Goal: Task Accomplishment & Management: Complete application form

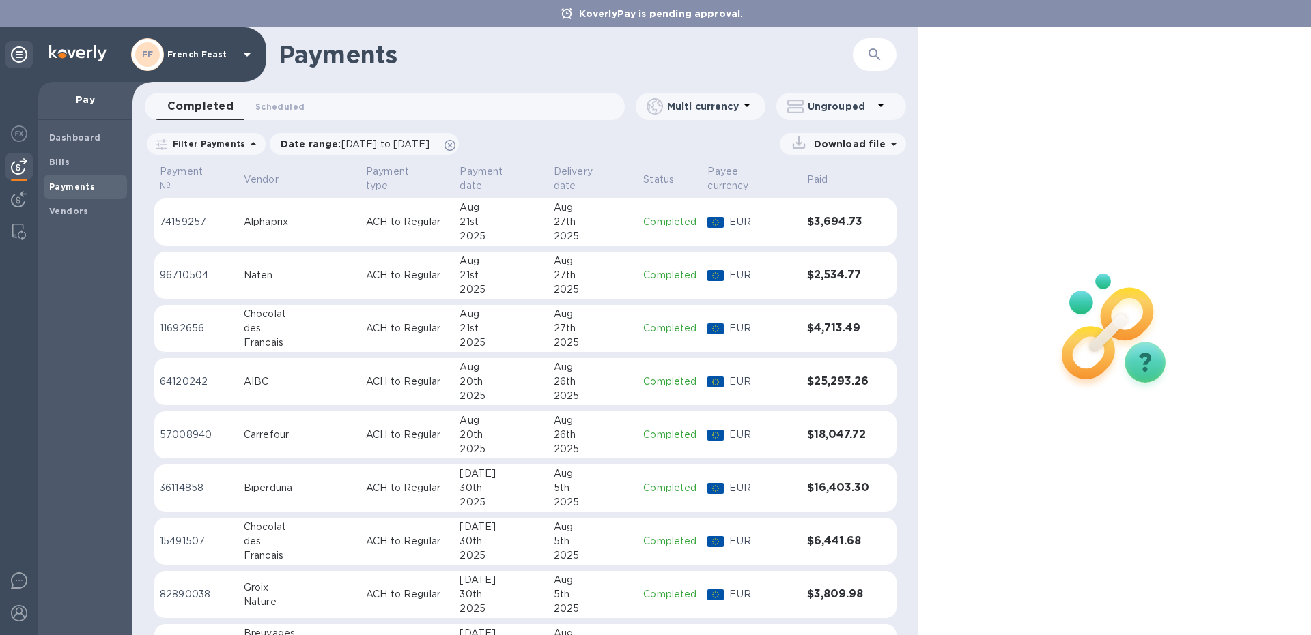
click at [367, 375] on p "ACH to Regular" at bounding box center [407, 382] width 83 height 14
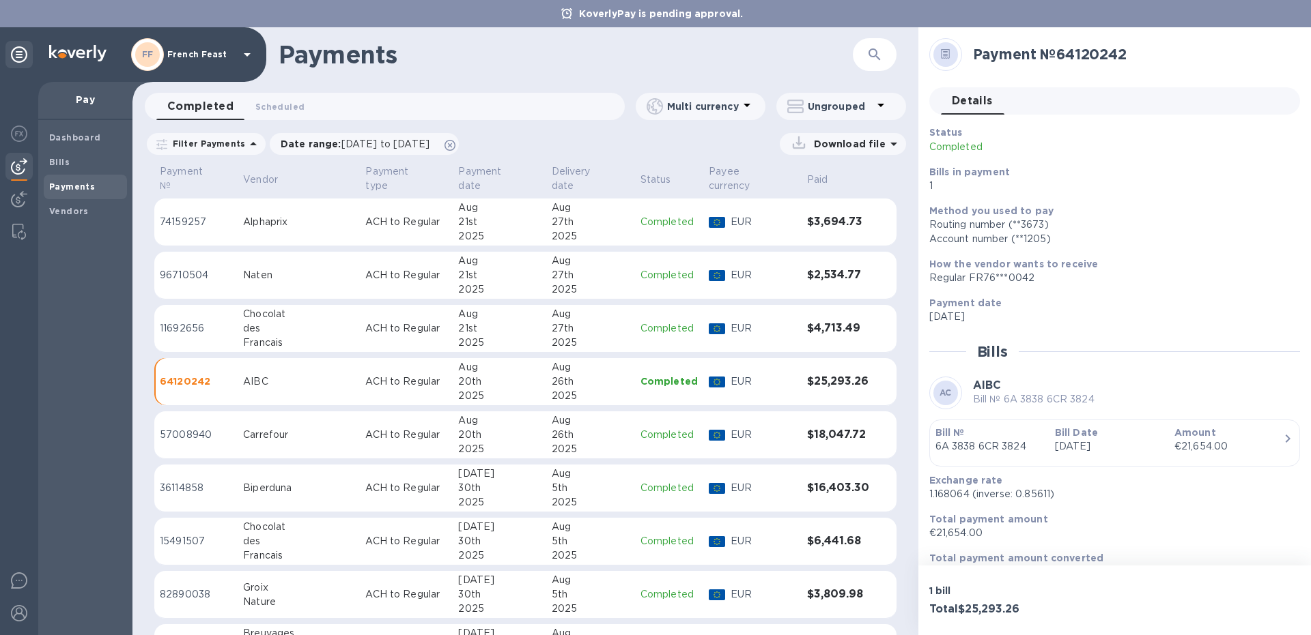
click at [370, 231] on td "ACH to Regular" at bounding box center [406, 223] width 93 height 48
click at [376, 321] on p "ACH to Regular" at bounding box center [406, 328] width 82 height 14
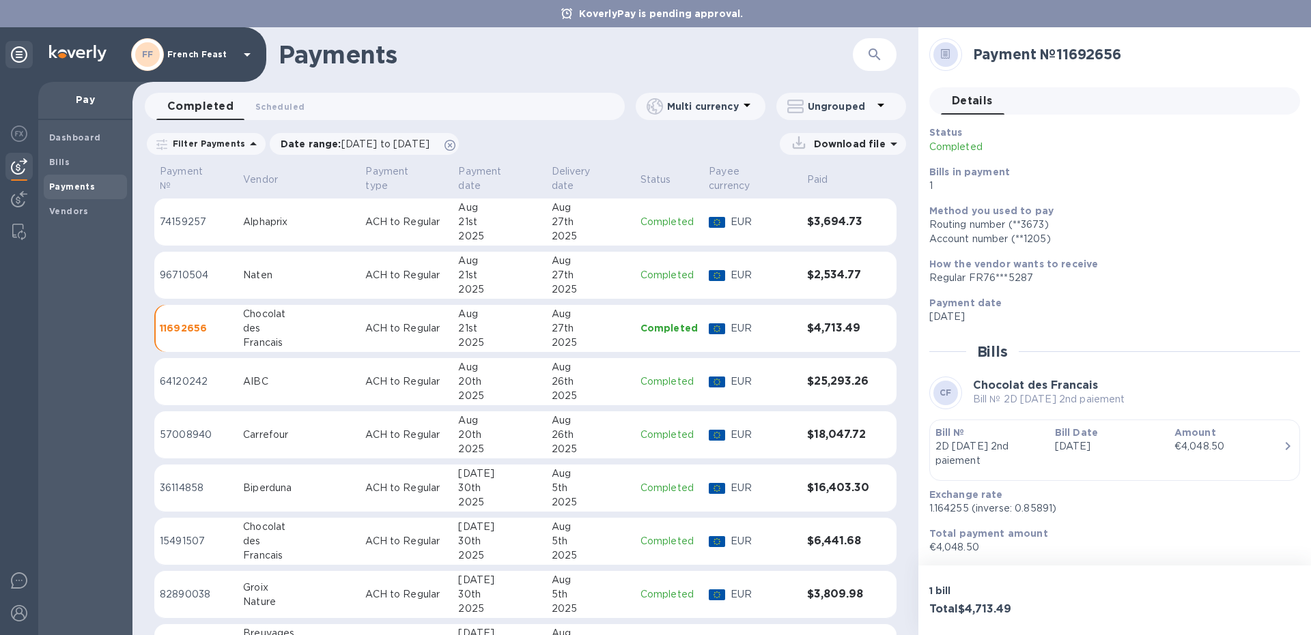
scroll to position [39, 0]
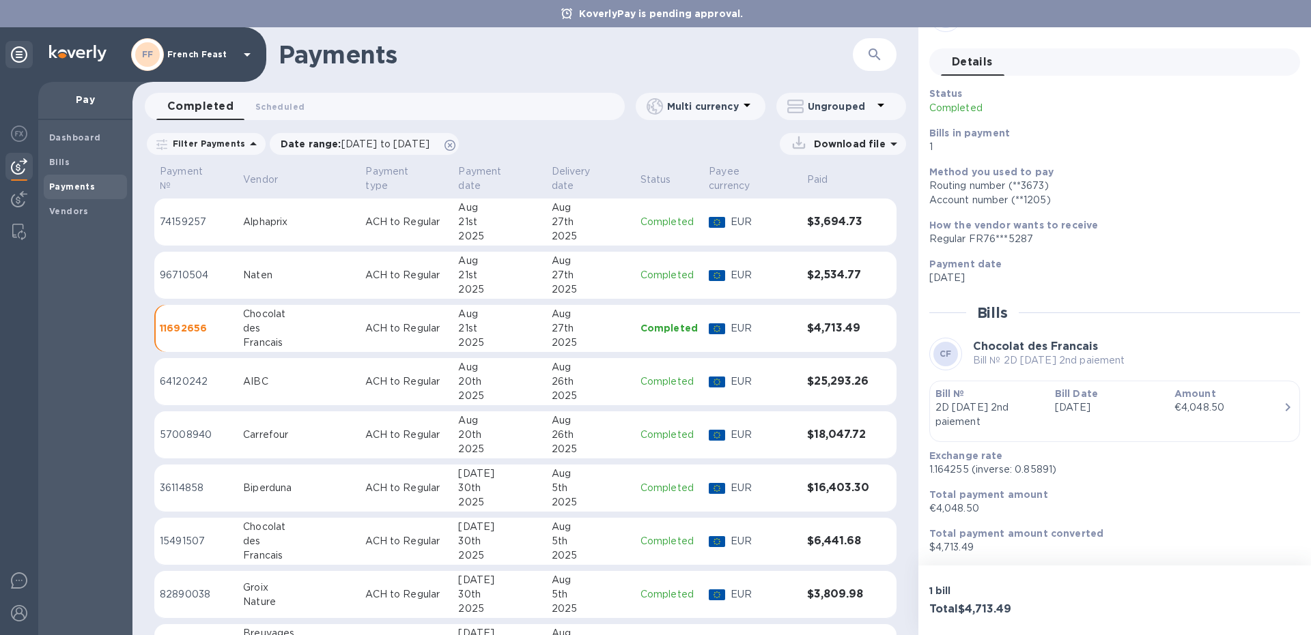
click at [262, 375] on div "AIBC" at bounding box center [298, 382] width 111 height 14
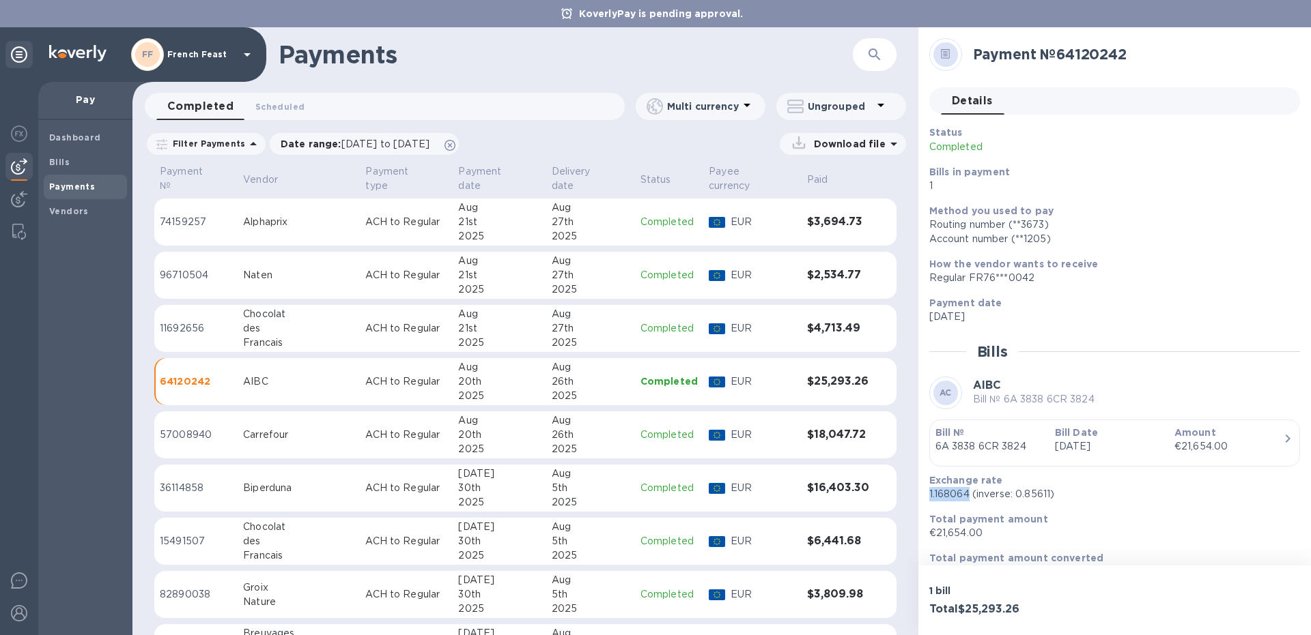
drag, startPoint x: 969, startPoint y: 493, endPoint x: 928, endPoint y: 500, distance: 41.5
click at [928, 500] on div "Exchange rate 1.168064 (inverse: 0.85611)" at bounding box center [1109, 487] width 371 height 39
copy p "1.168064"
click at [289, 428] on div "Carrefour" at bounding box center [298, 435] width 111 height 14
drag, startPoint x: 982, startPoint y: 532, endPoint x: 937, endPoint y: 532, distance: 45.0
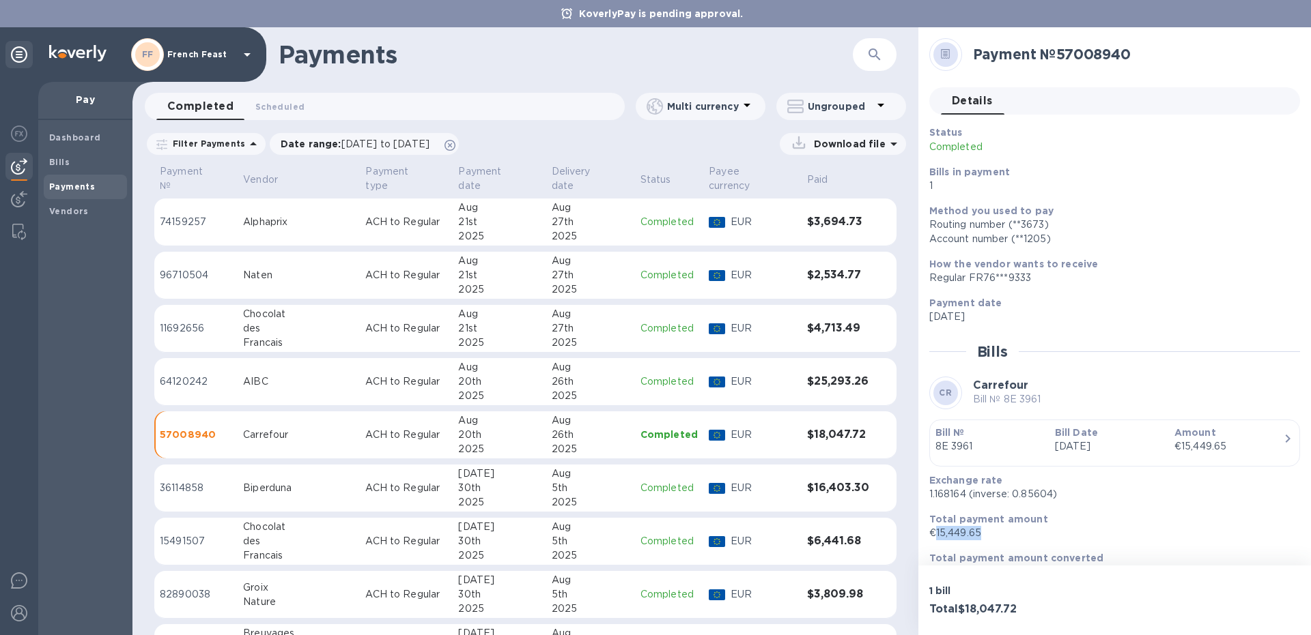
click at [937, 532] on p "€15,449.65" at bounding box center [1109, 533] width 360 height 14
copy p "15,449.65"
click at [1154, 519] on p "Total payment amount" at bounding box center [1109, 520] width 360 height 14
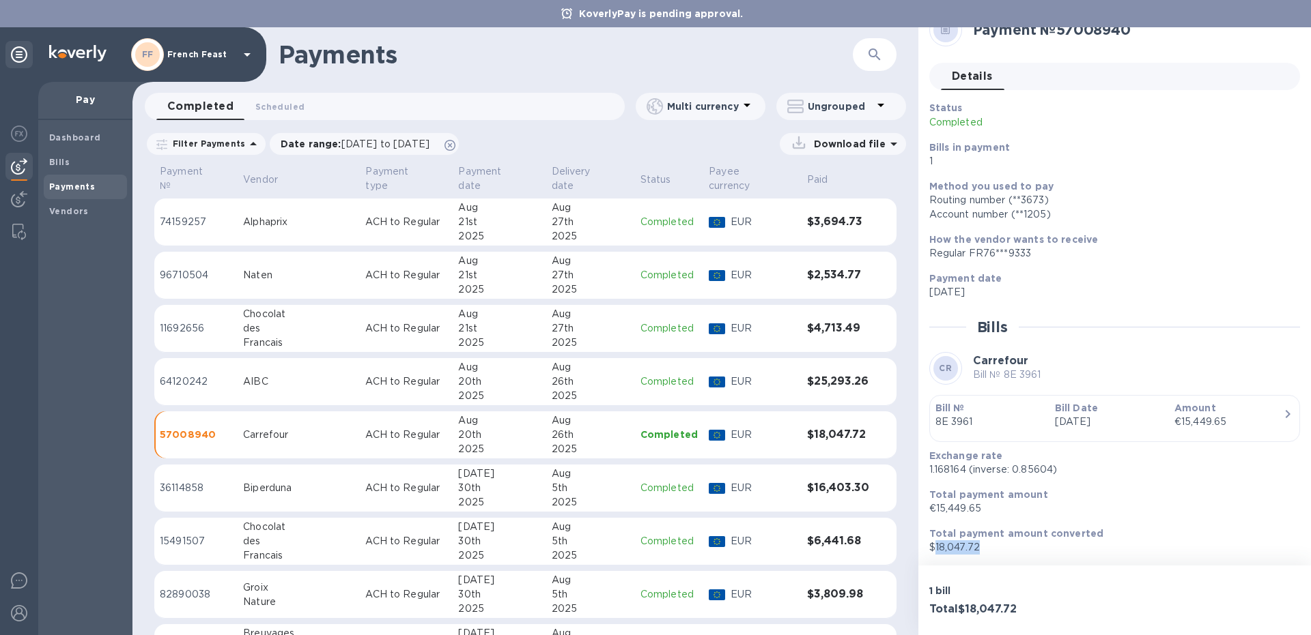
drag, startPoint x: 979, startPoint y: 549, endPoint x: 934, endPoint y: 549, distance: 44.4
click at [934, 549] on p "$18,047.72" at bounding box center [1109, 548] width 360 height 14
copy p "18,047.72"
click at [360, 485] on td "ACH to Regular" at bounding box center [406, 489] width 93 height 48
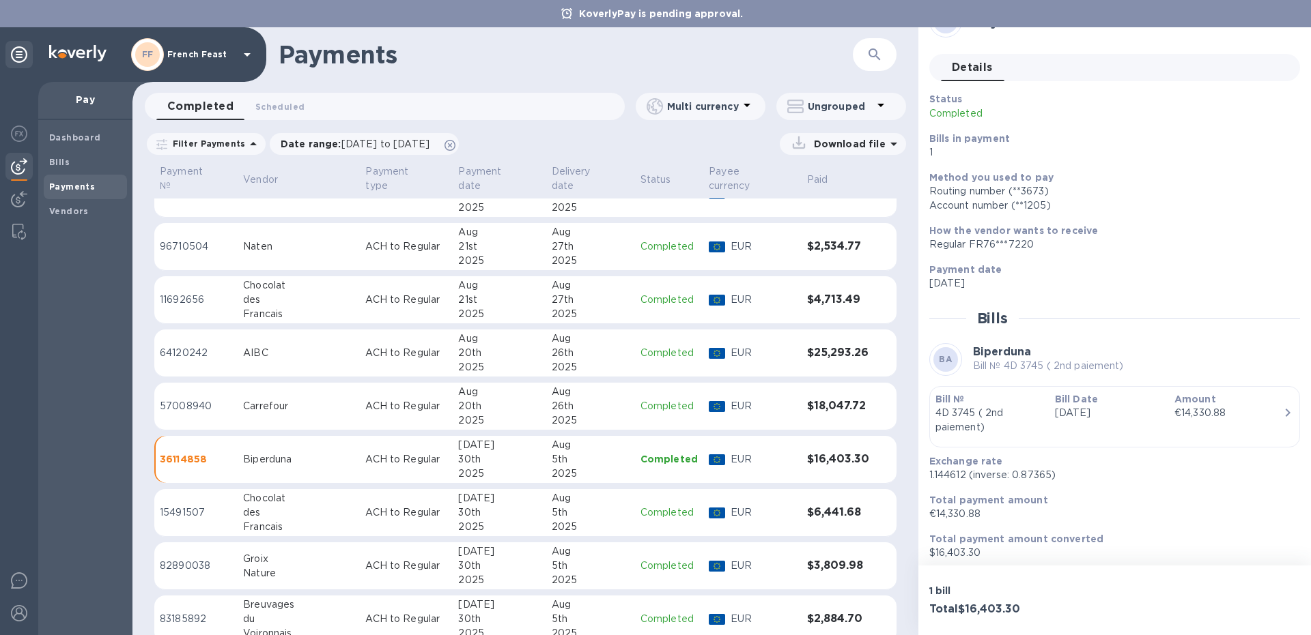
scroll to position [58, 0]
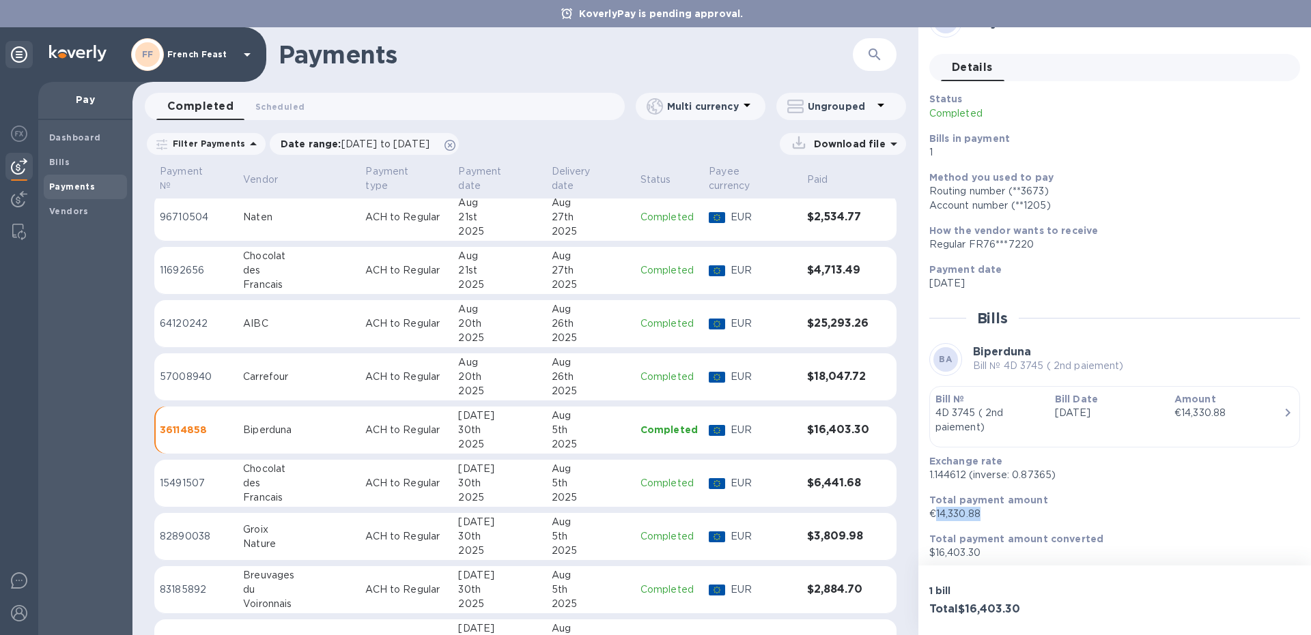
drag, startPoint x: 990, startPoint y: 514, endPoint x: 935, endPoint y: 515, distance: 55.3
click at [935, 515] on p "€14,330.88" at bounding box center [1109, 514] width 360 height 14
copy p "14,330.88"
drag, startPoint x: 985, startPoint y: 558, endPoint x: 932, endPoint y: 556, distance: 52.6
click at [932, 556] on p "$16,403.30" at bounding box center [1109, 553] width 360 height 14
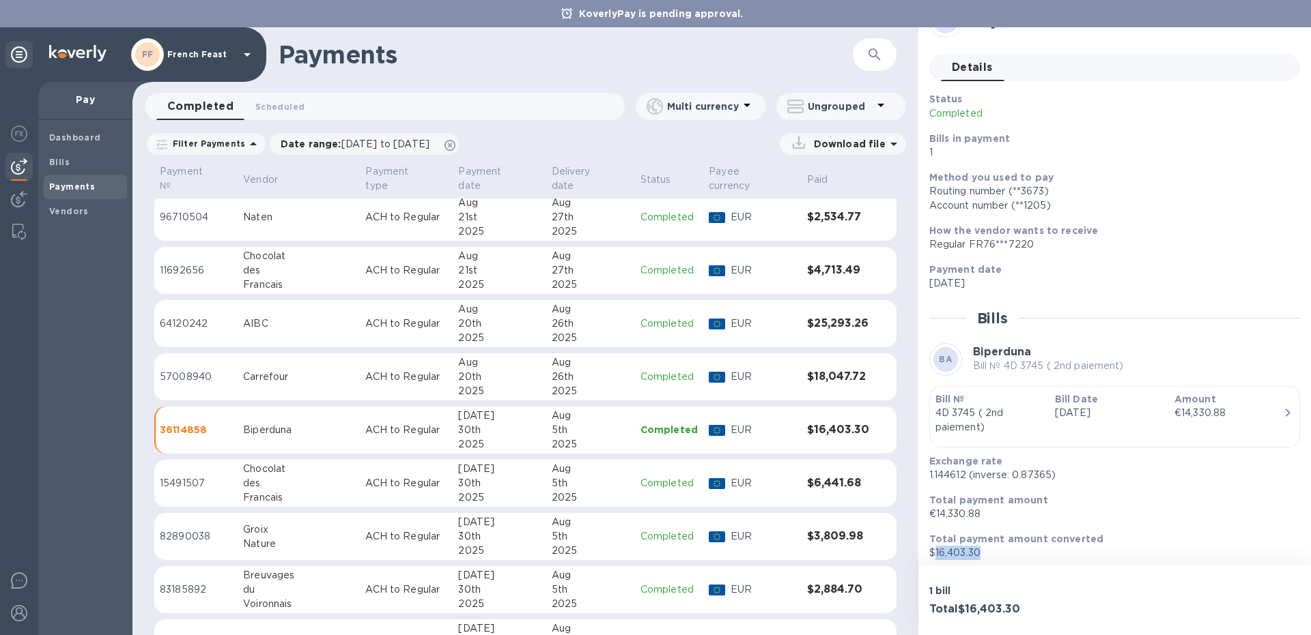
copy p "16,403.30"
click at [289, 464] on div "Chocolat" at bounding box center [298, 469] width 111 height 14
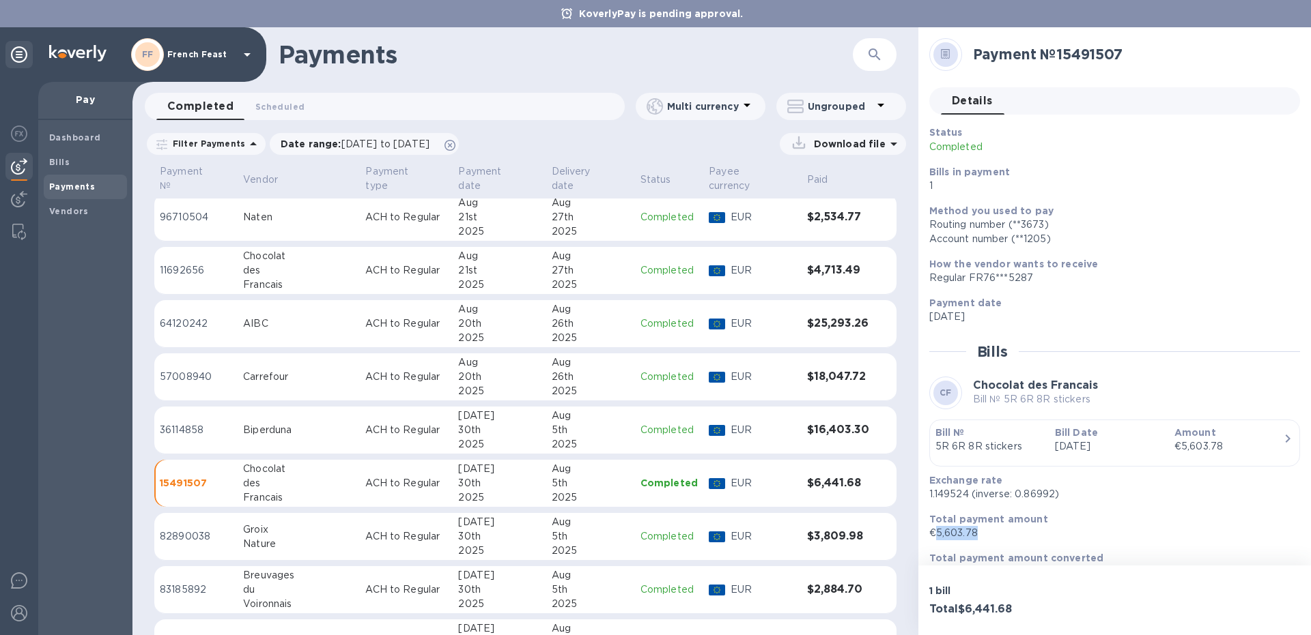
drag, startPoint x: 977, startPoint y: 532, endPoint x: 935, endPoint y: 534, distance: 42.4
click at [935, 534] on p "€5,603.78" at bounding box center [1109, 533] width 360 height 14
copy p "5,603.78"
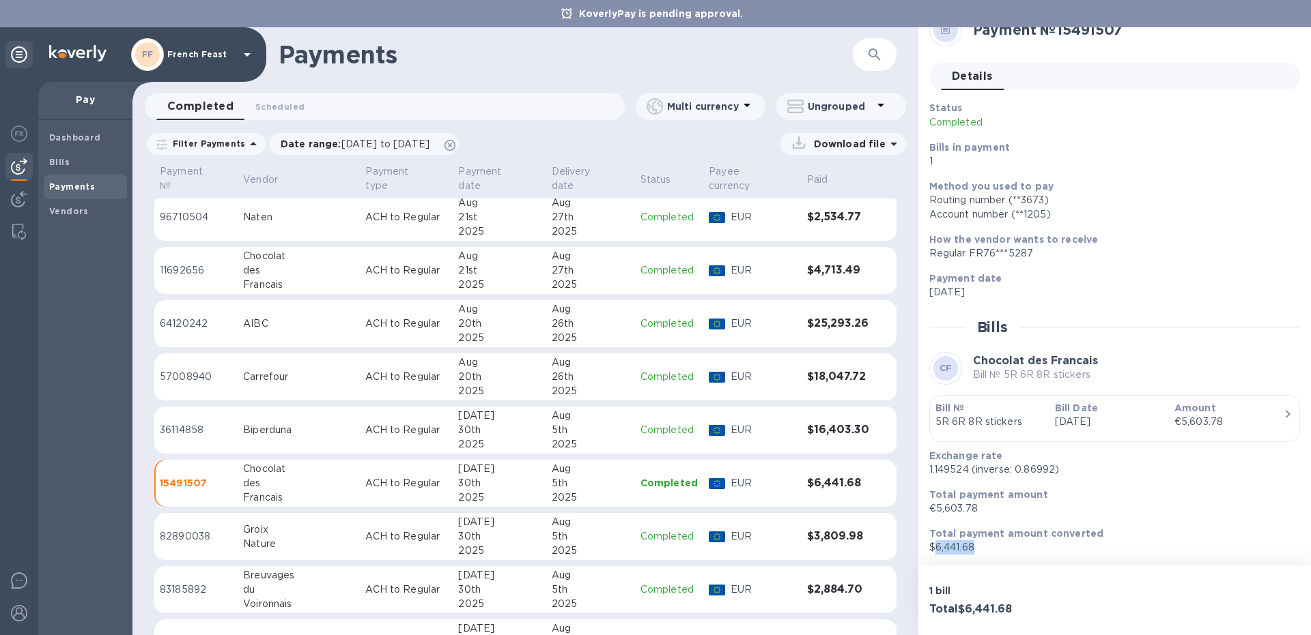
drag, startPoint x: 977, startPoint y: 546, endPoint x: 936, endPoint y: 545, distance: 40.3
click at [936, 545] on p "$6,441.68" at bounding box center [1109, 548] width 360 height 14
copy p "6,441.68"
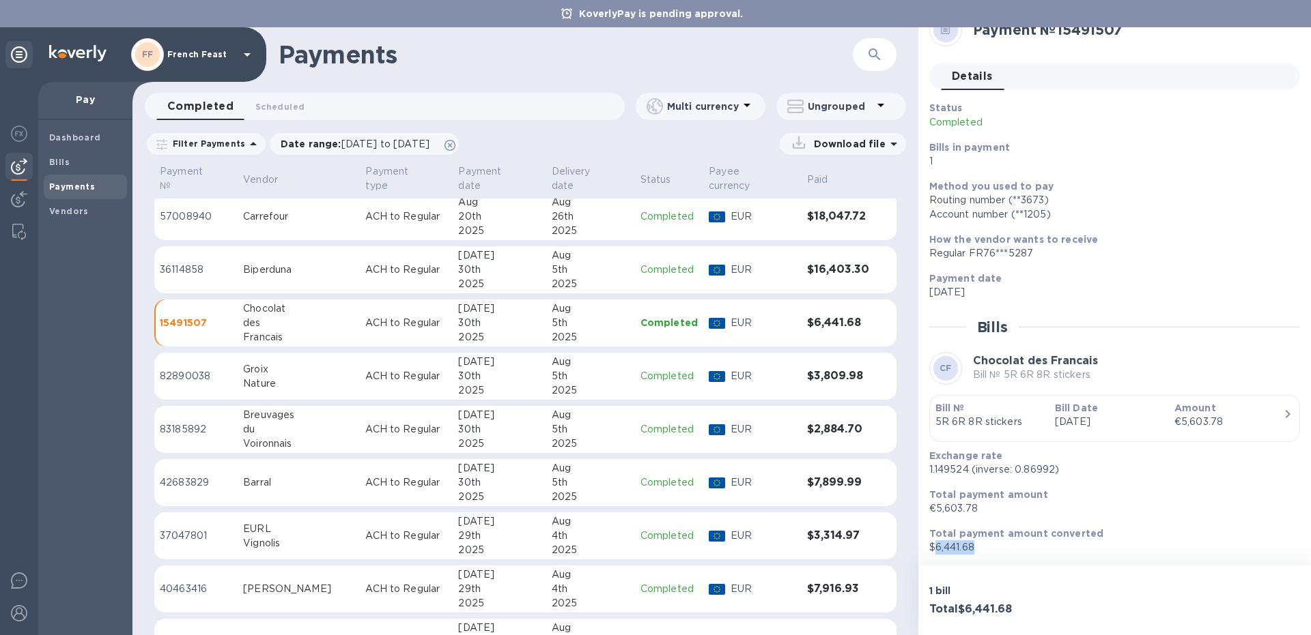
scroll to position [223, 0]
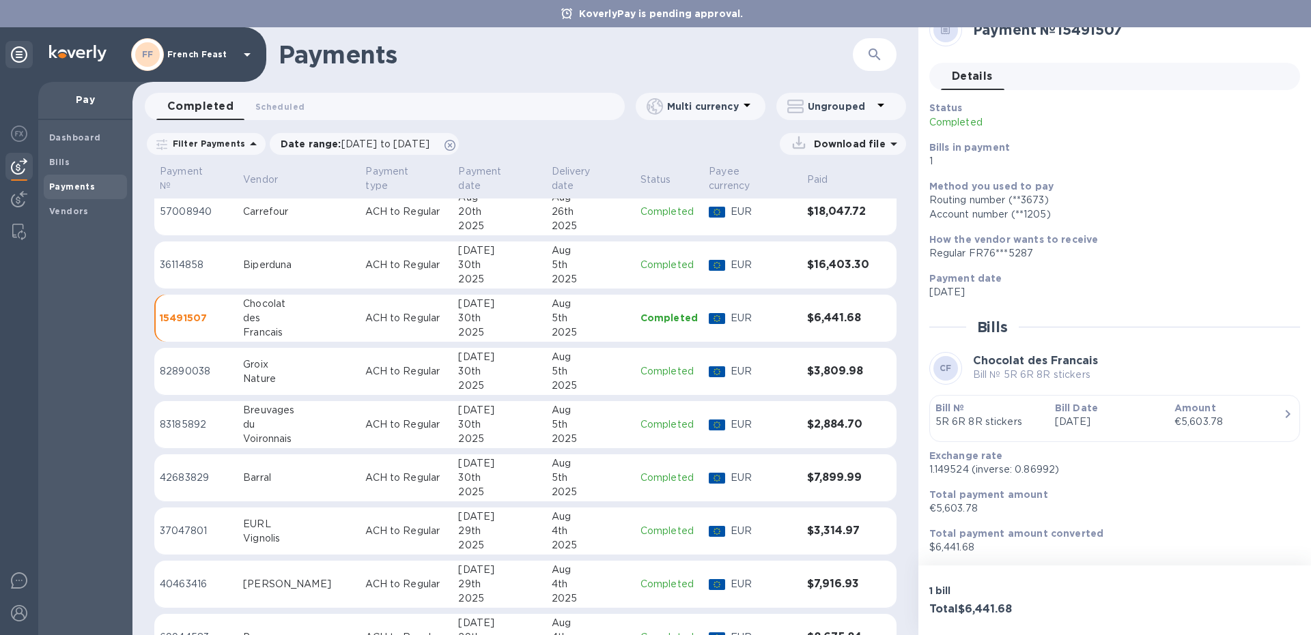
click at [235, 350] on td "82890038" at bounding box center [195, 372] width 83 height 48
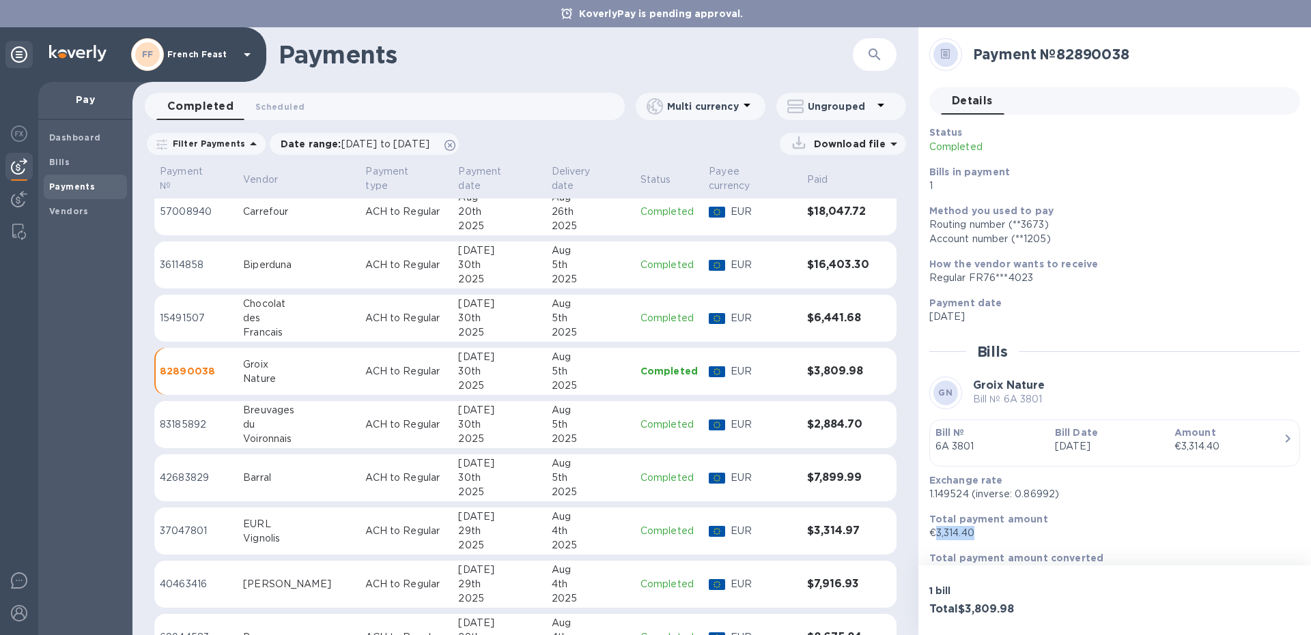
drag, startPoint x: 975, startPoint y: 535, endPoint x: 936, endPoint y: 537, distance: 39.0
click at [936, 537] on p "€3,314.40" at bounding box center [1109, 533] width 360 height 14
copy p "3,314.40"
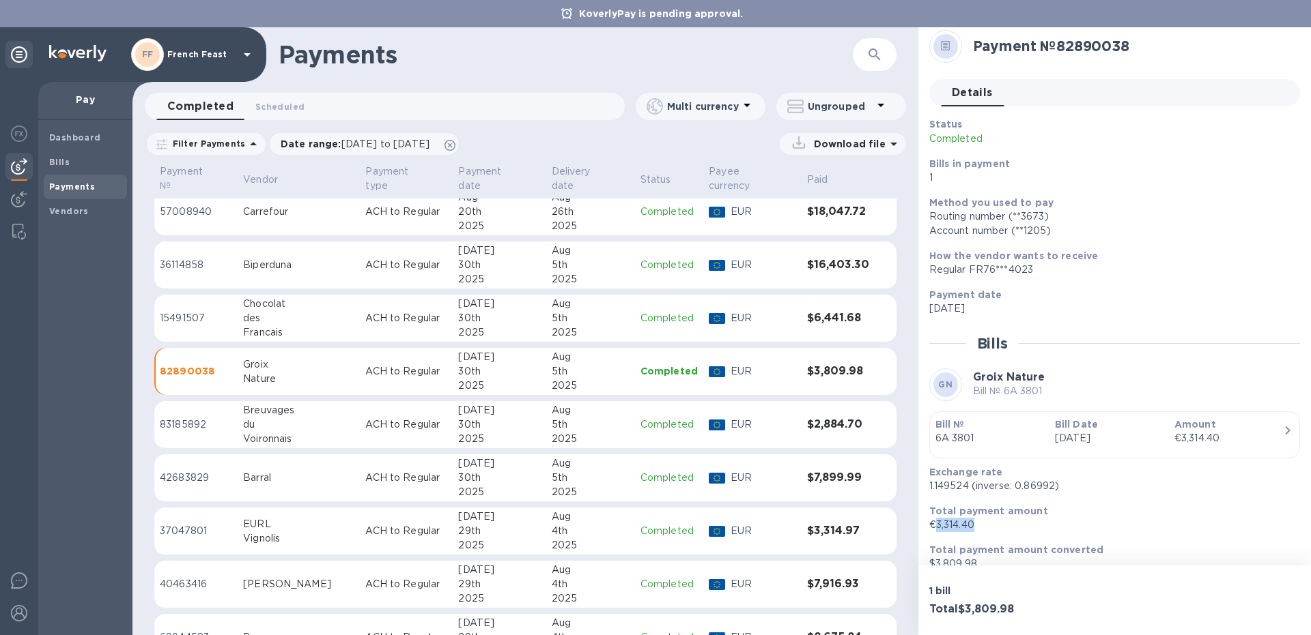
scroll to position [25, 0]
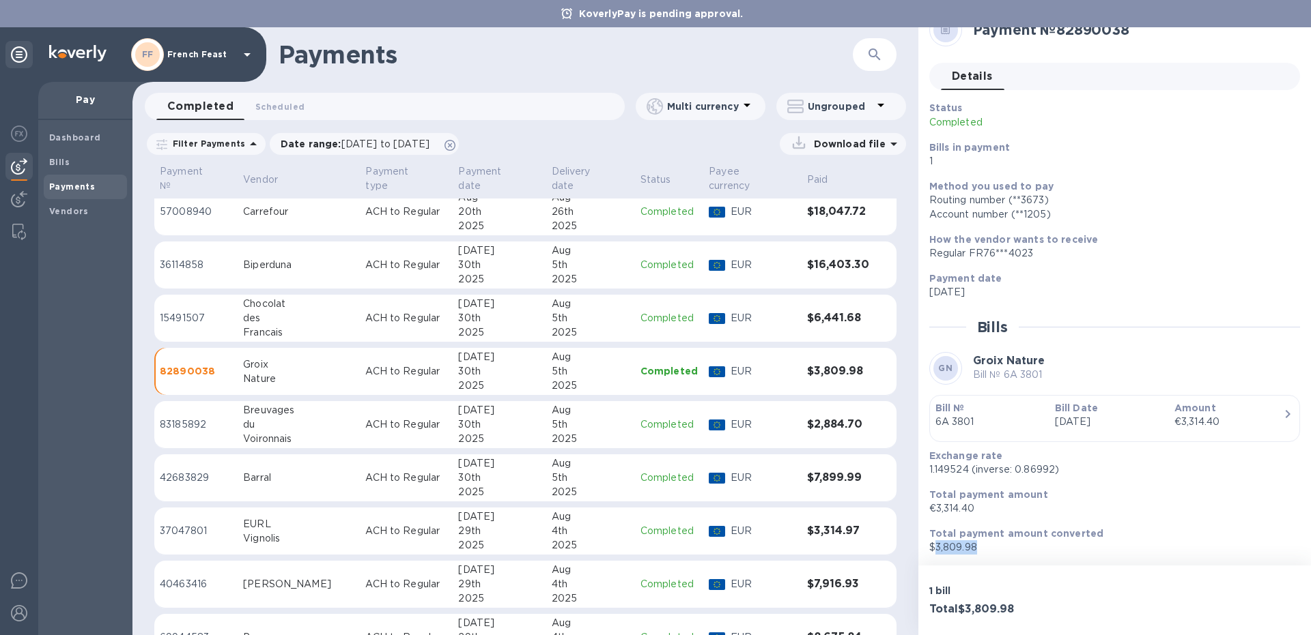
drag, startPoint x: 977, startPoint y: 546, endPoint x: 933, endPoint y: 549, distance: 43.8
click at [933, 549] on p "$3,809.98" at bounding box center [1109, 548] width 360 height 14
copy p "3,809.98"
click at [220, 418] on p "83185892" at bounding box center [196, 425] width 72 height 14
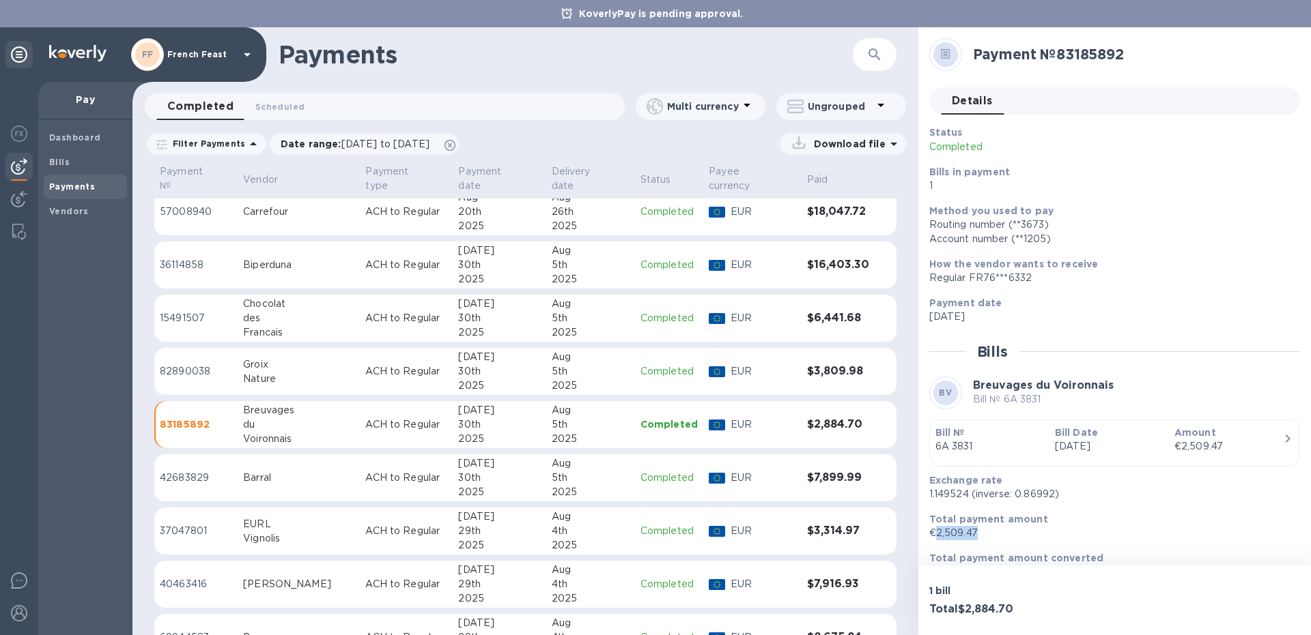
drag, startPoint x: 976, startPoint y: 533, endPoint x: 938, endPoint y: 530, distance: 38.3
click at [938, 530] on p "€2,509.47" at bounding box center [1109, 533] width 360 height 14
copy p "2,509.47"
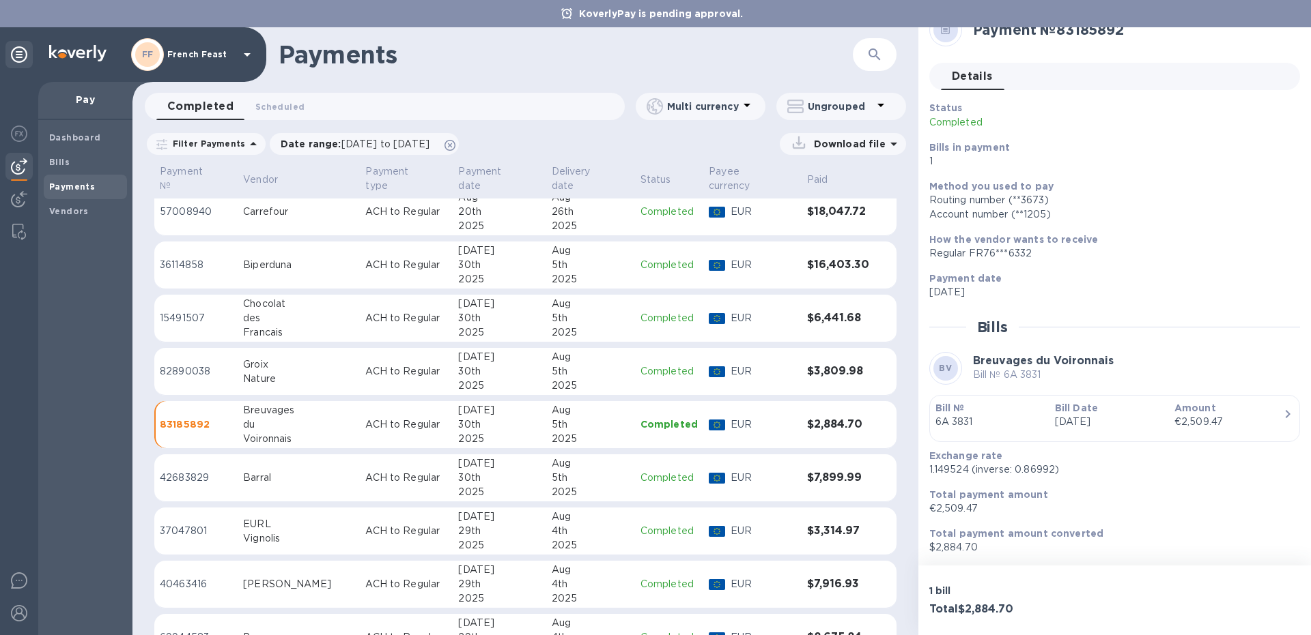
click at [976, 543] on p "$2,884.70" at bounding box center [1109, 548] width 360 height 14
drag, startPoint x: 999, startPoint y: 552, endPoint x: 933, endPoint y: 552, distance: 65.5
click at [933, 552] on p "$2,884.70" at bounding box center [1109, 548] width 360 height 14
click at [1171, 532] on p "Total payment amount converted" at bounding box center [1109, 534] width 360 height 14
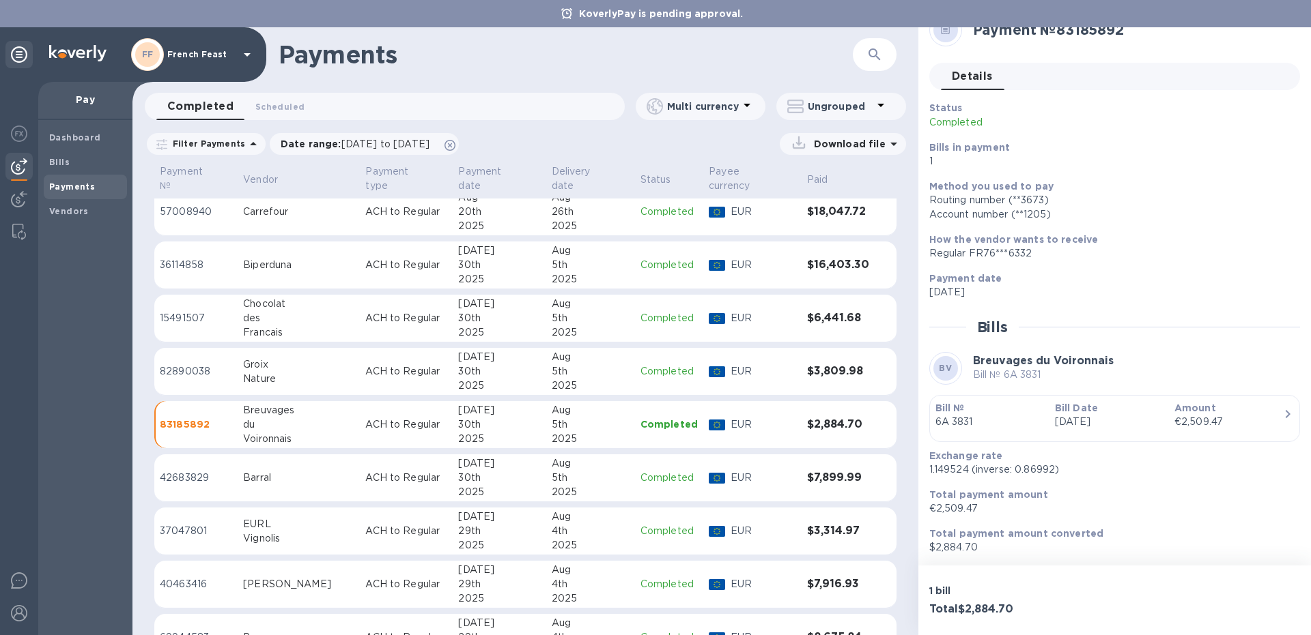
click at [258, 471] on div "Barral" at bounding box center [298, 478] width 111 height 14
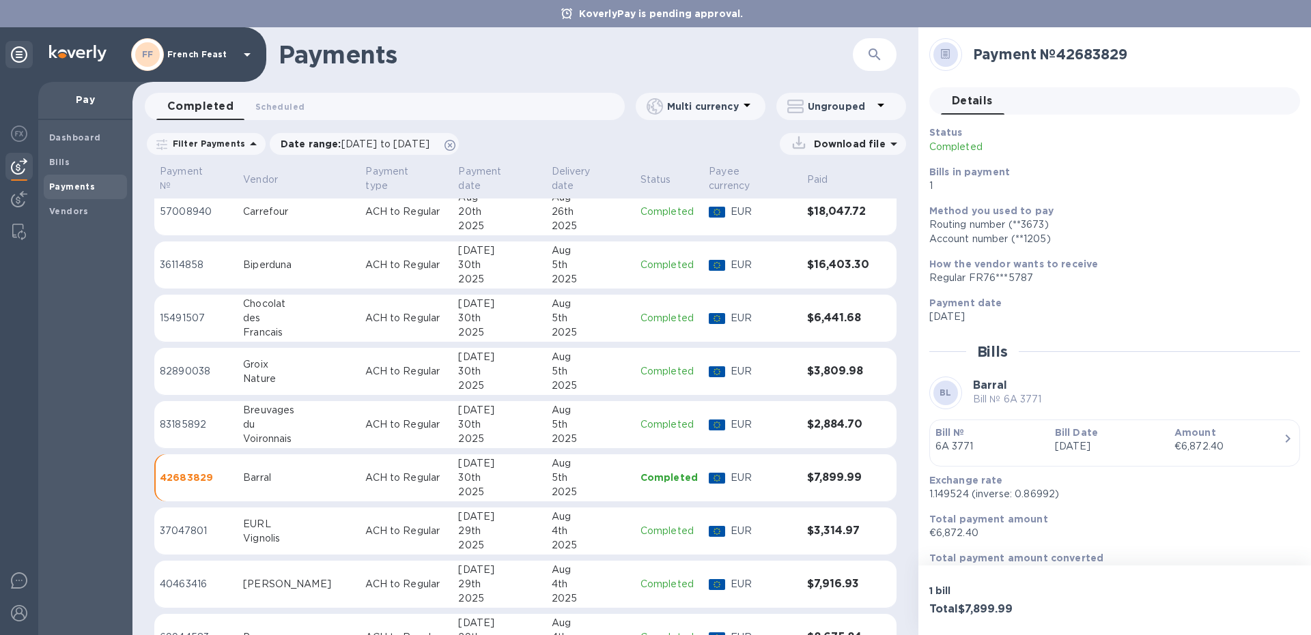
scroll to position [25, 0]
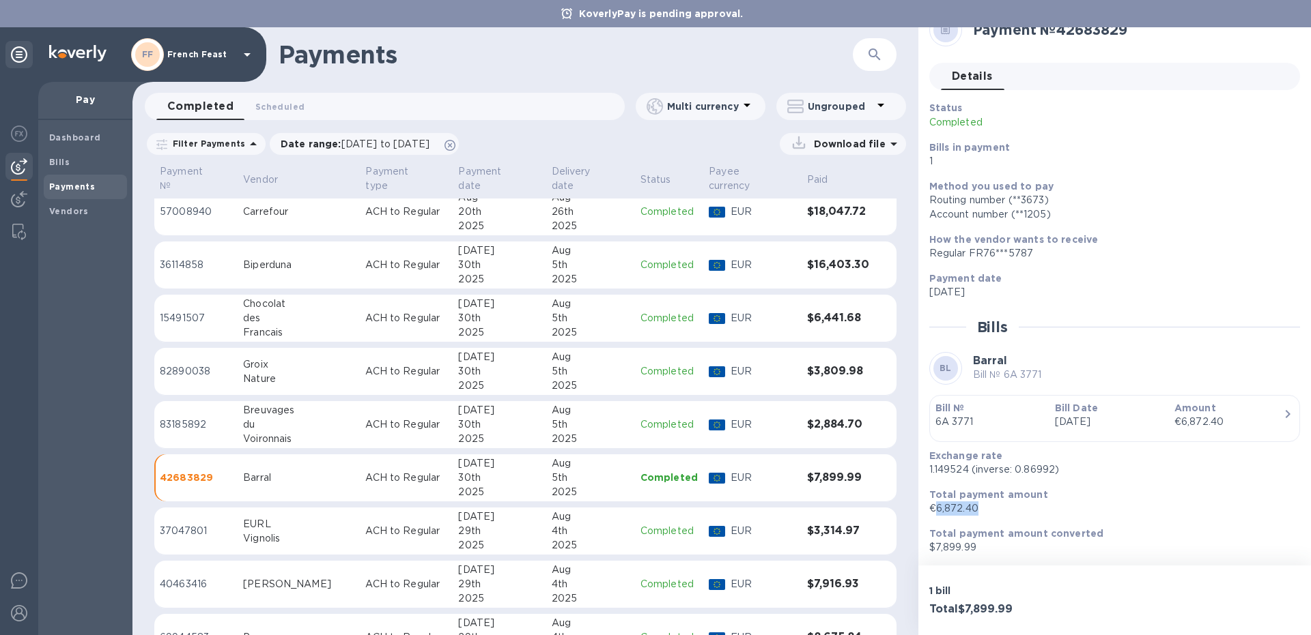
drag, startPoint x: 981, startPoint y: 507, endPoint x: 935, endPoint y: 511, distance: 45.9
click at [935, 511] on p "€6,872.40" at bounding box center [1109, 509] width 360 height 14
drag, startPoint x: 977, startPoint y: 545, endPoint x: 936, endPoint y: 550, distance: 41.2
click at [936, 550] on p "$7,899.99" at bounding box center [1109, 548] width 360 height 14
click at [246, 523] on td "EURL Vignolis" at bounding box center [299, 532] width 122 height 48
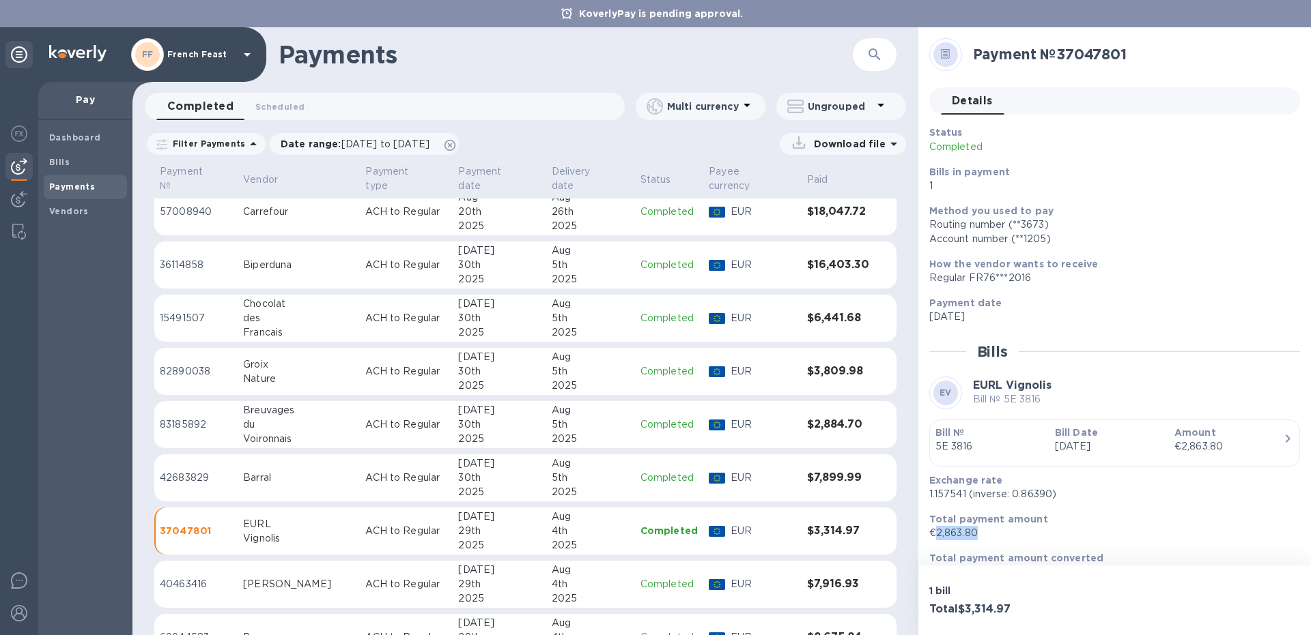
drag, startPoint x: 983, startPoint y: 533, endPoint x: 934, endPoint y: 538, distance: 49.4
click at [934, 538] on p "€2,863.80" at bounding box center [1109, 533] width 360 height 14
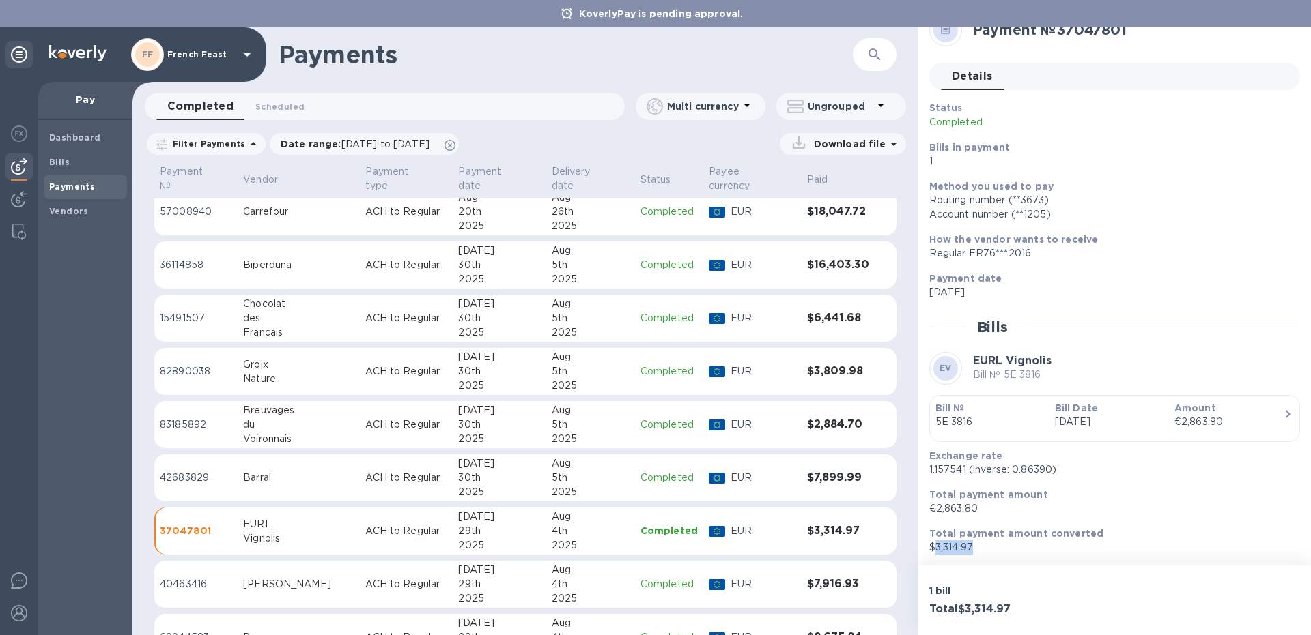
drag, startPoint x: 982, startPoint y: 543, endPoint x: 934, endPoint y: 547, distance: 47.3
click at [934, 547] on p "$3,314.97" at bounding box center [1109, 548] width 360 height 14
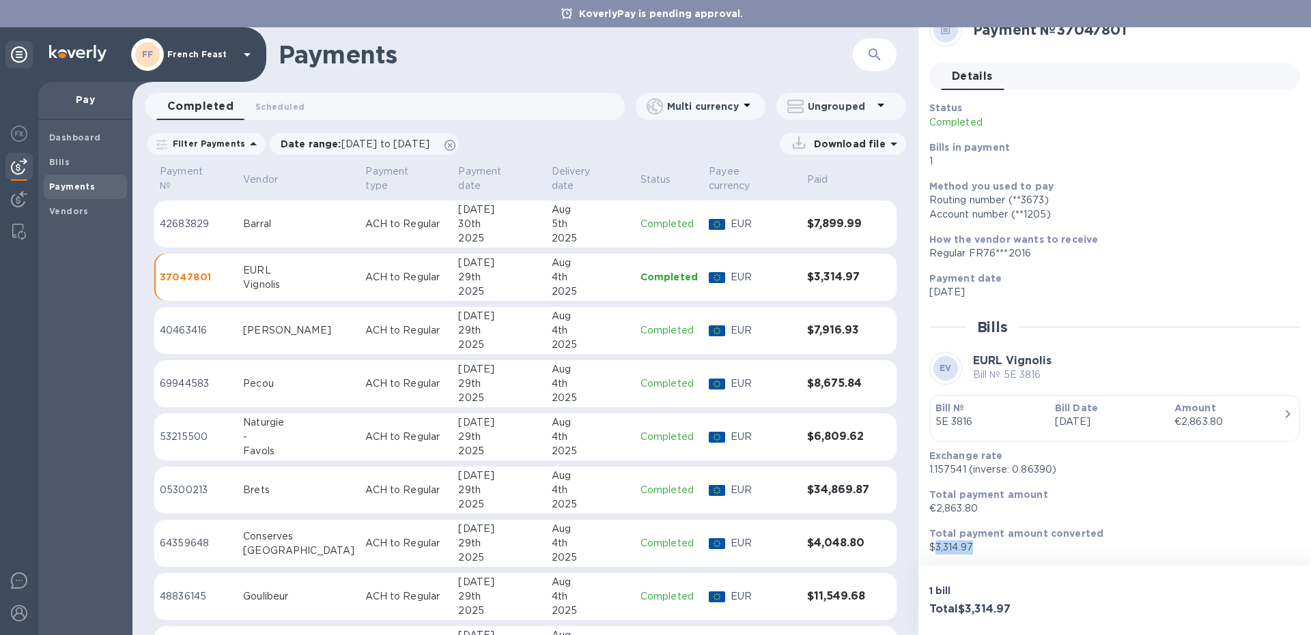
scroll to position [474, 0]
click at [265, 340] on td "[PERSON_NAME]" at bounding box center [299, 335] width 122 height 48
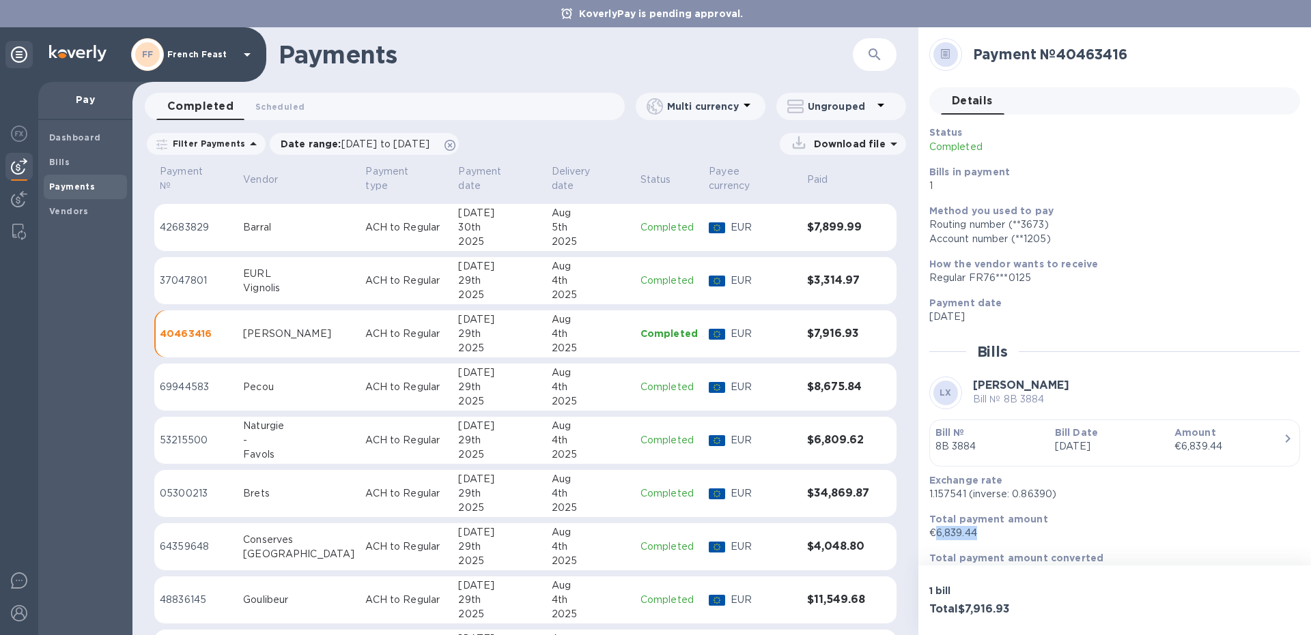
drag, startPoint x: 984, startPoint y: 535, endPoint x: 937, endPoint y: 532, distance: 47.2
click at [937, 532] on p "€6,839.44" at bounding box center [1109, 533] width 360 height 14
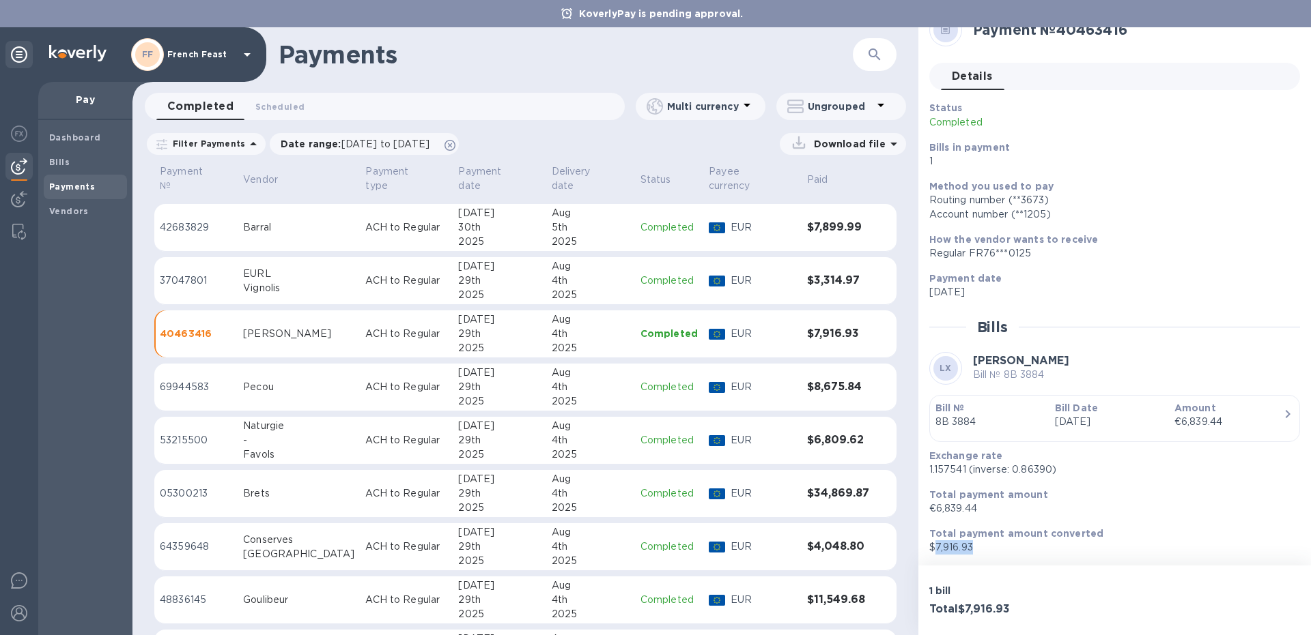
drag, startPoint x: 983, startPoint y: 551, endPoint x: 935, endPoint y: 552, distance: 47.8
click at [935, 552] on p "$7,916.93" at bounding box center [1109, 548] width 360 height 14
click at [252, 390] on td "Pecou" at bounding box center [299, 388] width 122 height 48
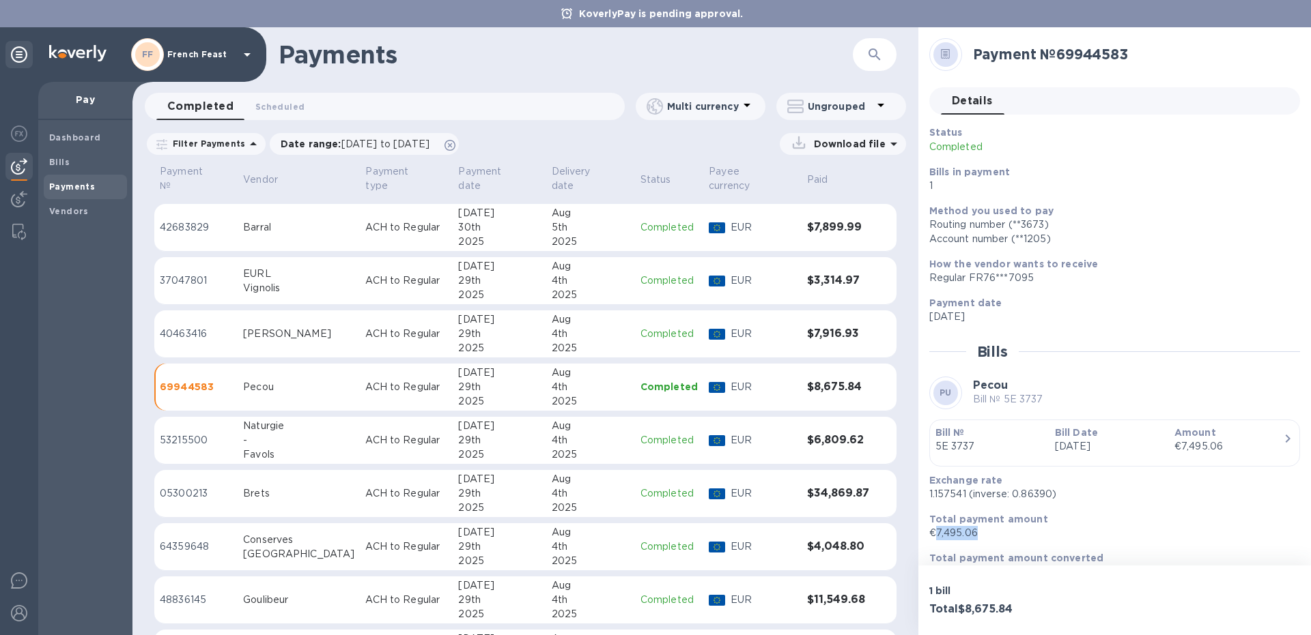
drag, startPoint x: 986, startPoint y: 538, endPoint x: 936, endPoint y: 536, distance: 49.9
click at [936, 536] on p "€7,495.06" at bounding box center [1109, 533] width 360 height 14
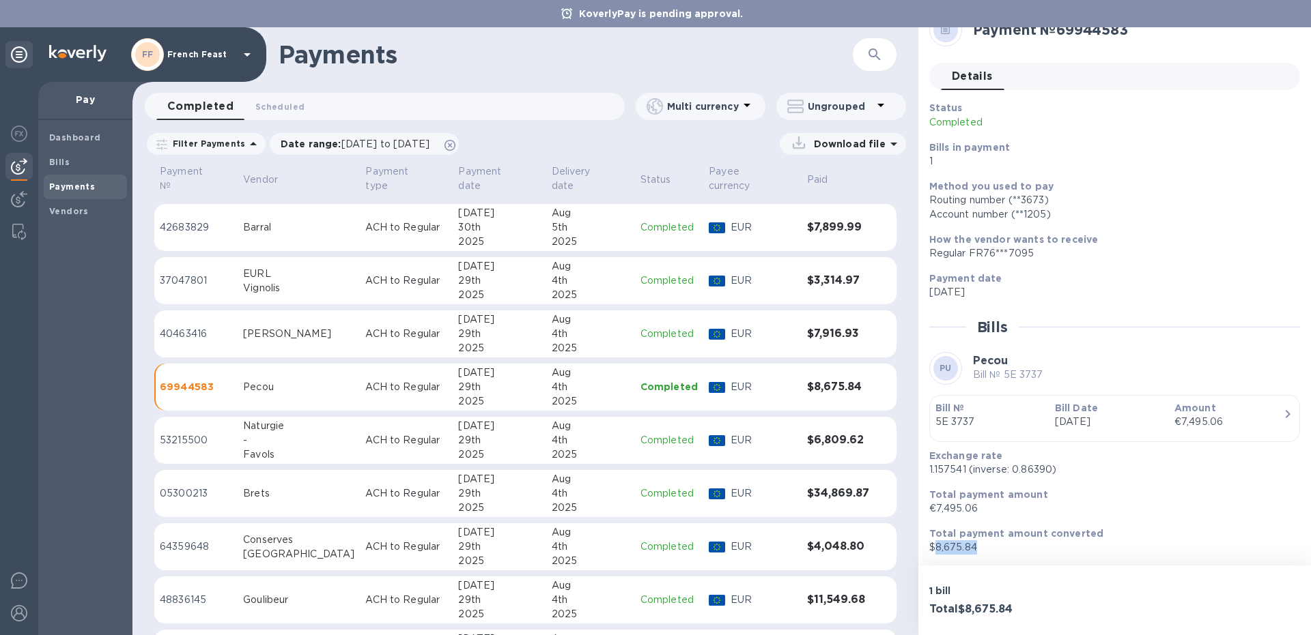
drag, startPoint x: 976, startPoint y: 543, endPoint x: 936, endPoint y: 547, distance: 39.9
click at [936, 547] on p "$8,675.84" at bounding box center [1109, 548] width 360 height 14
click at [221, 417] on td "53215500" at bounding box center [195, 441] width 83 height 48
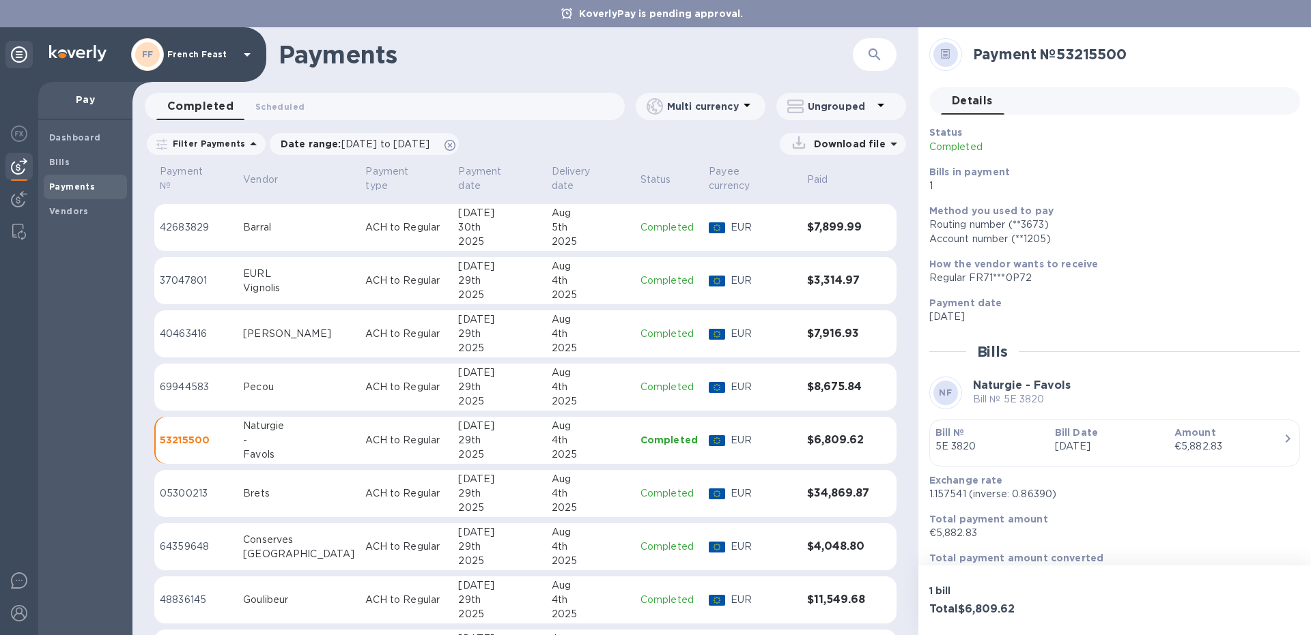
scroll to position [25, 0]
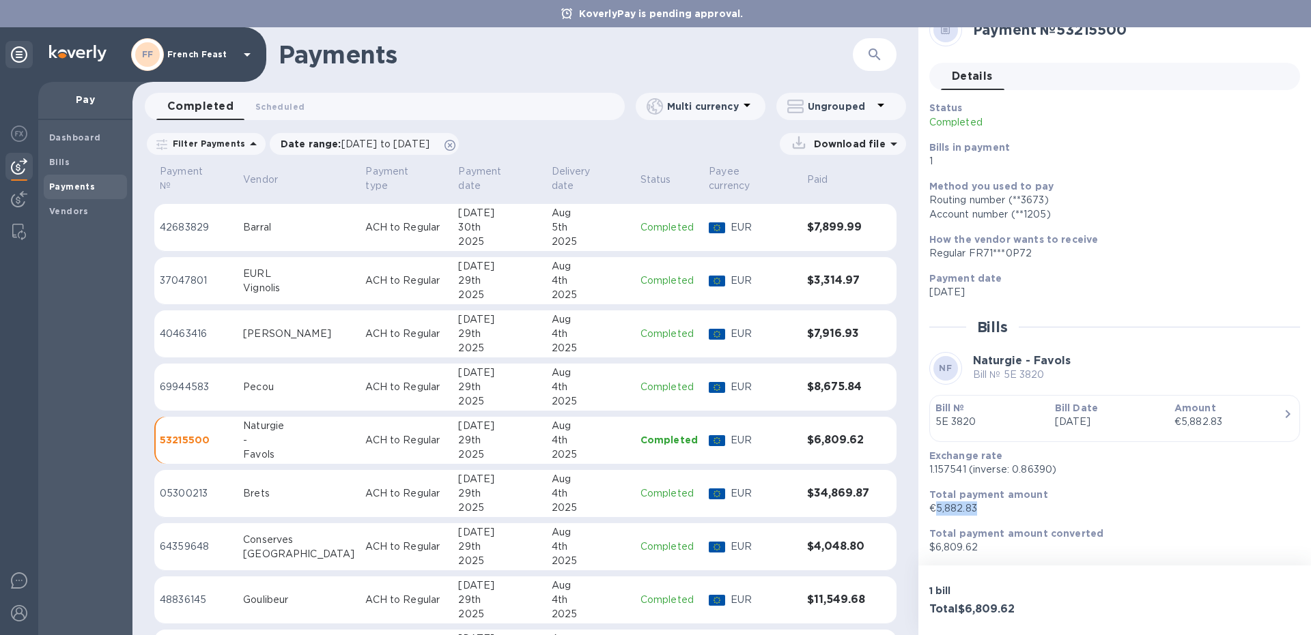
drag, startPoint x: 986, startPoint y: 509, endPoint x: 934, endPoint y: 506, distance: 51.9
click at [934, 506] on p "€5,882.83" at bounding box center [1109, 509] width 360 height 14
drag, startPoint x: 977, startPoint y: 549, endPoint x: 934, endPoint y: 548, distance: 43.0
click at [934, 548] on p "$6,809.62" at bounding box center [1109, 548] width 360 height 14
click at [266, 489] on div "Brets" at bounding box center [298, 494] width 111 height 14
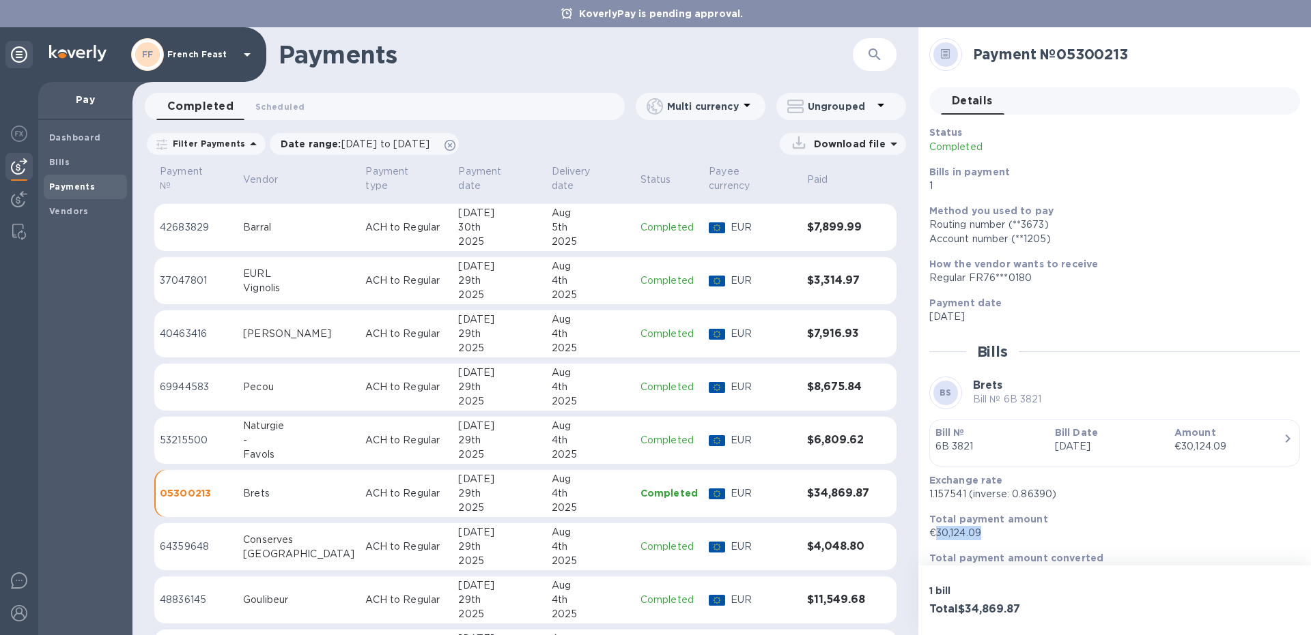
drag, startPoint x: 985, startPoint y: 530, endPoint x: 934, endPoint y: 534, distance: 50.7
click at [934, 534] on p "€30,124.09" at bounding box center [1109, 533] width 360 height 14
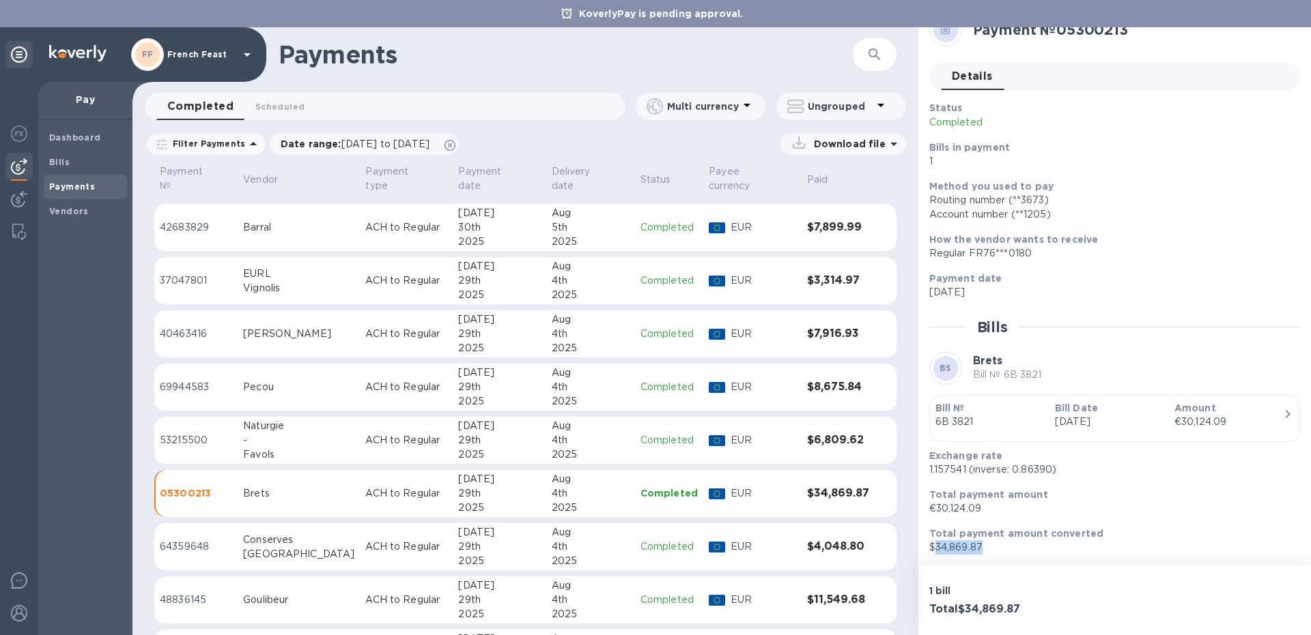
drag, startPoint x: 986, startPoint y: 549, endPoint x: 934, endPoint y: 545, distance: 52.0
click at [934, 545] on p "$34,869.87" at bounding box center [1109, 548] width 360 height 14
click at [286, 547] on div "[GEOGRAPHIC_DATA]" at bounding box center [298, 554] width 111 height 14
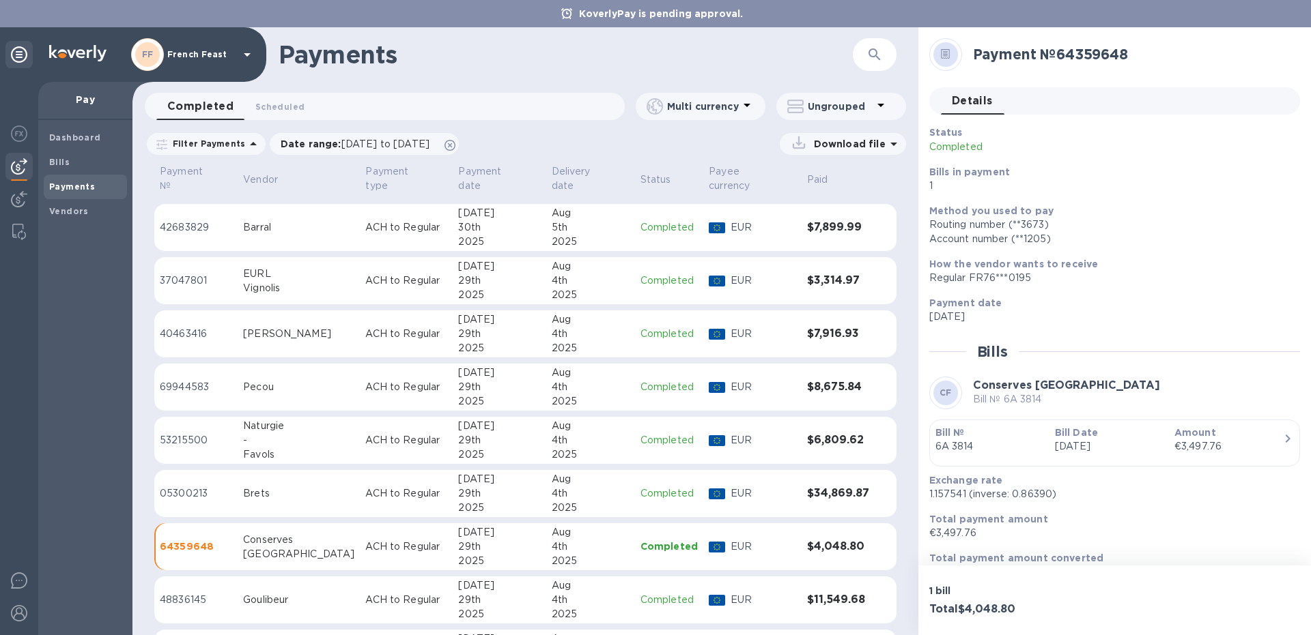
scroll to position [25, 0]
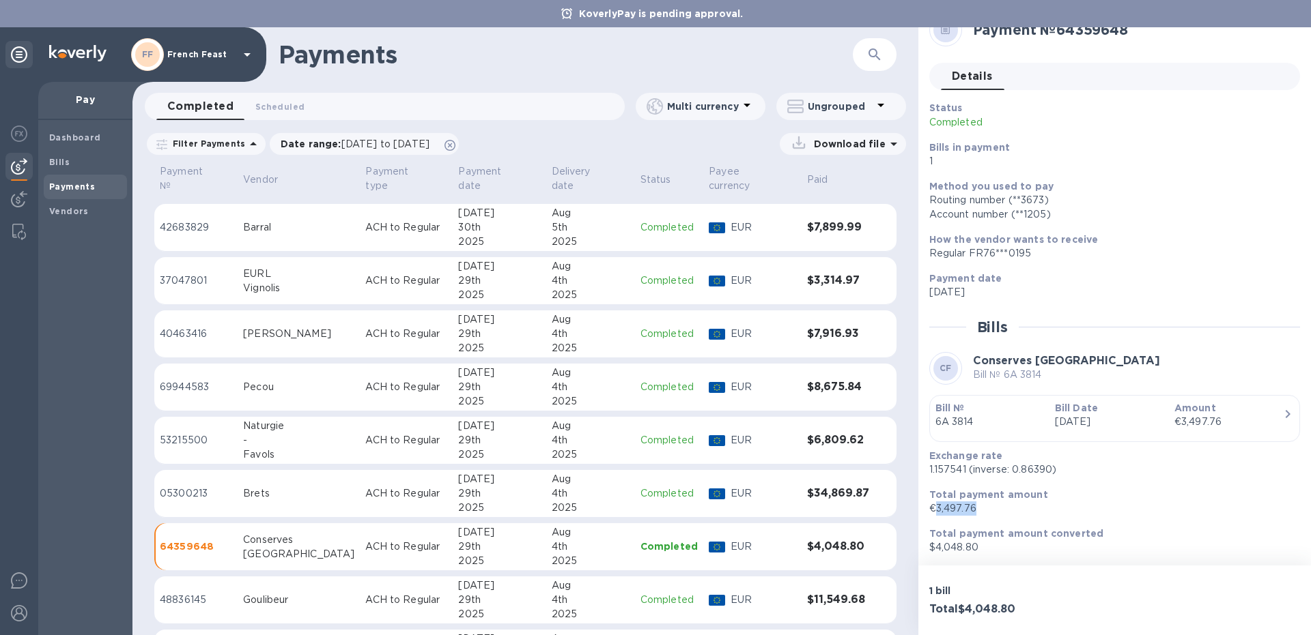
drag, startPoint x: 984, startPoint y: 507, endPoint x: 934, endPoint y: 513, distance: 50.1
click at [934, 513] on p "€3,497.76" at bounding box center [1109, 509] width 360 height 14
drag, startPoint x: 978, startPoint y: 545, endPoint x: 937, endPoint y: 549, distance: 41.2
click at [937, 549] on p "$4,048.80" at bounding box center [1109, 548] width 360 height 14
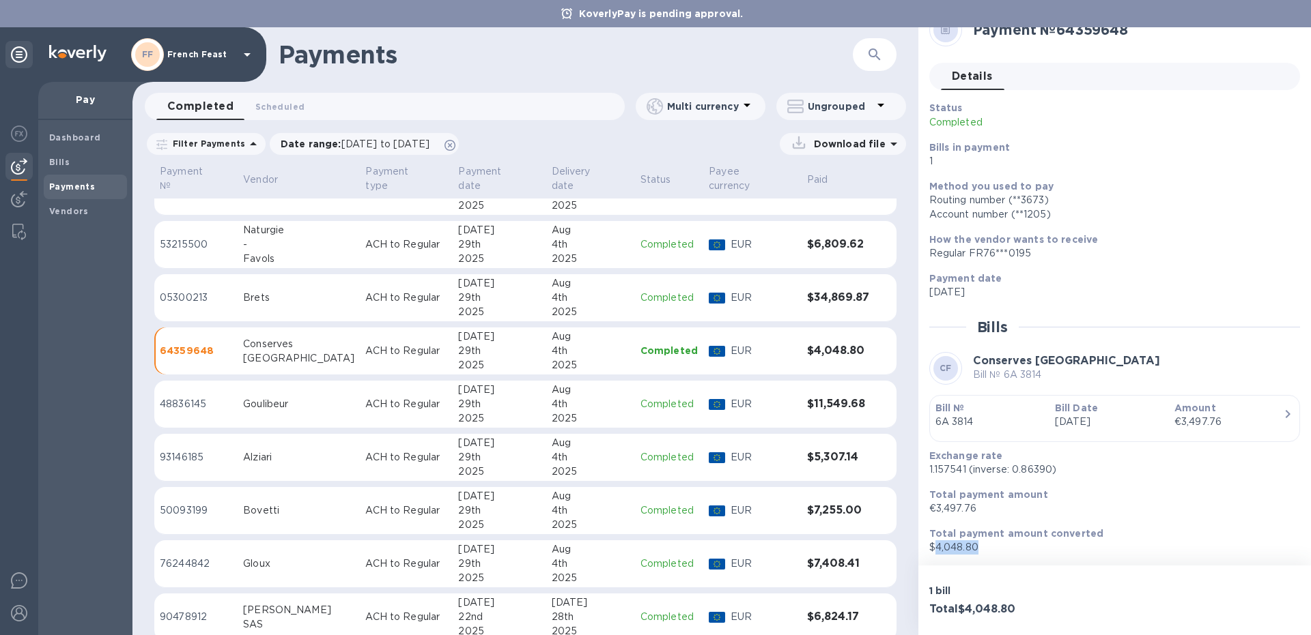
scroll to position [676, 0]
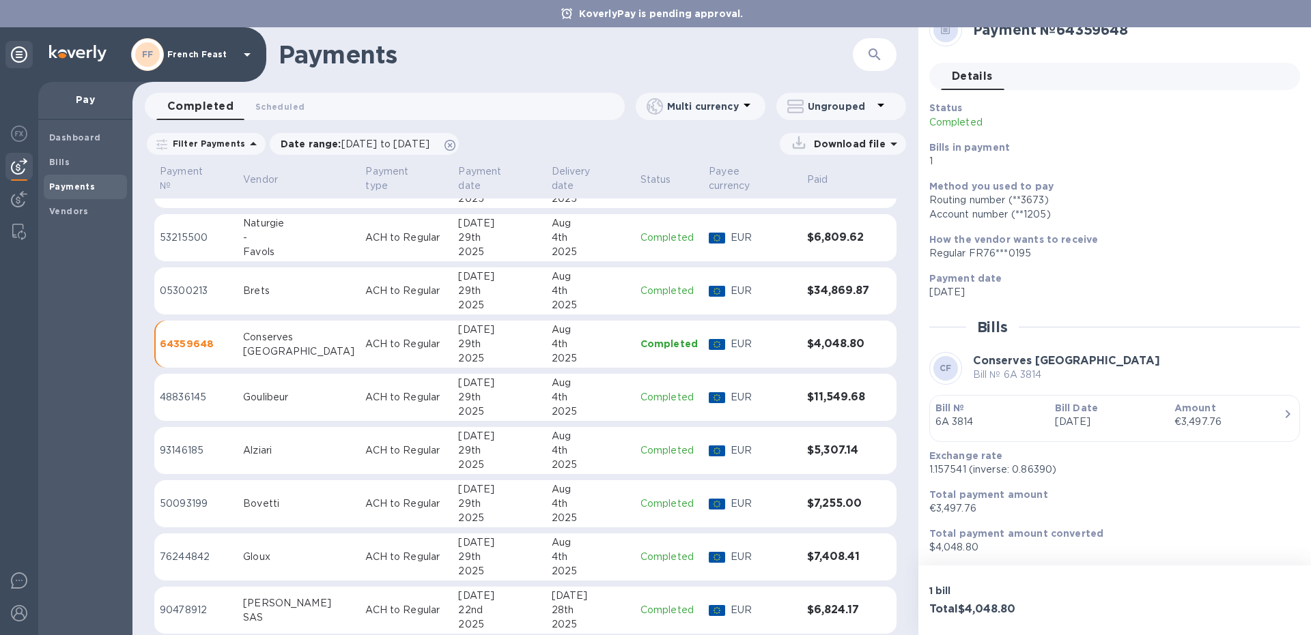
click at [297, 390] on div "Goulibeur" at bounding box center [298, 397] width 111 height 14
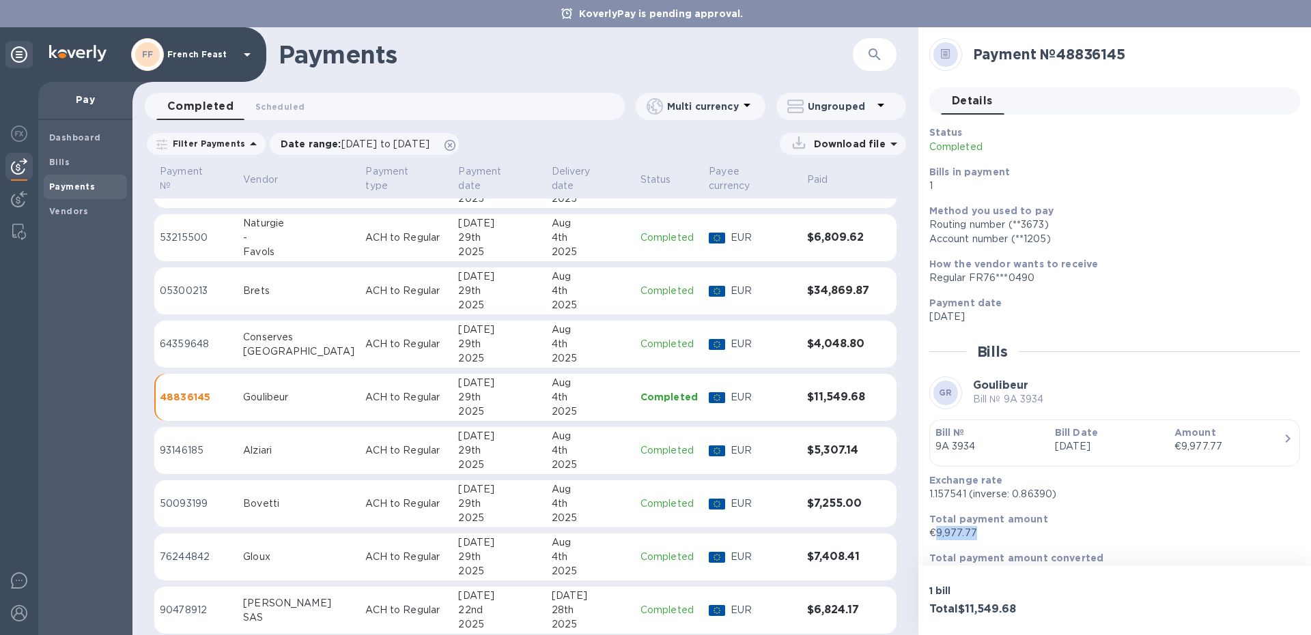
drag, startPoint x: 977, startPoint y: 531, endPoint x: 936, endPoint y: 534, distance: 41.0
click at [936, 534] on p "€9,977.77" at bounding box center [1109, 533] width 360 height 14
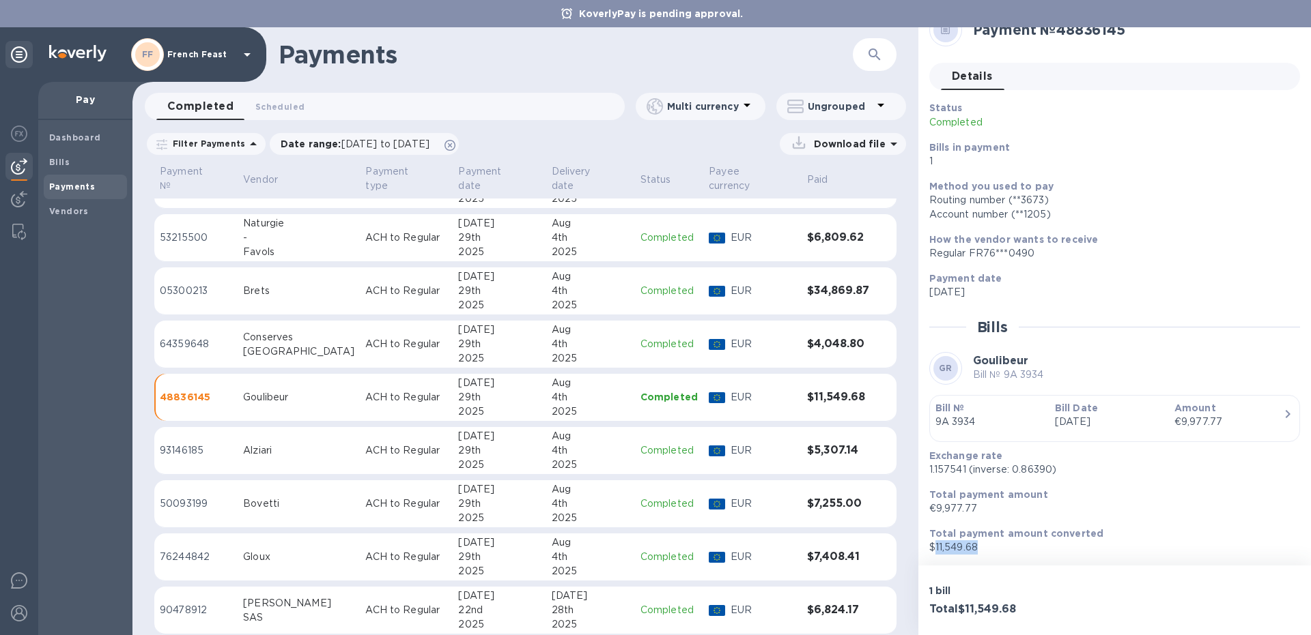
drag, startPoint x: 987, startPoint y: 543, endPoint x: 932, endPoint y: 549, distance: 54.9
click at [932, 549] on p "$11,549.68" at bounding box center [1109, 548] width 360 height 14
click at [232, 444] on p "93146185" at bounding box center [196, 451] width 72 height 14
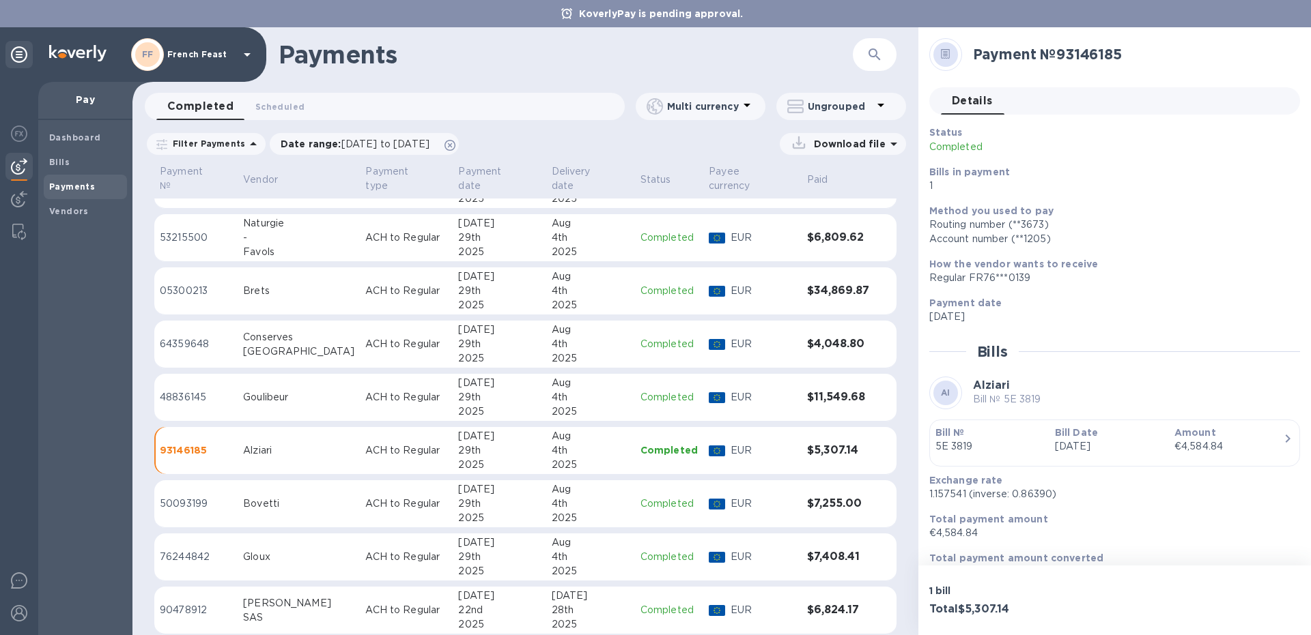
scroll to position [25, 0]
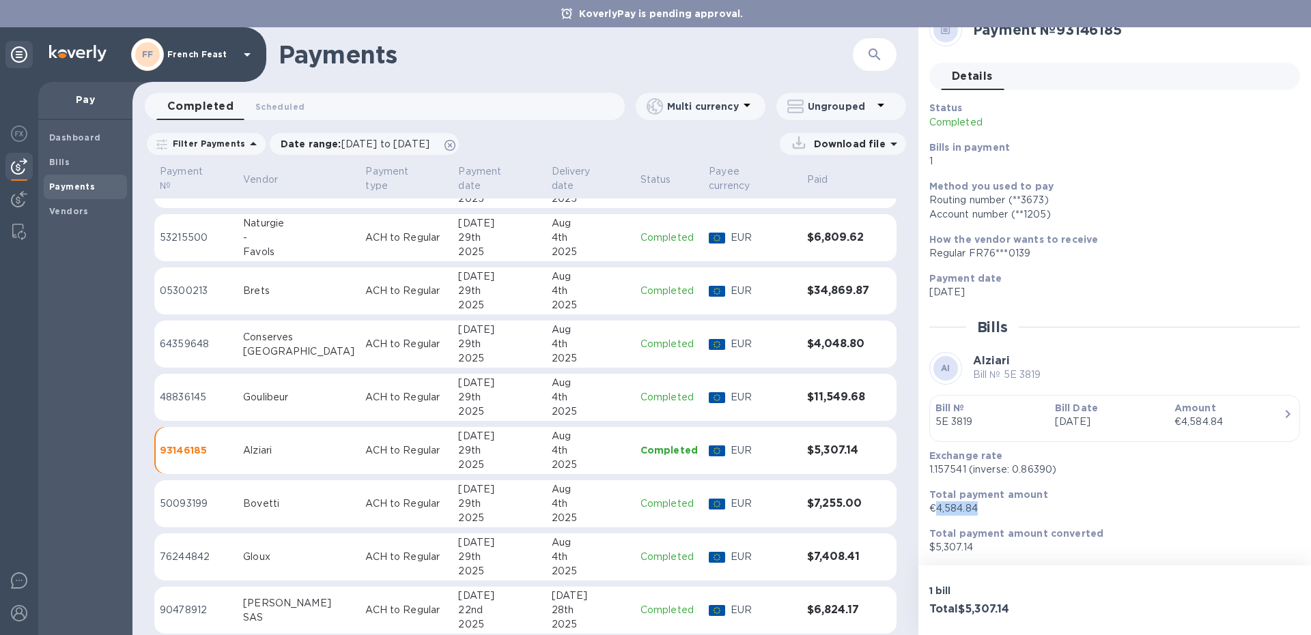
drag, startPoint x: 977, startPoint y: 511, endPoint x: 938, endPoint y: 511, distance: 38.9
click at [938, 511] on p "€4,584.84" at bounding box center [1109, 509] width 360 height 14
click at [944, 545] on p "$5,307.14" at bounding box center [1109, 548] width 360 height 14
drag, startPoint x: 971, startPoint y: 544, endPoint x: 934, endPoint y: 543, distance: 36.9
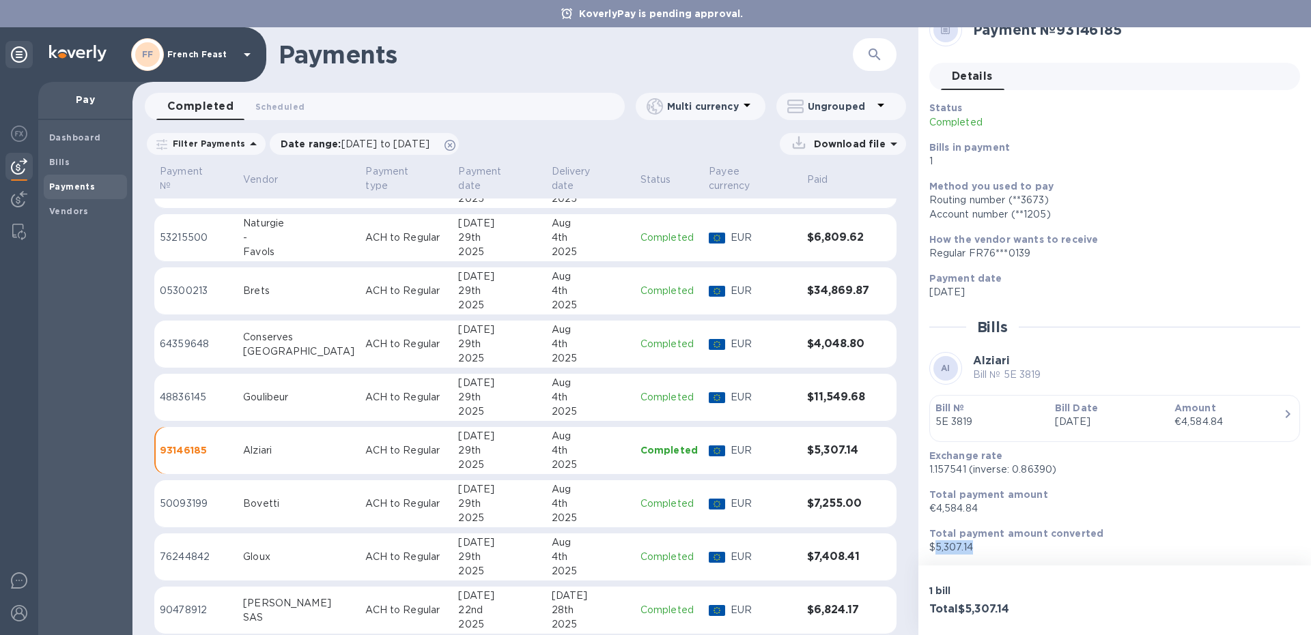
click at [934, 543] on p "$5,307.14" at bounding box center [1109, 548] width 360 height 14
drag, startPoint x: 218, startPoint y: 502, endPoint x: 241, endPoint y: 502, distance: 23.2
click at [219, 502] on td "50093199" at bounding box center [195, 505] width 83 height 48
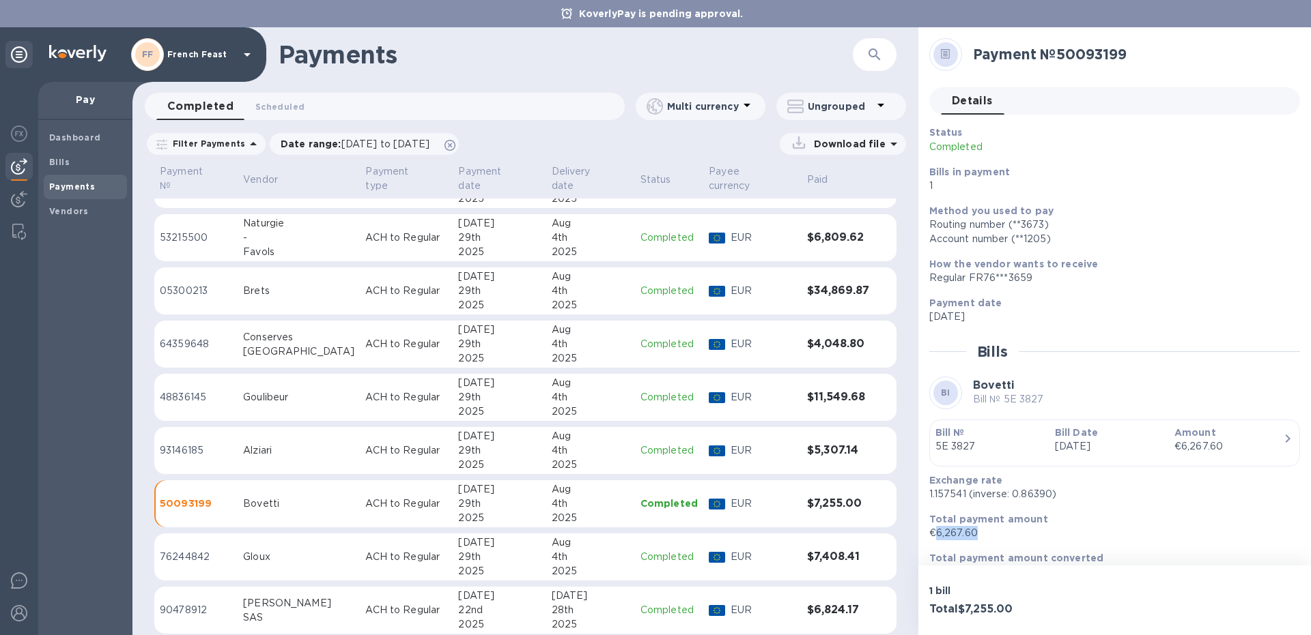
drag, startPoint x: 977, startPoint y: 530, endPoint x: 932, endPoint y: 532, distance: 45.1
click at [932, 532] on p "€6,267.60" at bounding box center [1109, 533] width 360 height 14
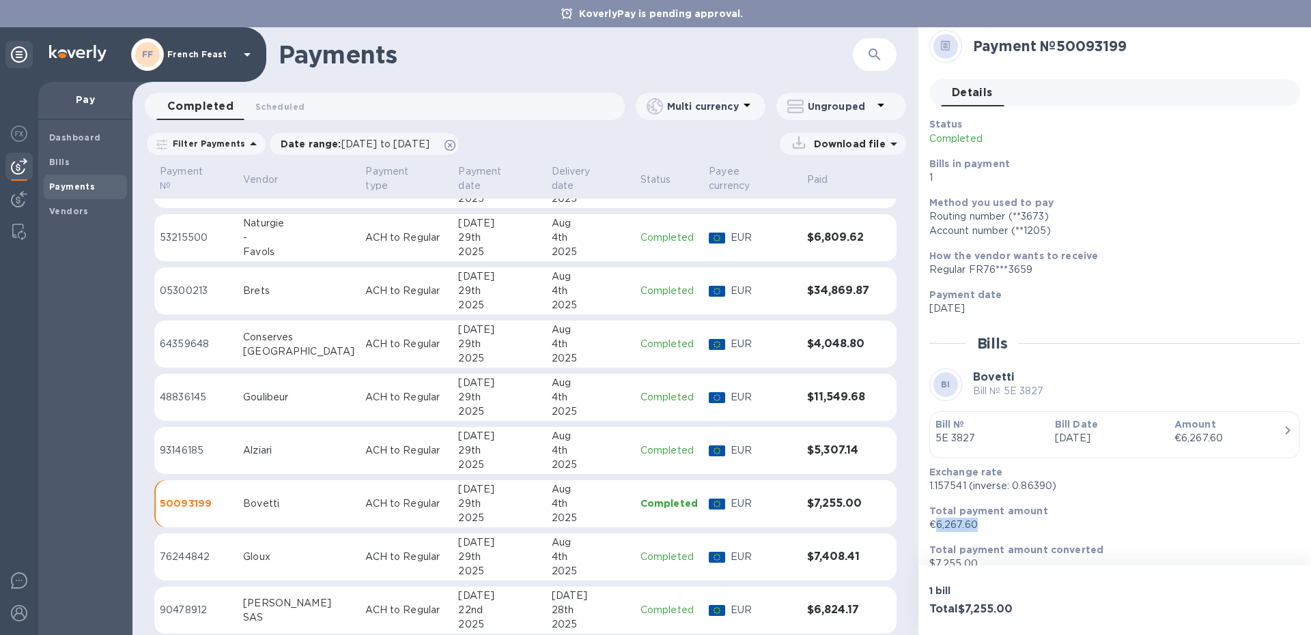
scroll to position [25, 0]
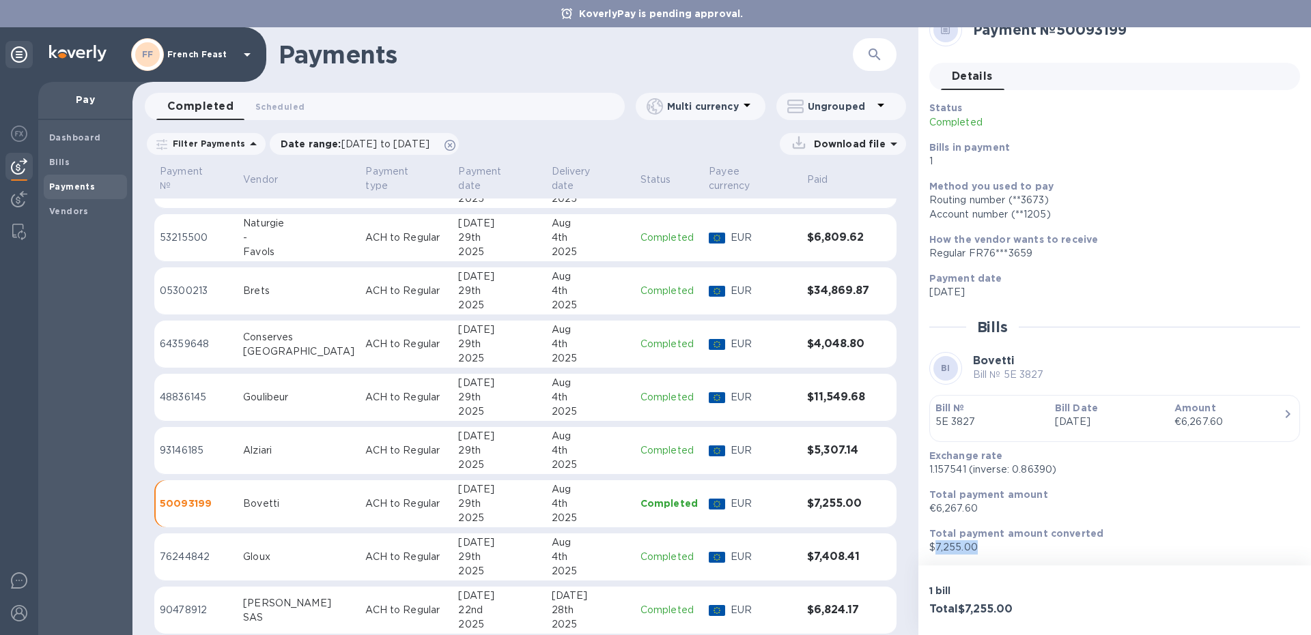
drag, startPoint x: 977, startPoint y: 542, endPoint x: 937, endPoint y: 546, distance: 40.5
click at [937, 546] on p "$7,255.00" at bounding box center [1109, 548] width 360 height 14
click at [1104, 485] on div "Total payment amount €6,267.60" at bounding box center [1109, 502] width 371 height 39
click at [267, 539] on td "Gloux" at bounding box center [299, 558] width 122 height 48
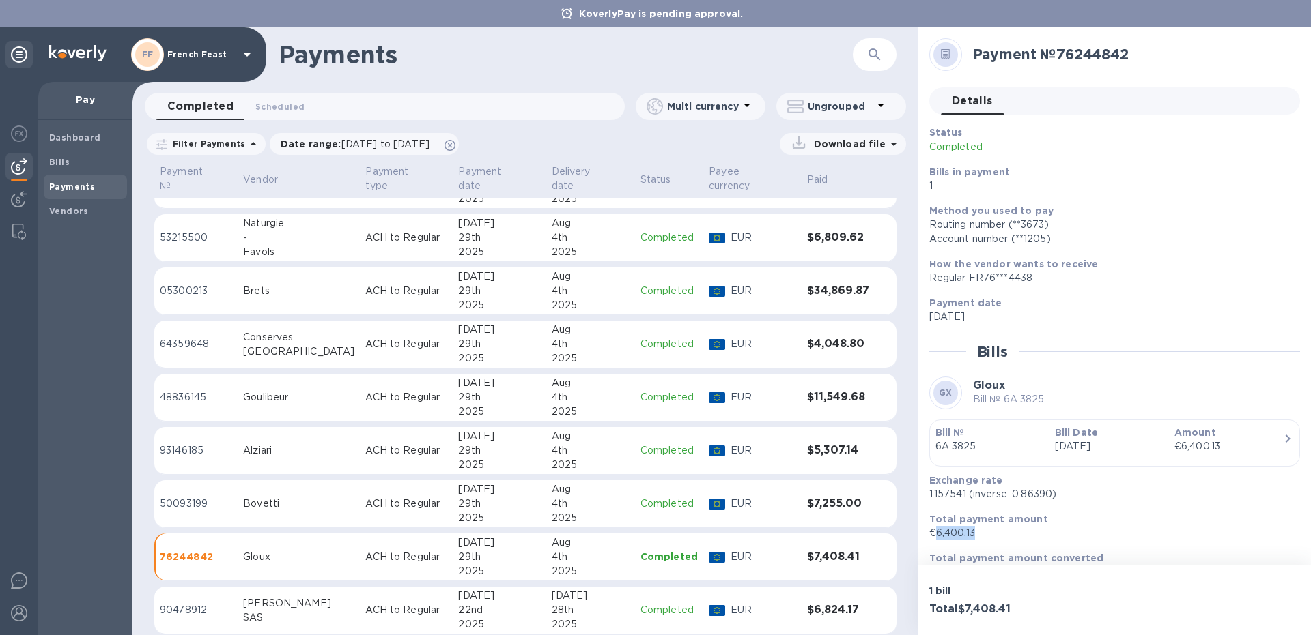
drag, startPoint x: 969, startPoint y: 534, endPoint x: 933, endPoint y: 534, distance: 36.2
click at [933, 534] on p "€6,400.13" at bounding box center [1109, 533] width 360 height 14
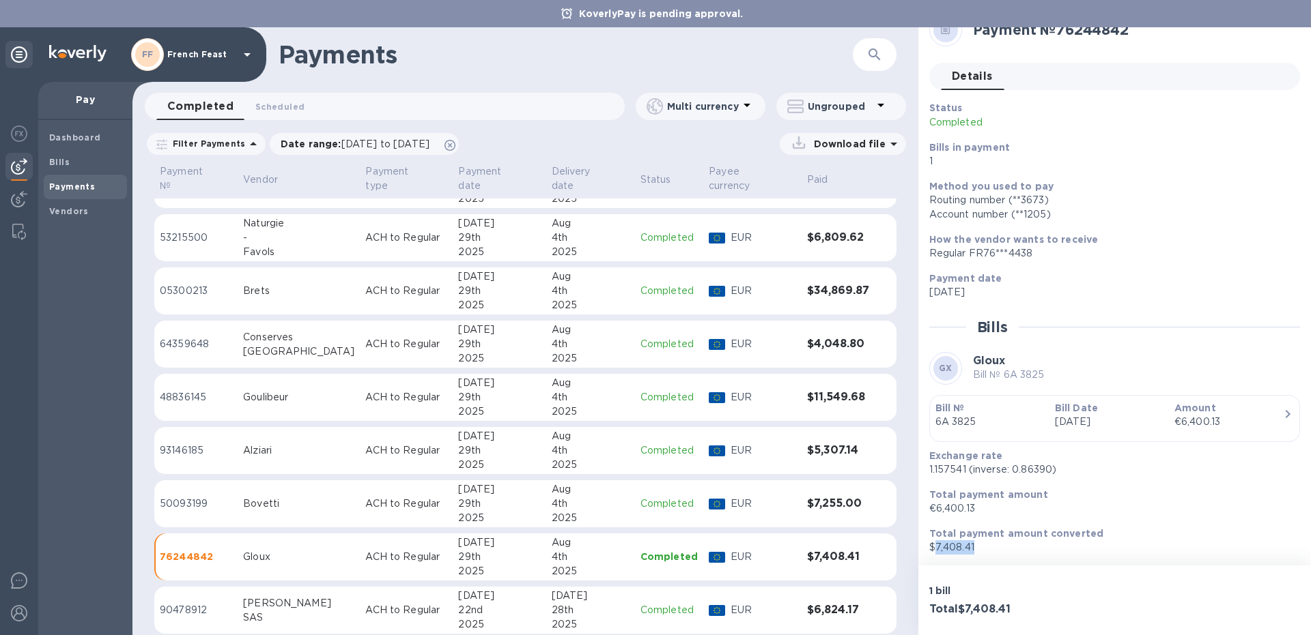
drag, startPoint x: 975, startPoint y: 547, endPoint x: 935, endPoint y: 545, distance: 39.6
click at [935, 545] on p "$7,408.41" at bounding box center [1109, 548] width 360 height 14
click at [238, 599] on td "90478912" at bounding box center [195, 611] width 83 height 48
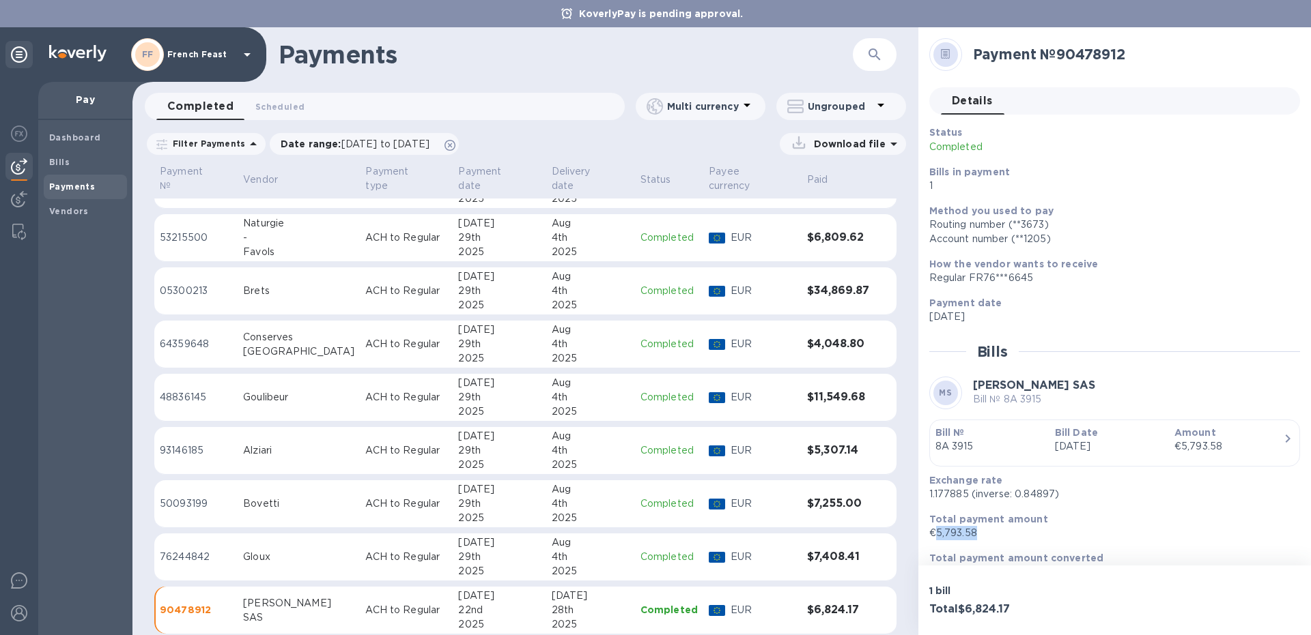
drag, startPoint x: 973, startPoint y: 531, endPoint x: 934, endPoint y: 532, distance: 38.9
click at [934, 532] on p "€5,793.58" at bounding box center [1109, 533] width 360 height 14
click at [57, 163] on b "Bills" at bounding box center [59, 162] width 20 height 10
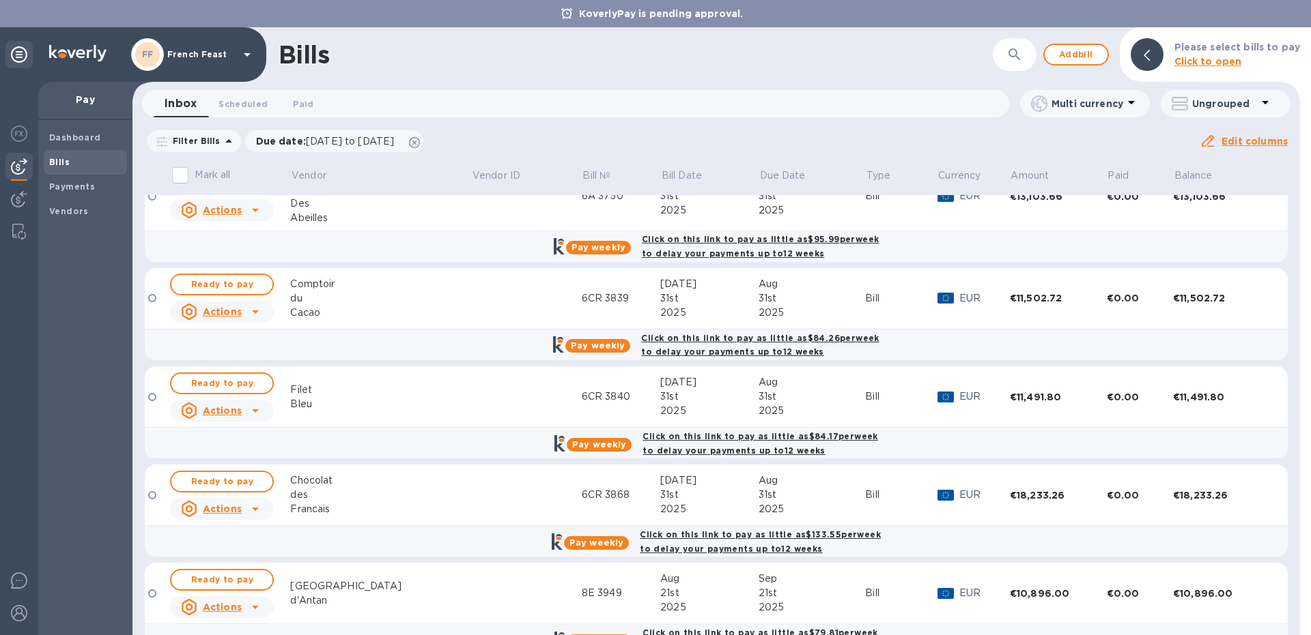
scroll to position [72, 0]
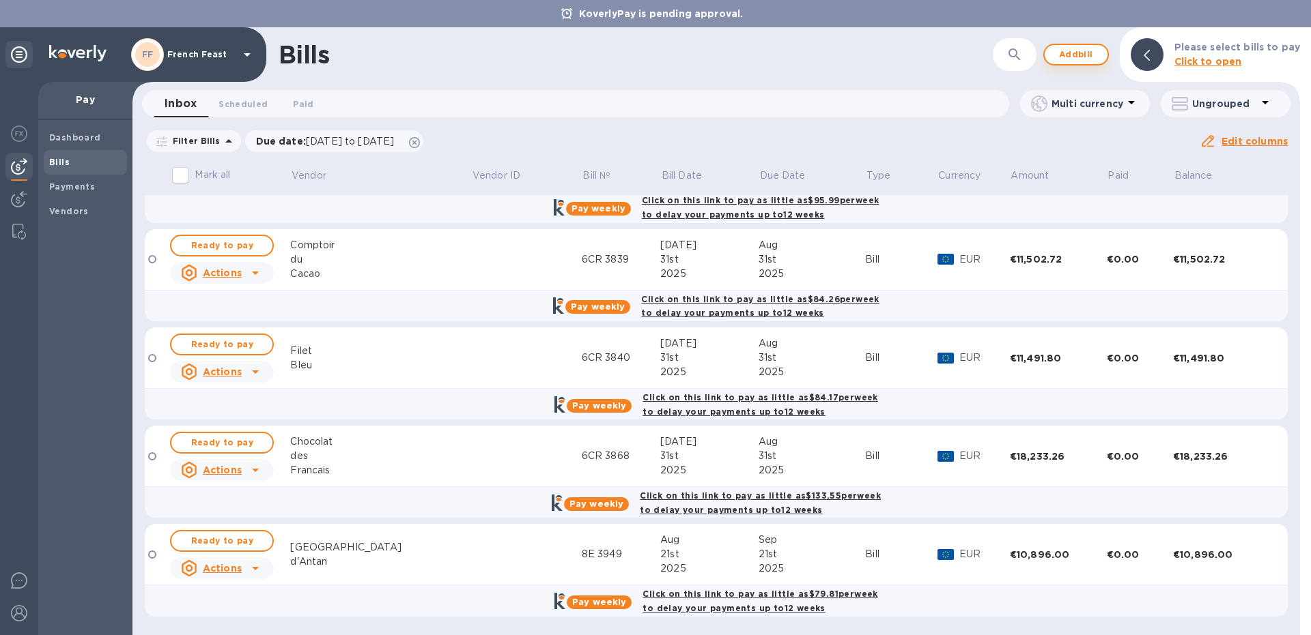
click at [1076, 51] on span "Add bill" at bounding box center [1075, 54] width 41 height 16
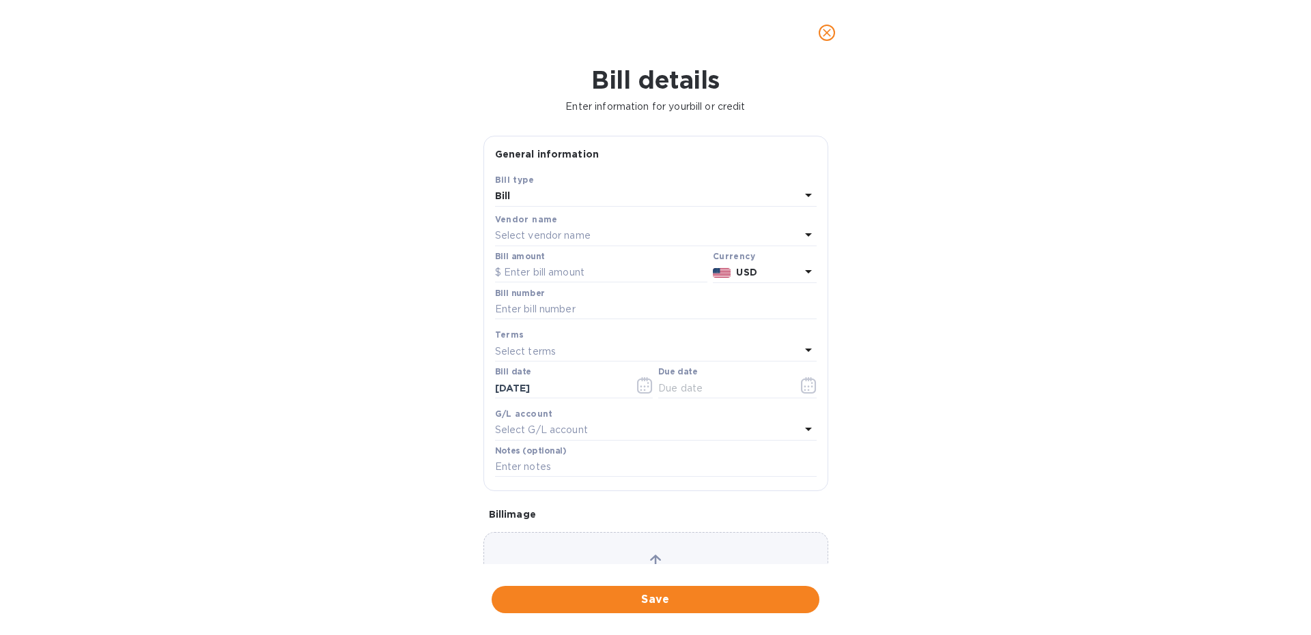
click at [548, 237] on p "Select vendor name" at bounding box center [543, 236] width 96 height 14
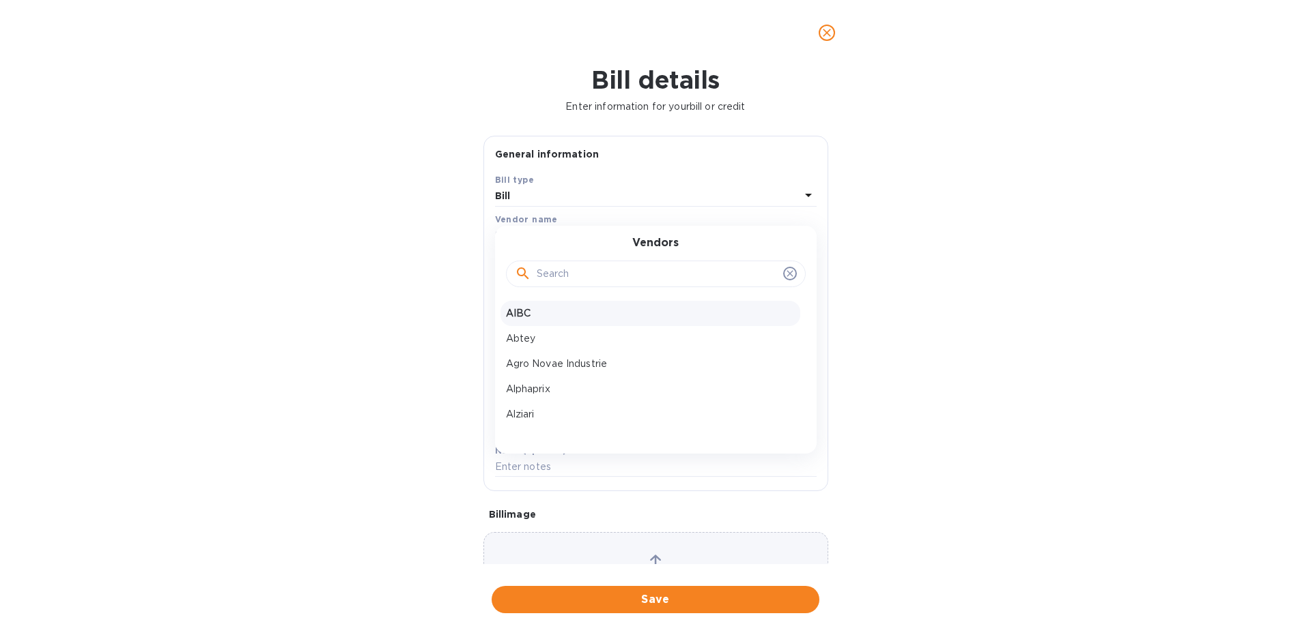
click at [521, 309] on p "AIBC" at bounding box center [650, 313] width 289 height 14
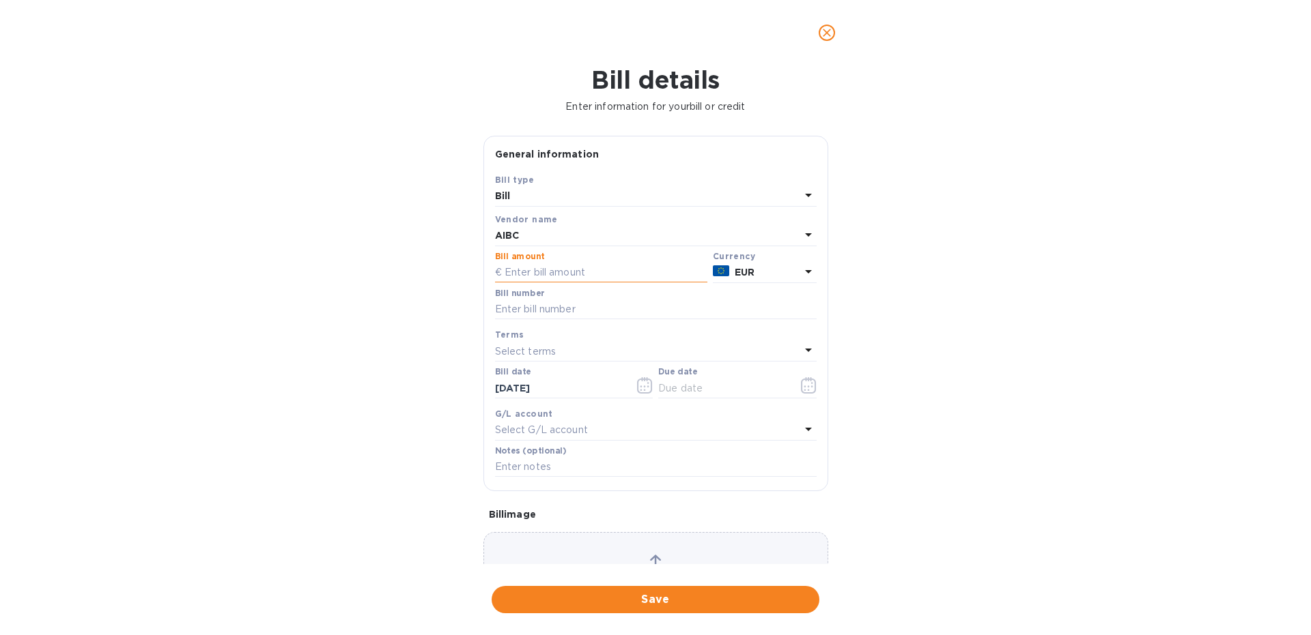
click at [543, 278] on input "text" at bounding box center [601, 273] width 212 height 20
type input "24,076.3"
click at [563, 309] on input "text" at bounding box center [655, 310] width 321 height 20
type input "6D 3798 7A 3862 7A 3864"
click at [816, 388] on button "button" at bounding box center [808, 385] width 32 height 33
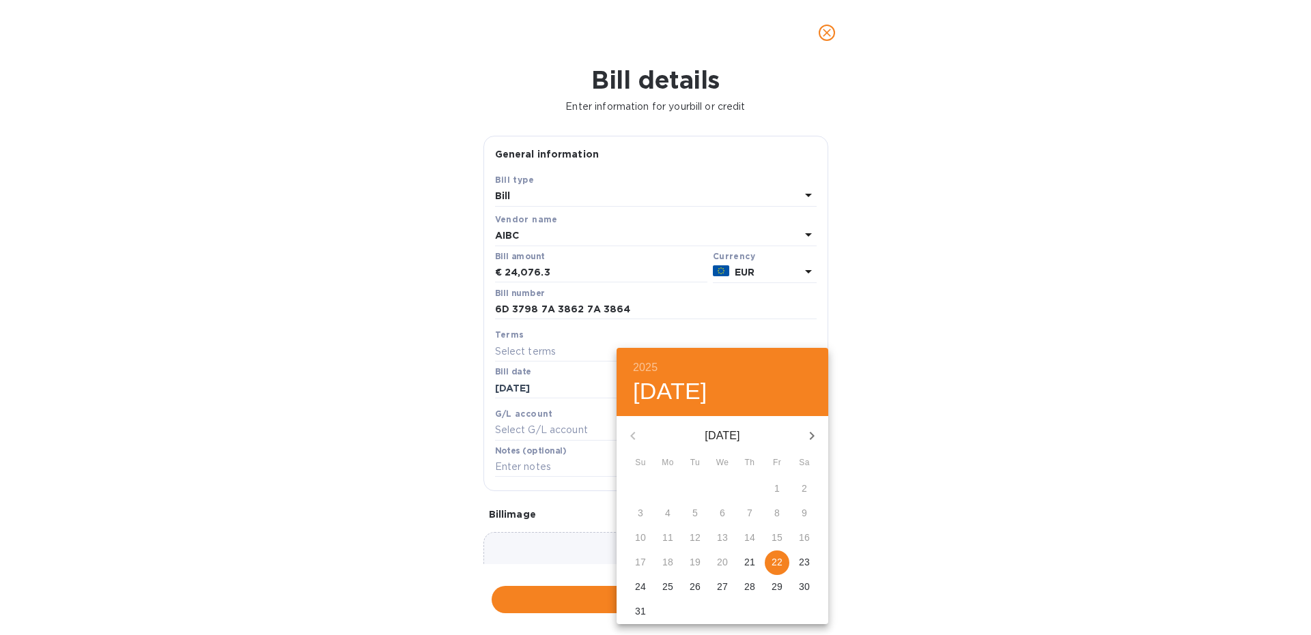
click at [810, 433] on icon "button" at bounding box center [812, 436] width 5 height 8
click at [669, 562] on p "22" at bounding box center [667, 563] width 11 height 14
type input "[DATE]"
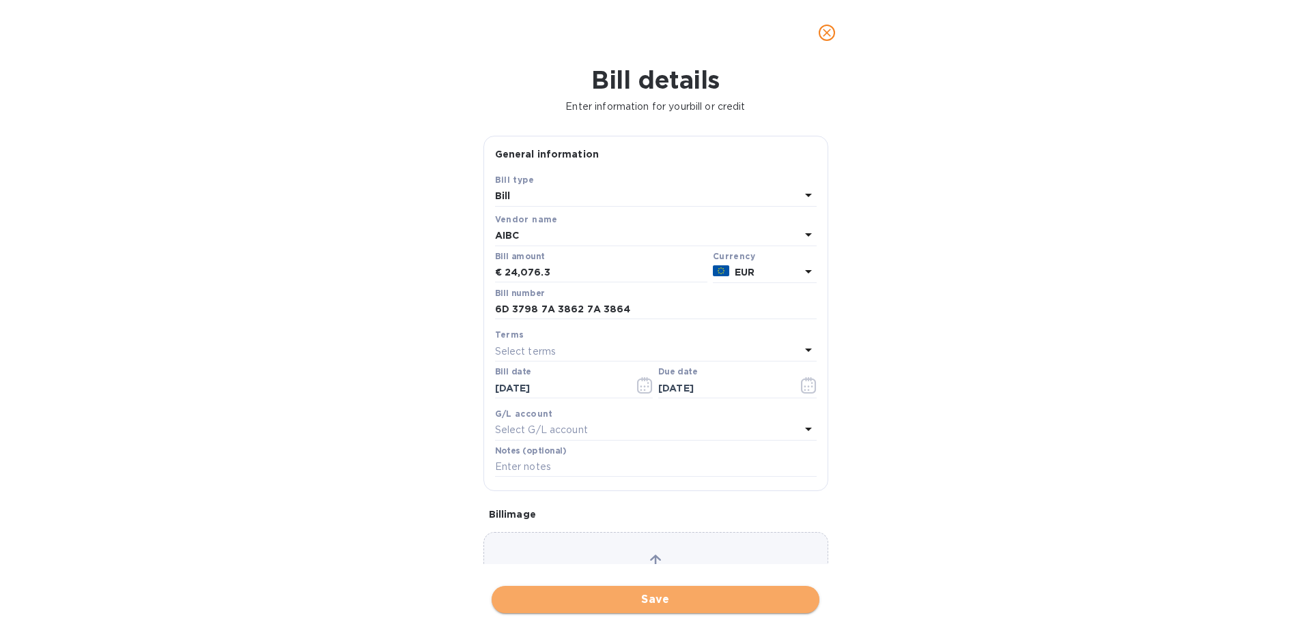
click at [643, 597] on span "Save" at bounding box center [655, 600] width 306 height 16
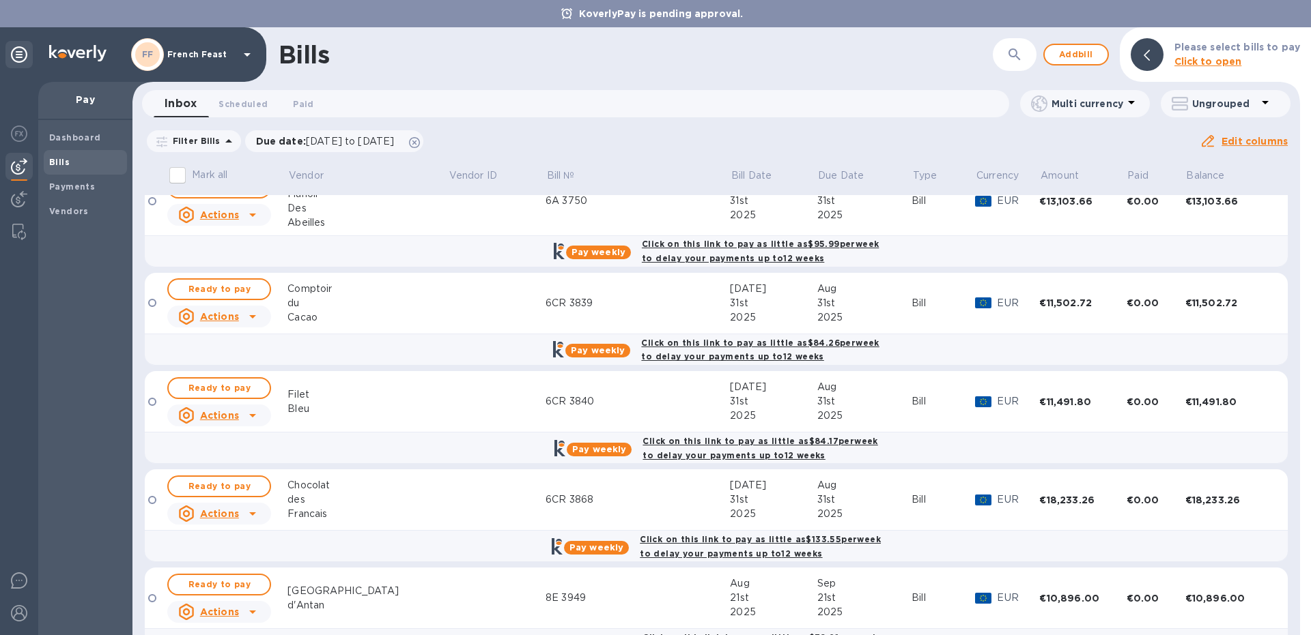
scroll to position [0, 0]
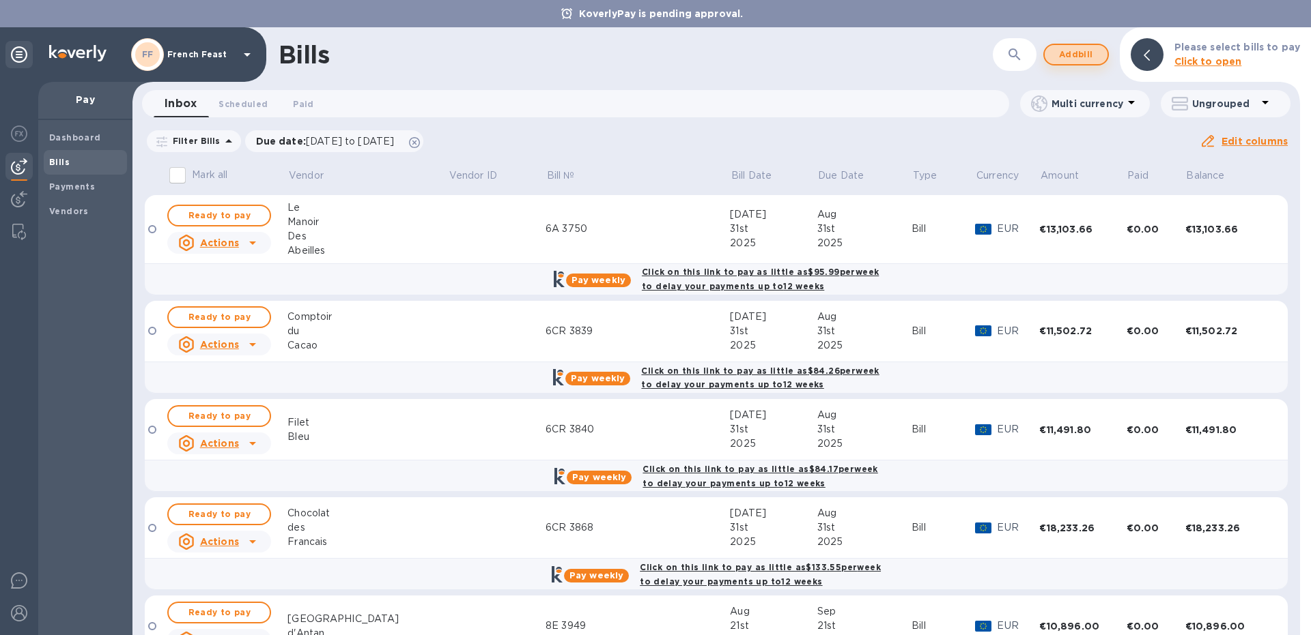
click at [1063, 59] on span "Add bill" at bounding box center [1075, 54] width 41 height 16
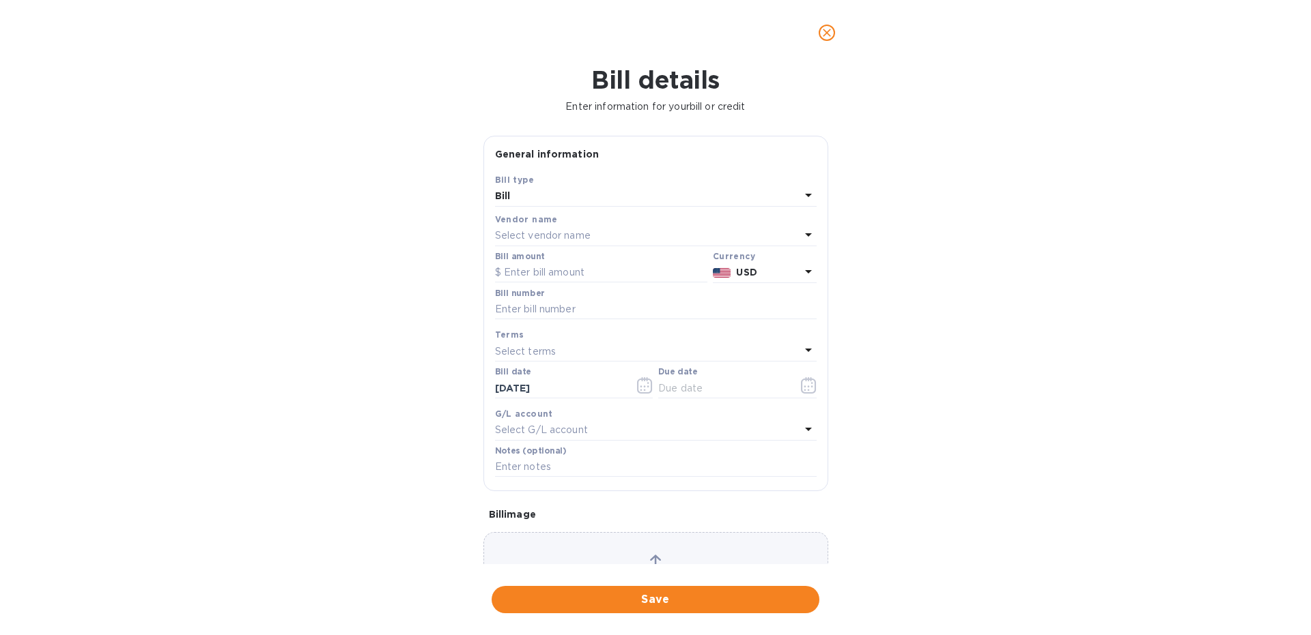
click at [515, 240] on p "Select vendor name" at bounding box center [543, 236] width 96 height 14
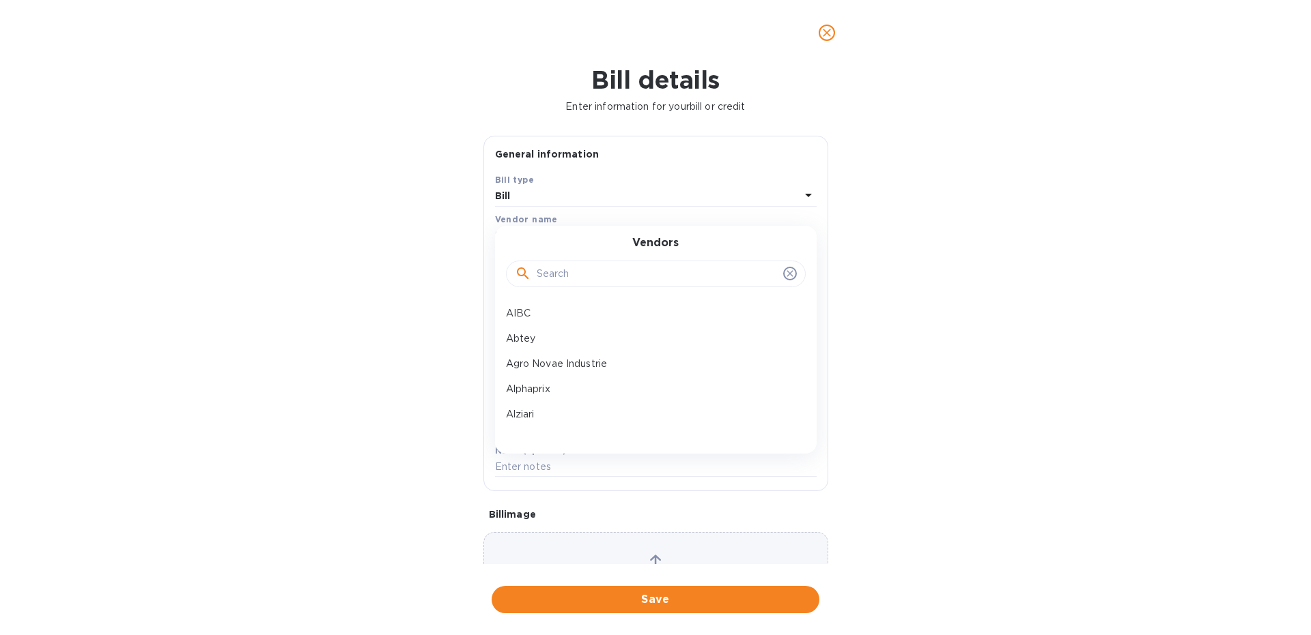
click at [536, 269] on div at bounding box center [656, 274] width 282 height 20
type input "marc"
click at [542, 308] on p "Maison Marc" at bounding box center [650, 313] width 289 height 14
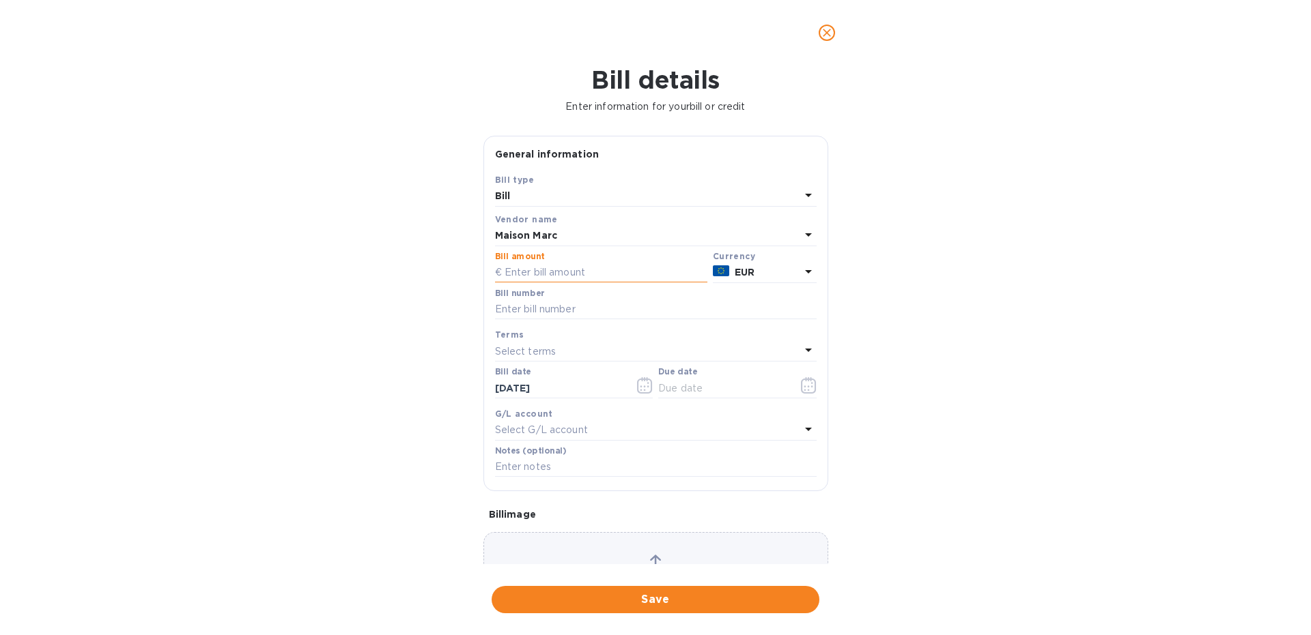
click at [547, 277] on input "text" at bounding box center [601, 273] width 212 height 20
paste input "6,044.73"
type input "6,044.73"
click at [517, 314] on input "text" at bounding box center [655, 310] width 321 height 20
type input "6D 3844"
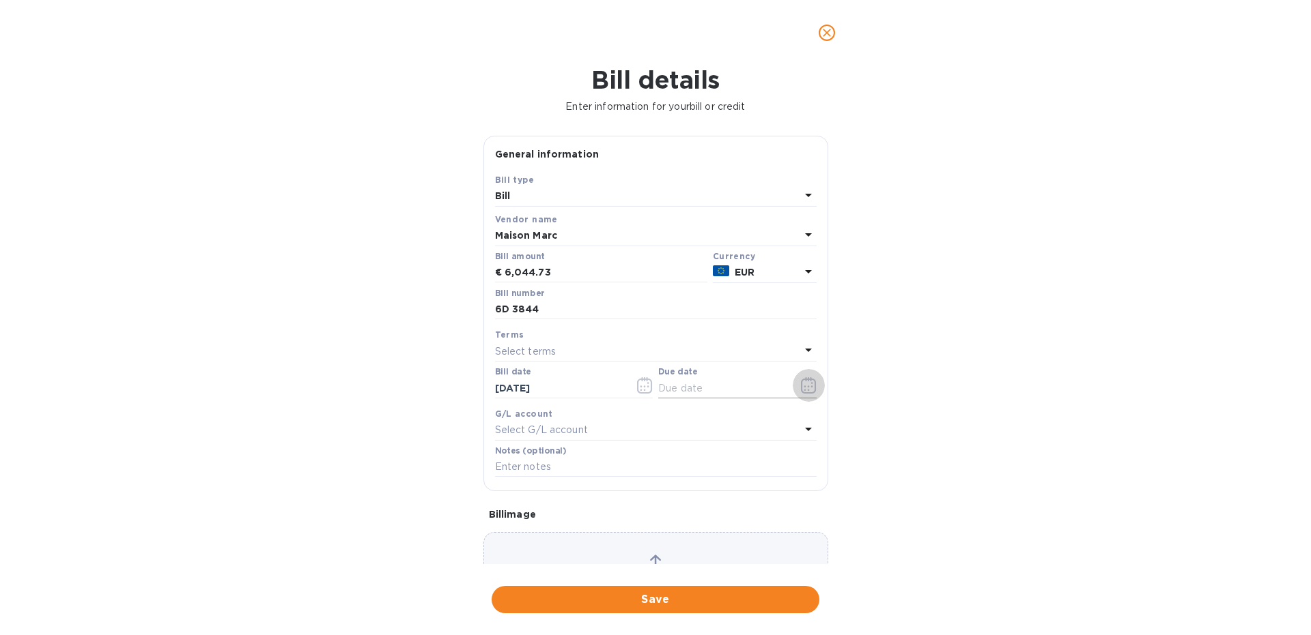
click at [812, 389] on icon "button" at bounding box center [809, 385] width 16 height 16
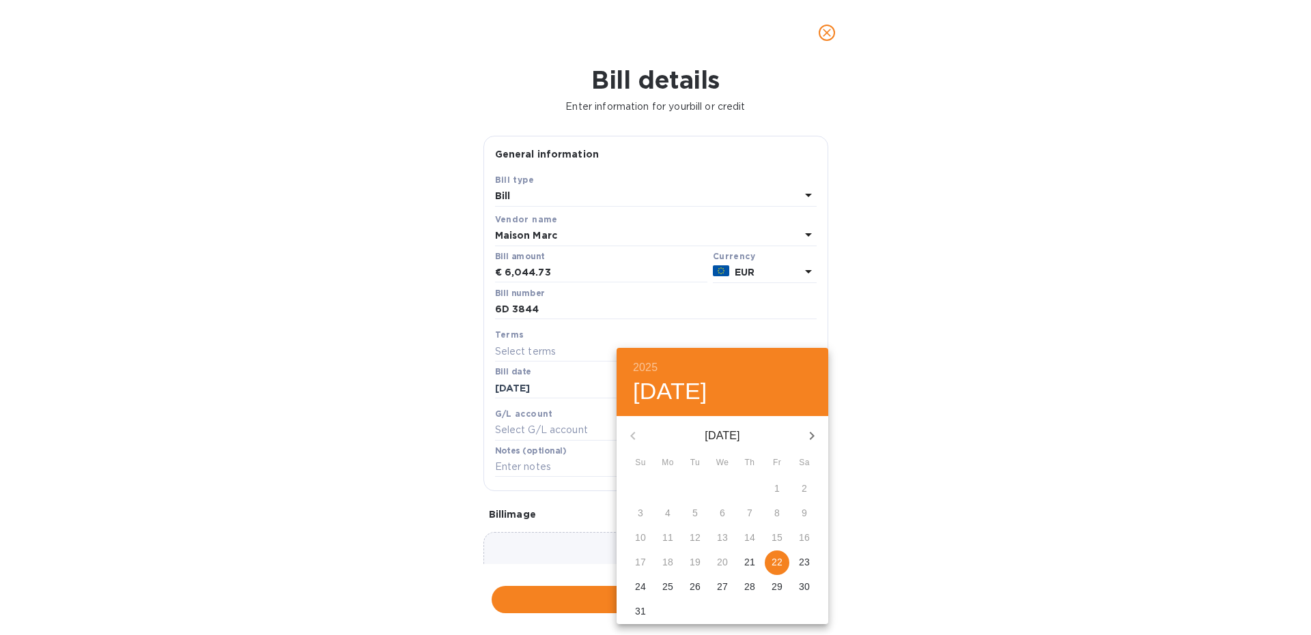
click at [809, 435] on icon "button" at bounding box center [811, 436] width 16 height 16
click at [664, 567] on p "22" at bounding box center [667, 563] width 11 height 14
type input "[DATE]"
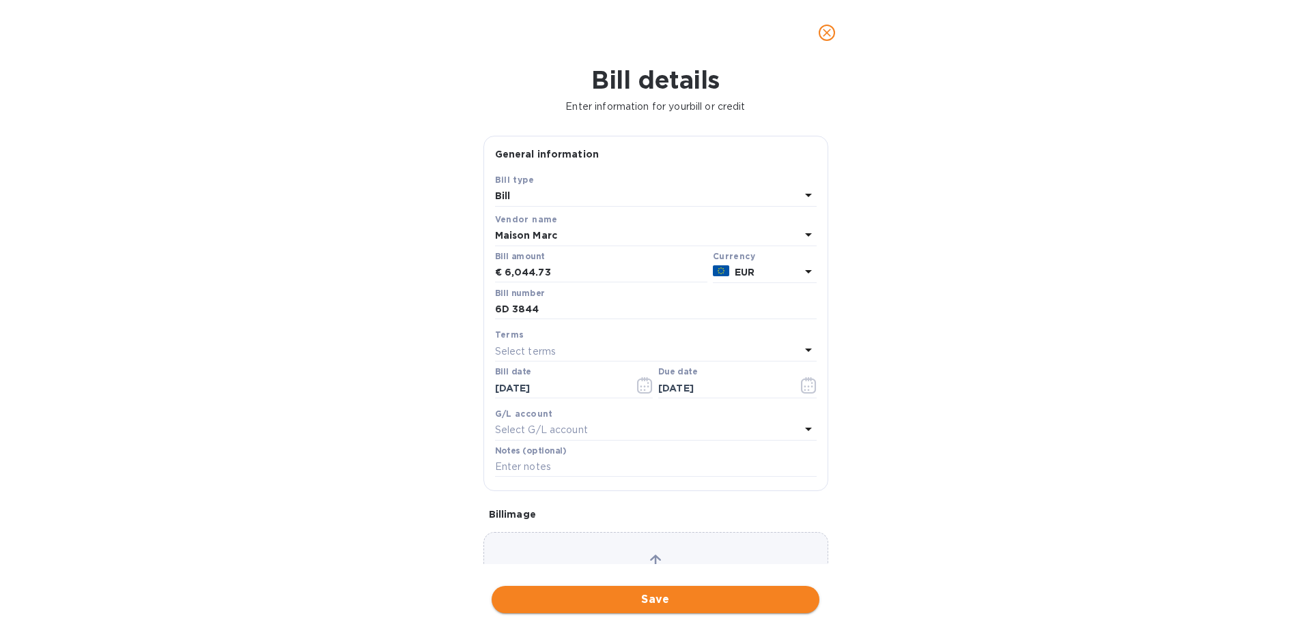
click at [608, 599] on span "Save" at bounding box center [655, 600] width 306 height 16
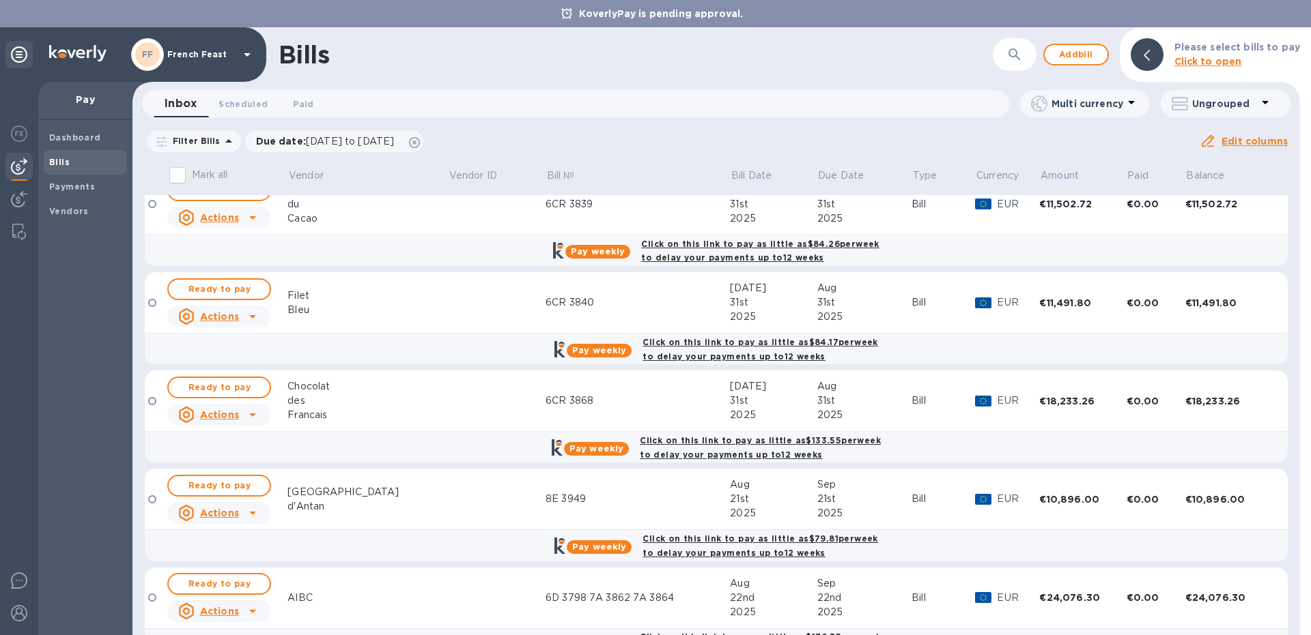
scroll to position [133, 0]
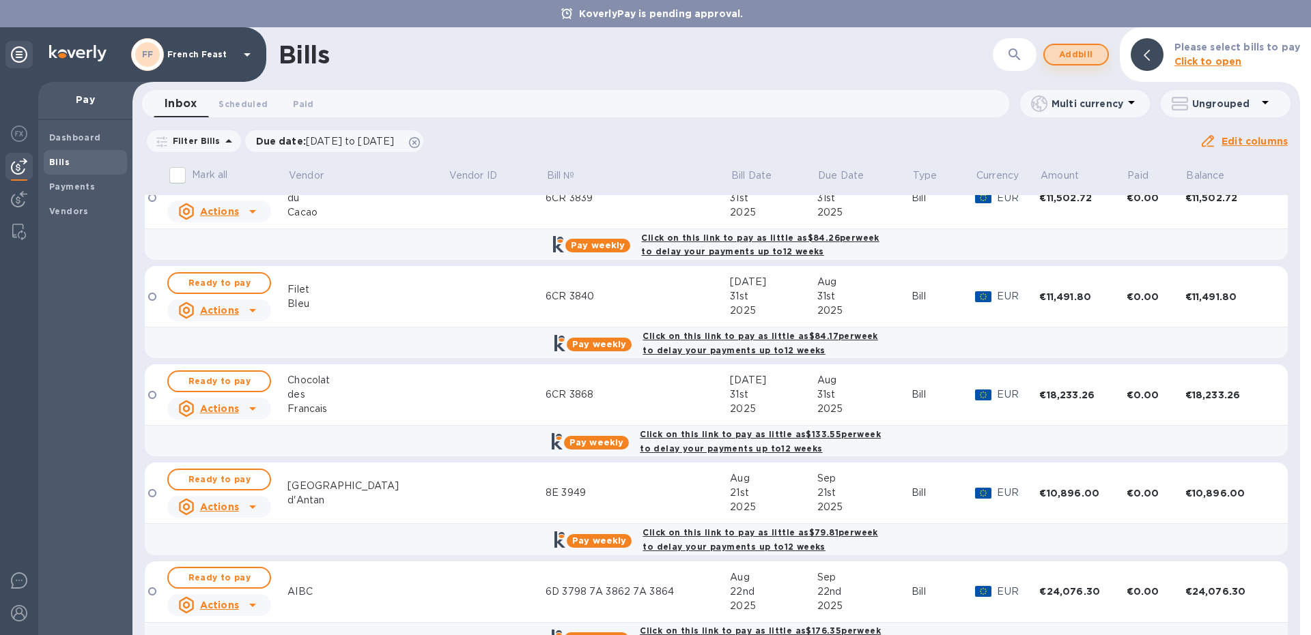
click at [1081, 59] on span "Add bill" at bounding box center [1075, 54] width 41 height 16
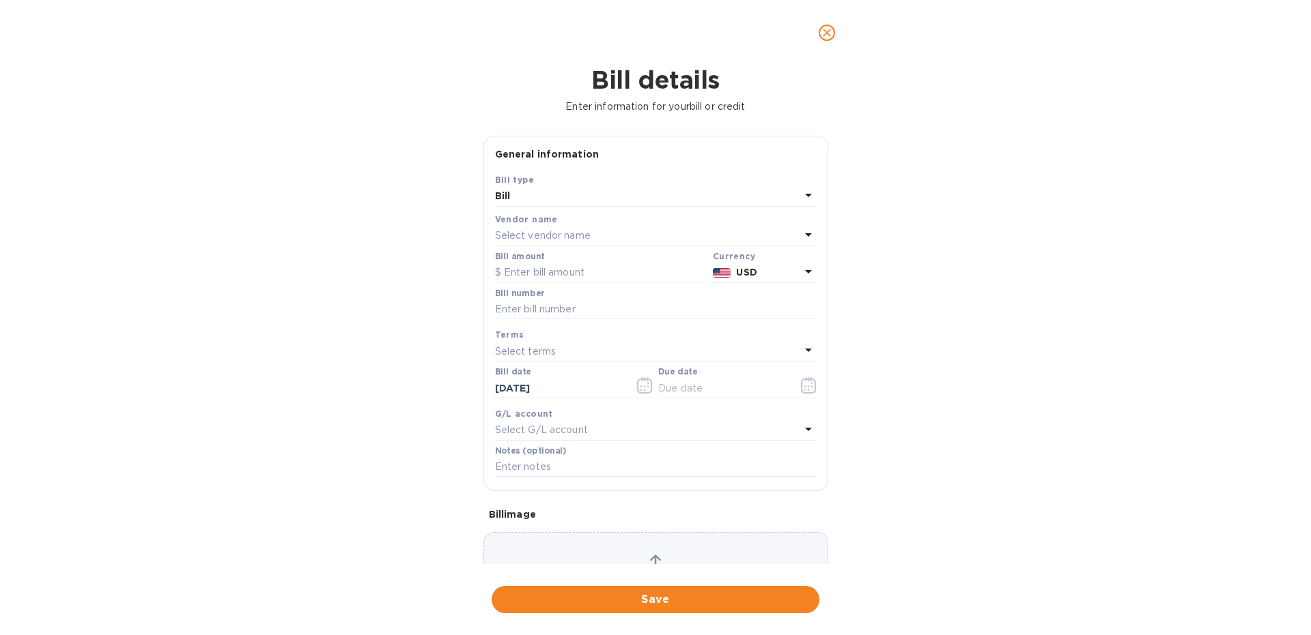
click at [538, 241] on p "Select vendor name" at bounding box center [543, 236] width 96 height 14
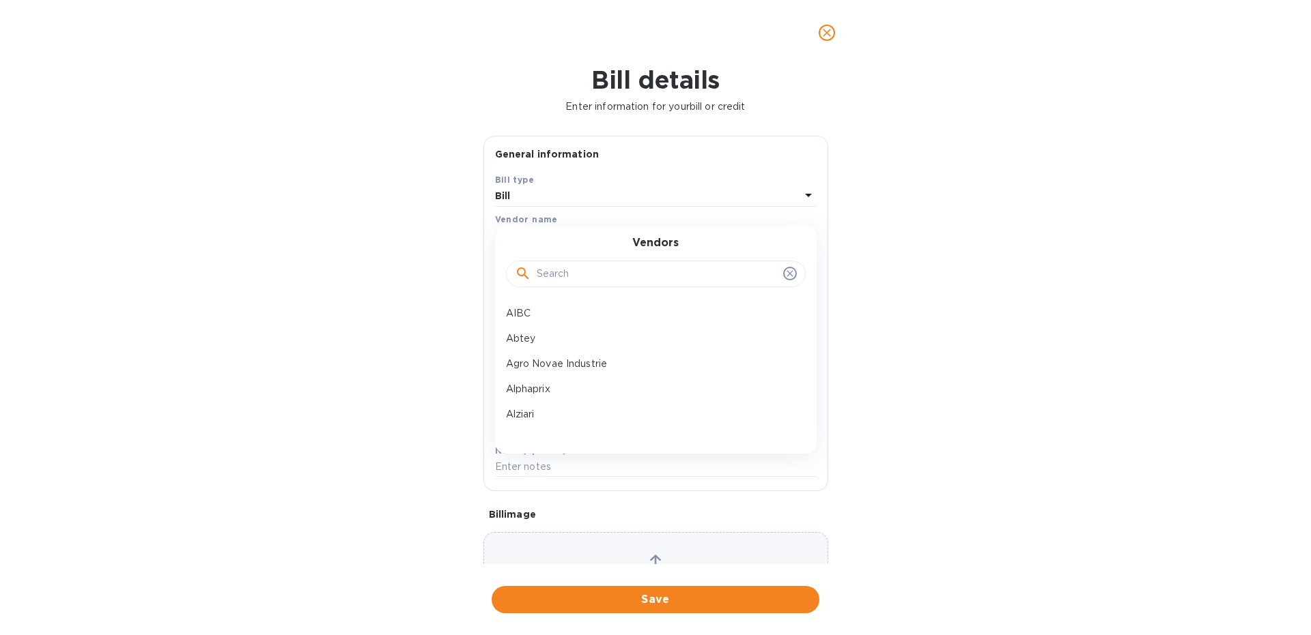
click at [546, 268] on input "text" at bounding box center [656, 274] width 241 height 20
type input "muroi"
click at [579, 306] on div "Muroise et Compagnie" at bounding box center [650, 313] width 300 height 25
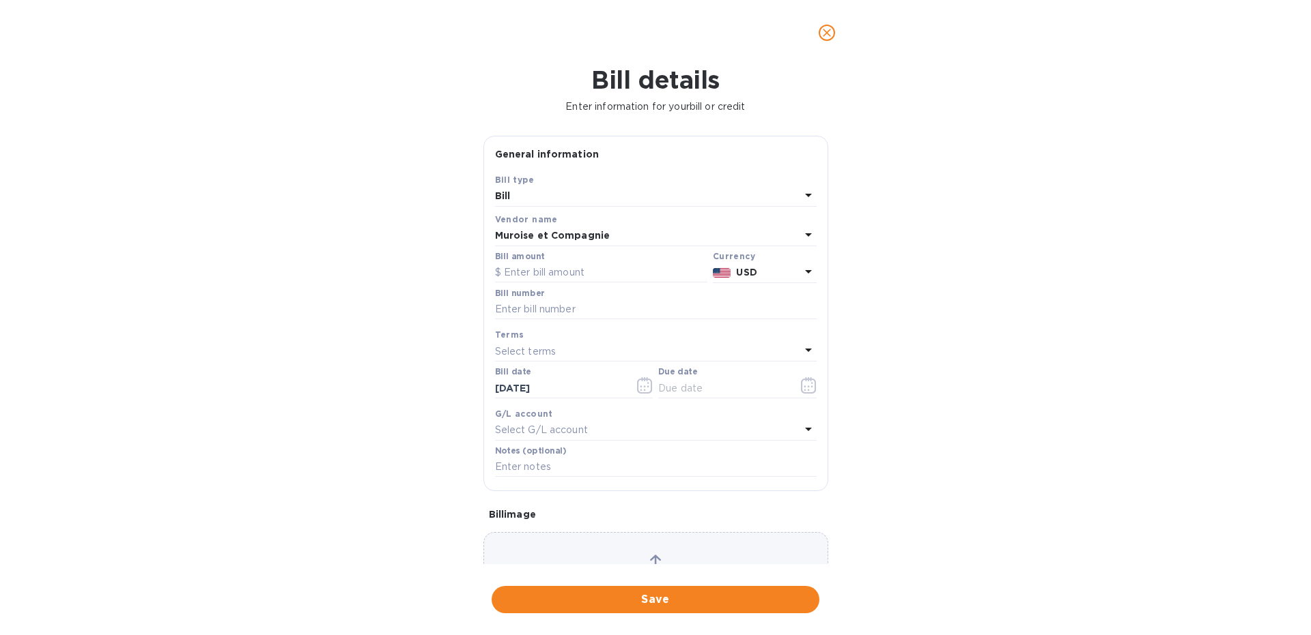
click at [799, 270] on p "USD" at bounding box center [767, 273] width 63 height 14
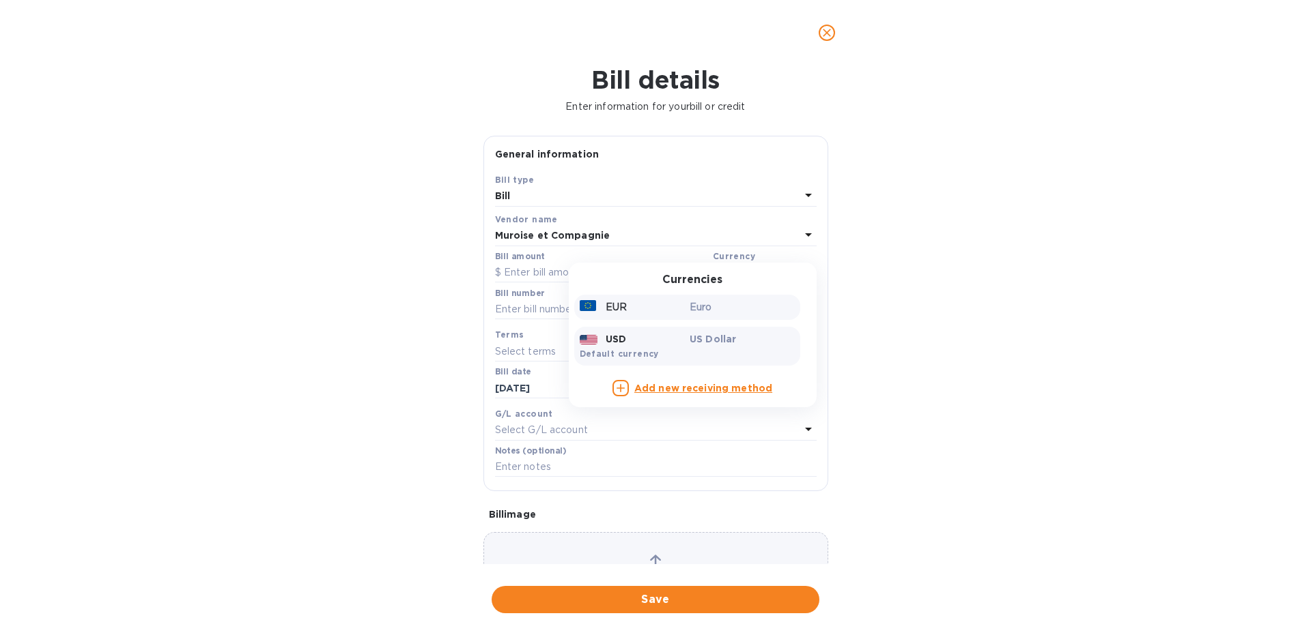
click at [710, 301] on div "Euro" at bounding box center [742, 308] width 111 height 20
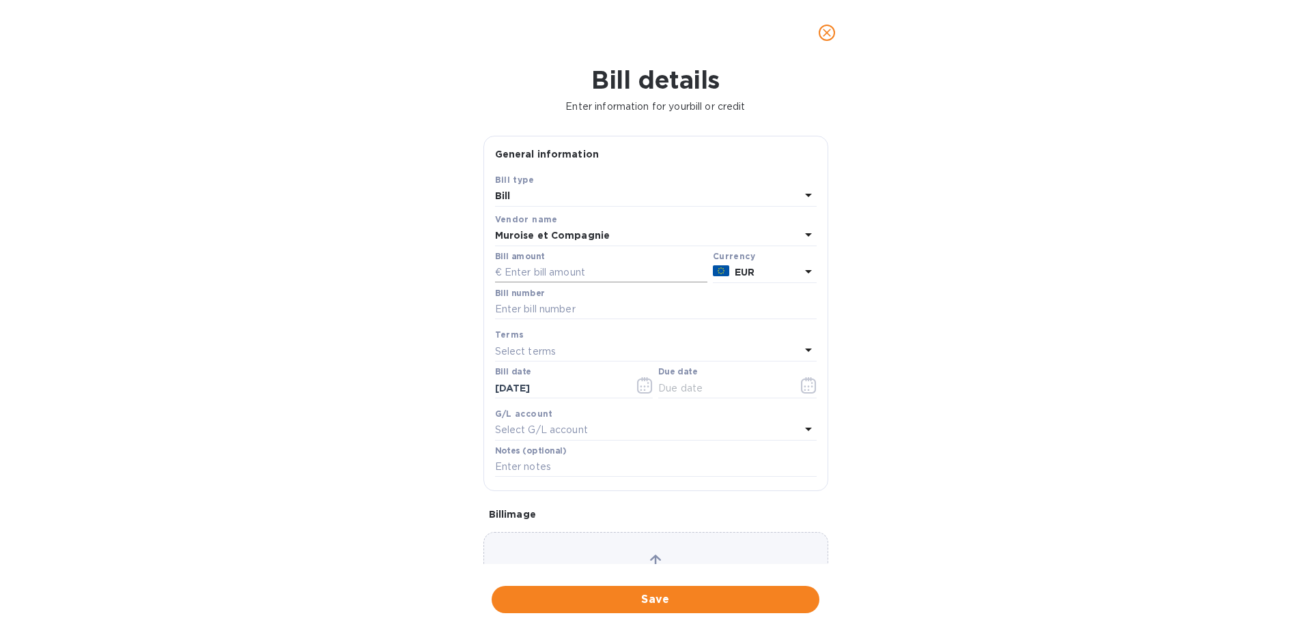
click at [528, 269] on input "text" at bounding box center [601, 273] width 212 height 20
paste input "4,151.42"
type input "4,151.42"
click at [519, 315] on input "text" at bounding box center [655, 310] width 321 height 20
type input "6D 3828"
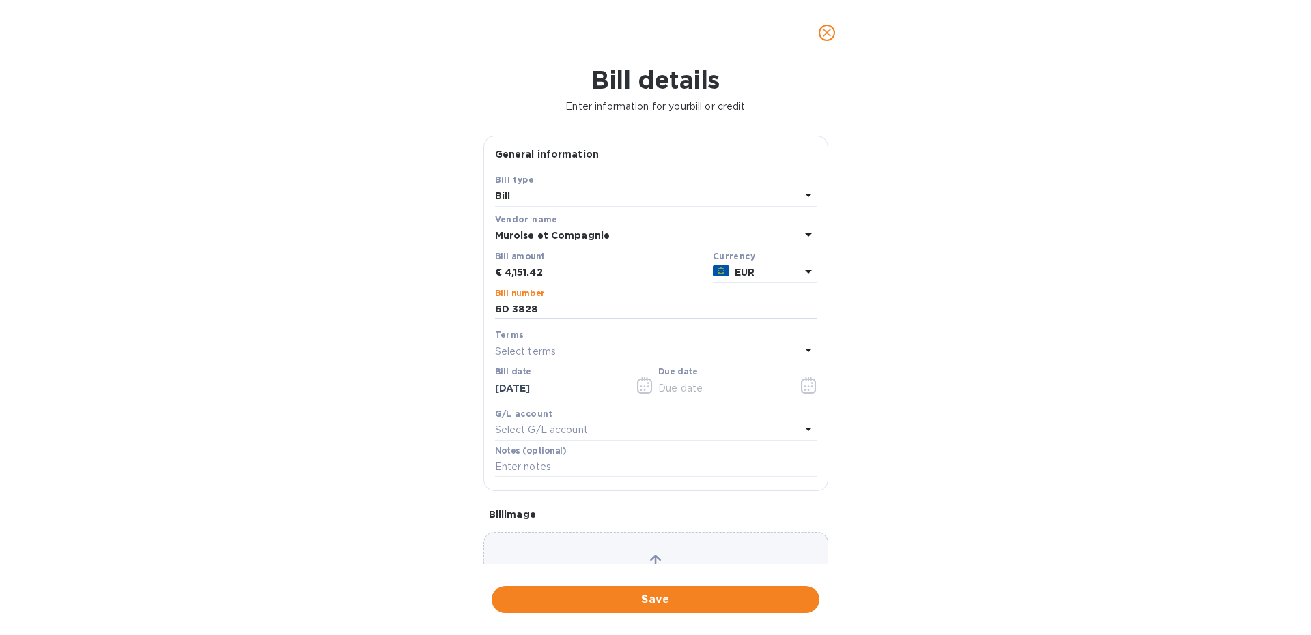
click at [803, 382] on icon "button" at bounding box center [808, 385] width 15 height 16
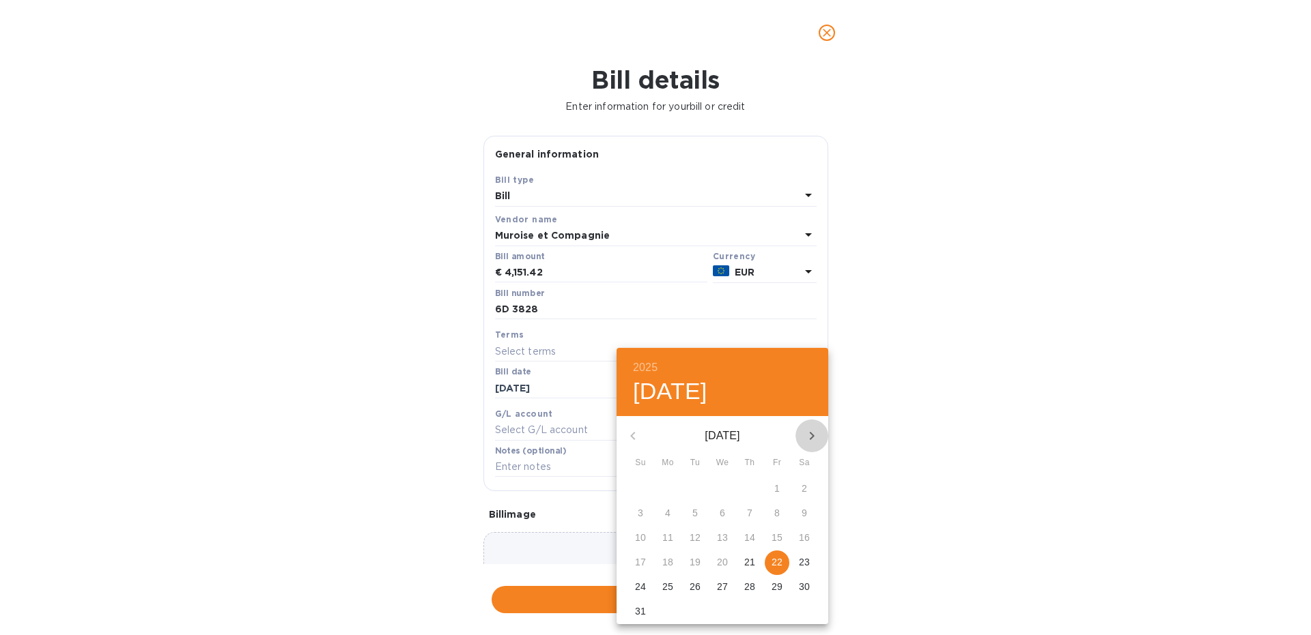
click at [813, 433] on icon "button" at bounding box center [811, 436] width 16 height 16
click at [665, 566] on p "22" at bounding box center [667, 563] width 11 height 14
type input "[DATE]"
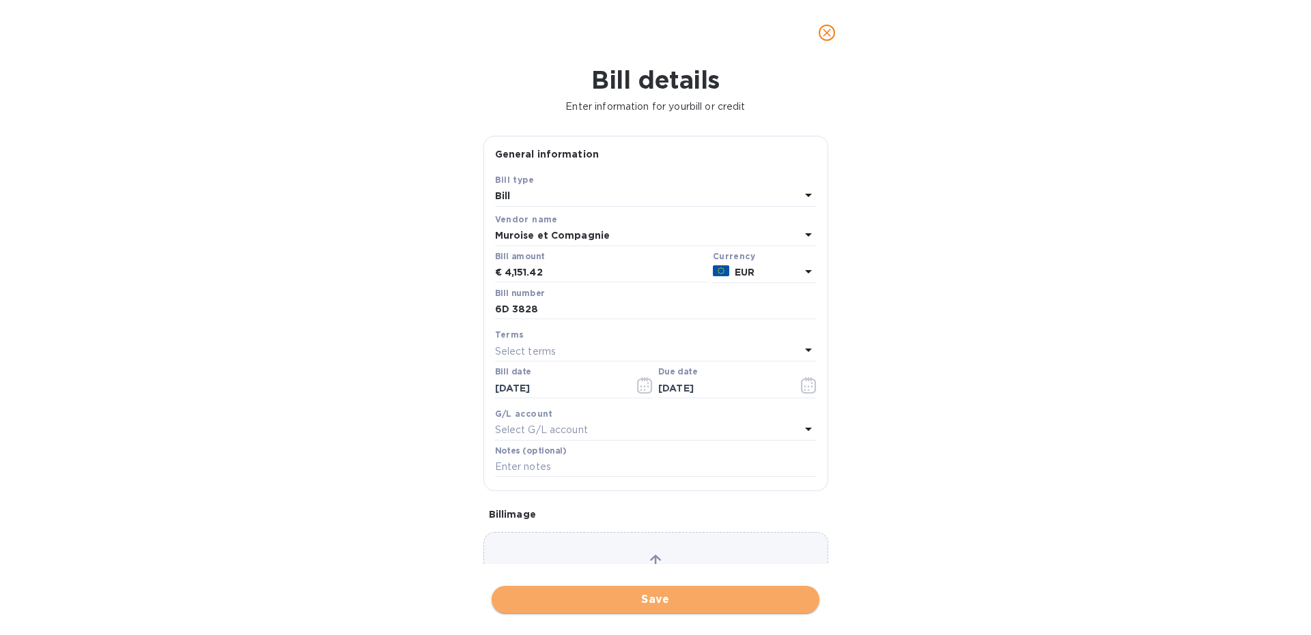
click at [608, 597] on span "Save" at bounding box center [655, 600] width 306 height 16
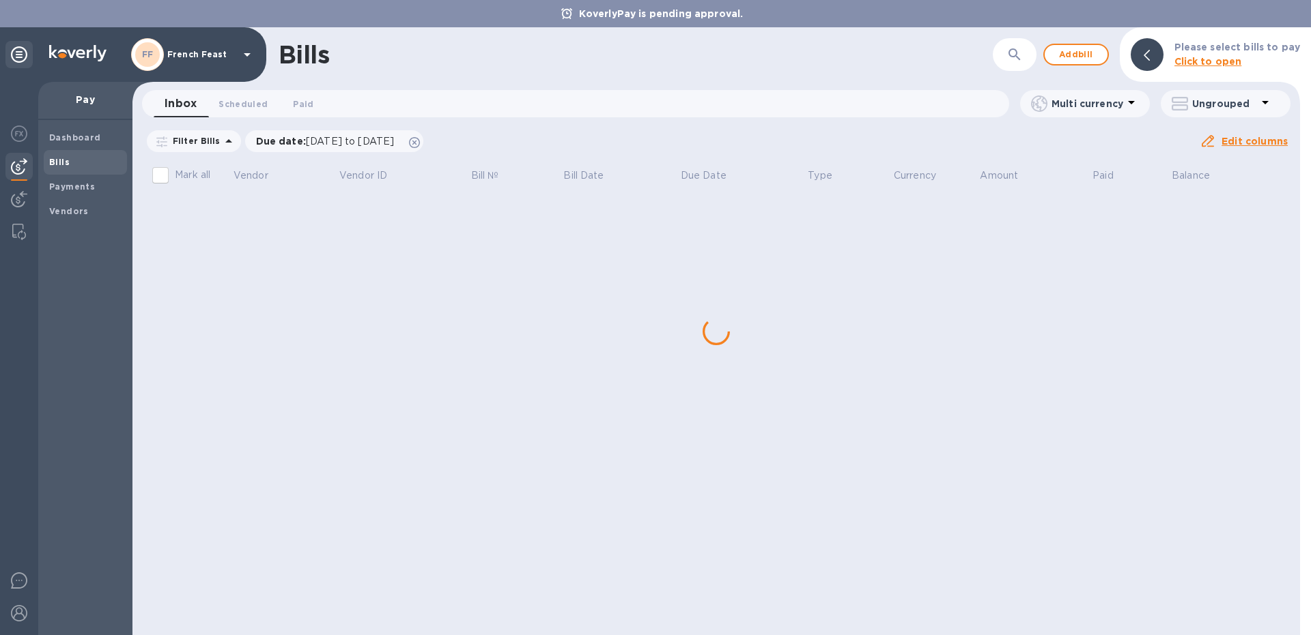
scroll to position [0, 0]
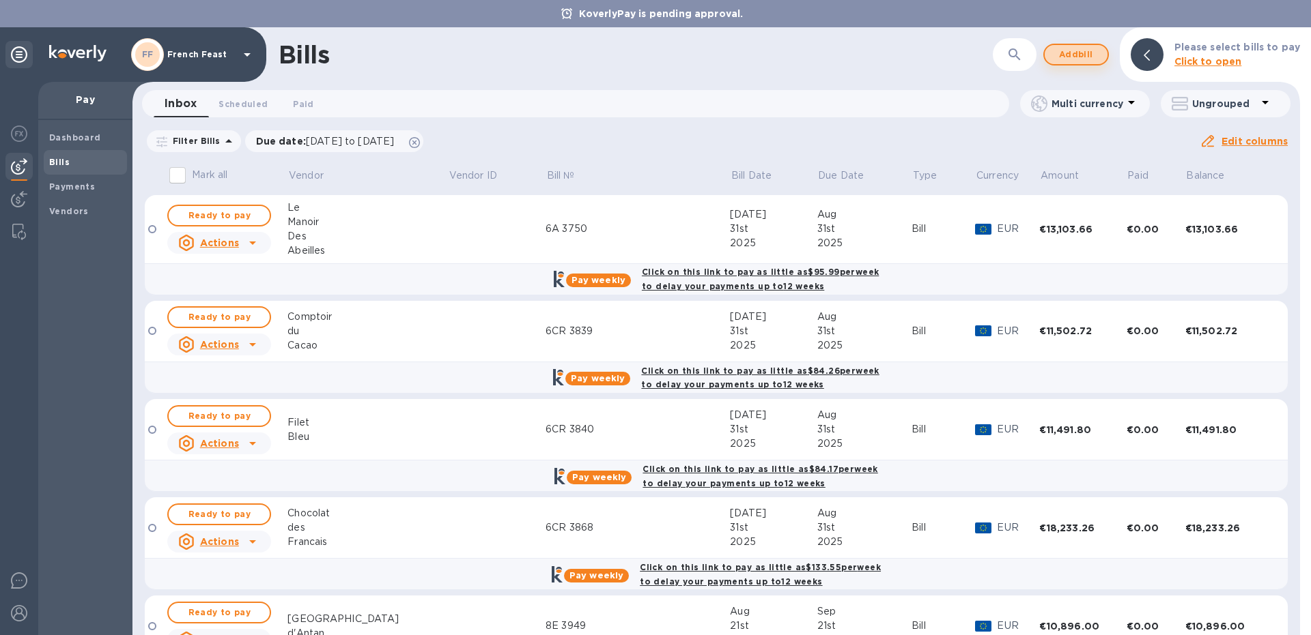
click at [1072, 52] on span "Add bill" at bounding box center [1075, 54] width 41 height 16
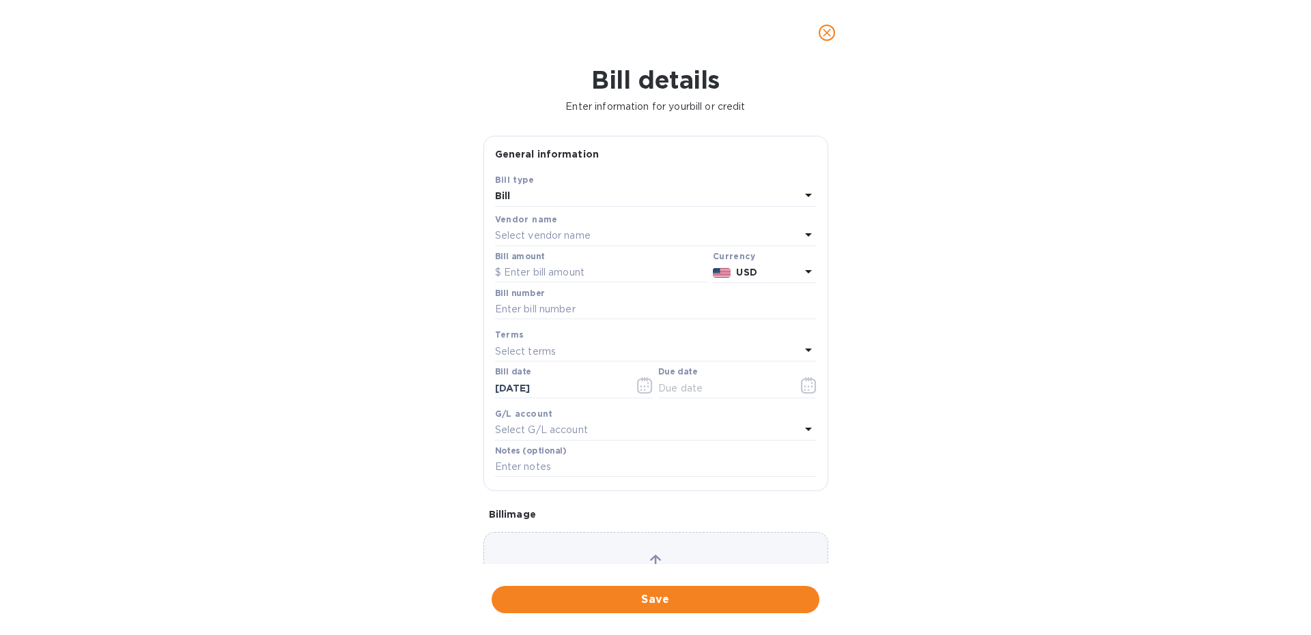
click at [520, 238] on p "Select vendor name" at bounding box center [543, 236] width 96 height 14
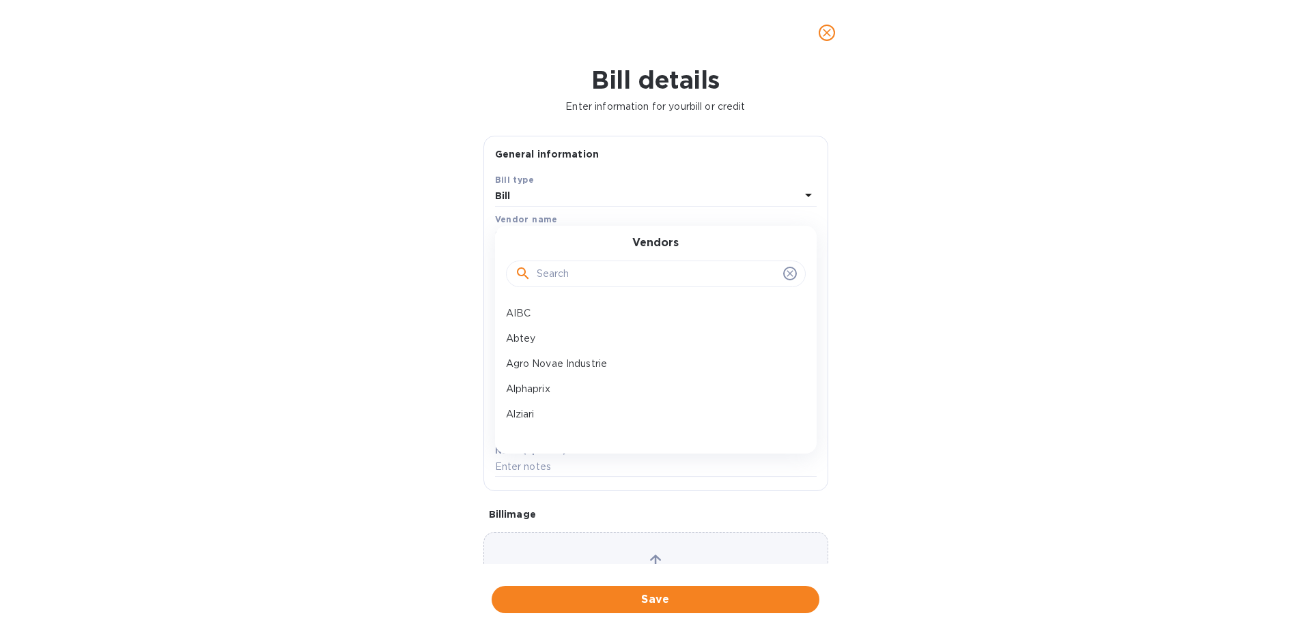
click at [561, 274] on input "text" at bounding box center [656, 274] width 241 height 20
type input "vil"
click at [531, 319] on p "Vilux" at bounding box center [650, 313] width 289 height 14
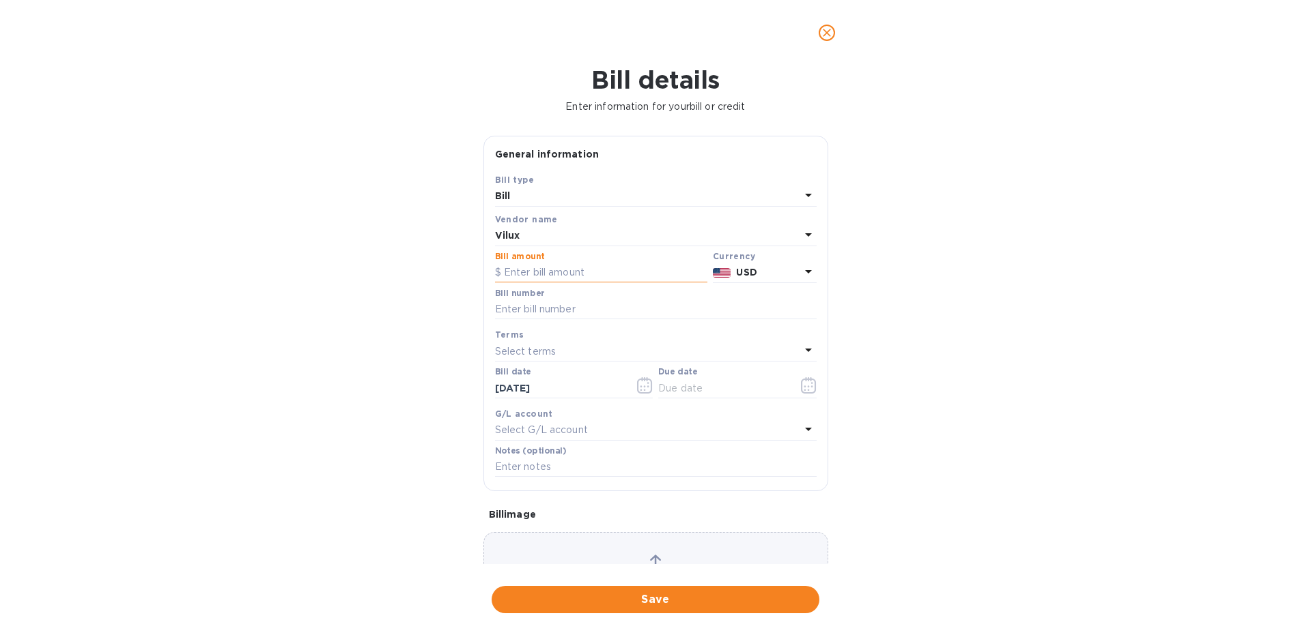
click at [529, 266] on input "text" at bounding box center [601, 273] width 212 height 20
paste input "1,894.10"
type input "1,894.10"
click at [519, 306] on input "text" at bounding box center [655, 310] width 321 height 20
type input "6D 3815"
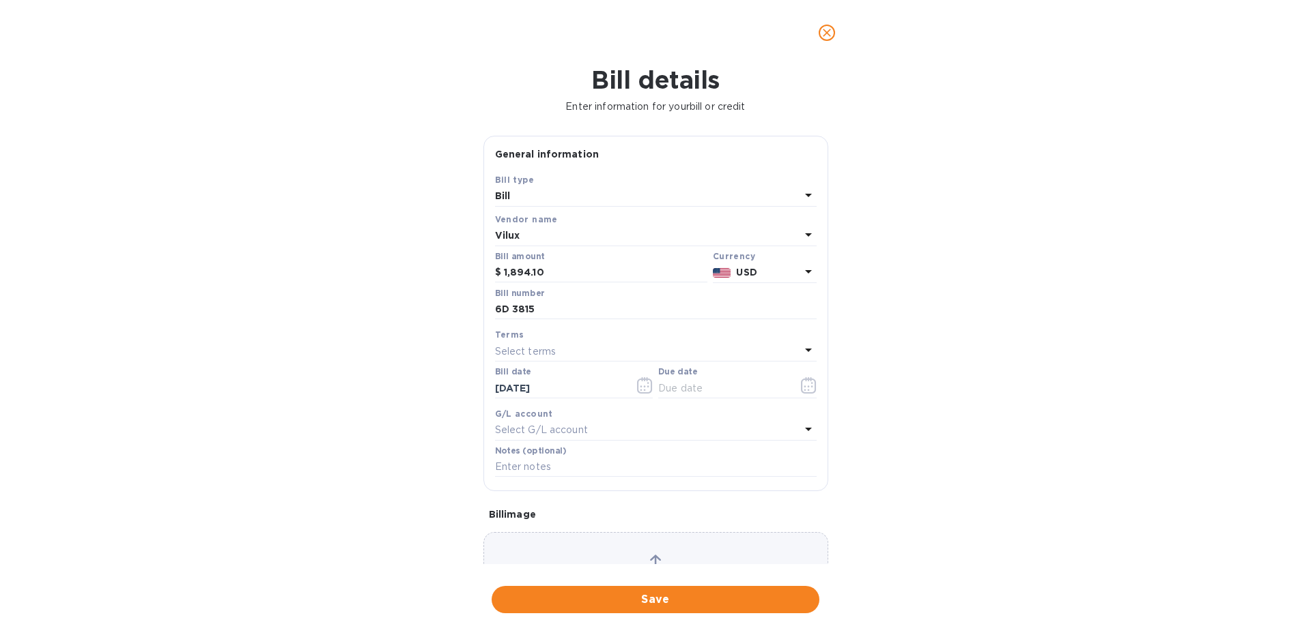
click at [771, 275] on p "USD" at bounding box center [767, 273] width 63 height 14
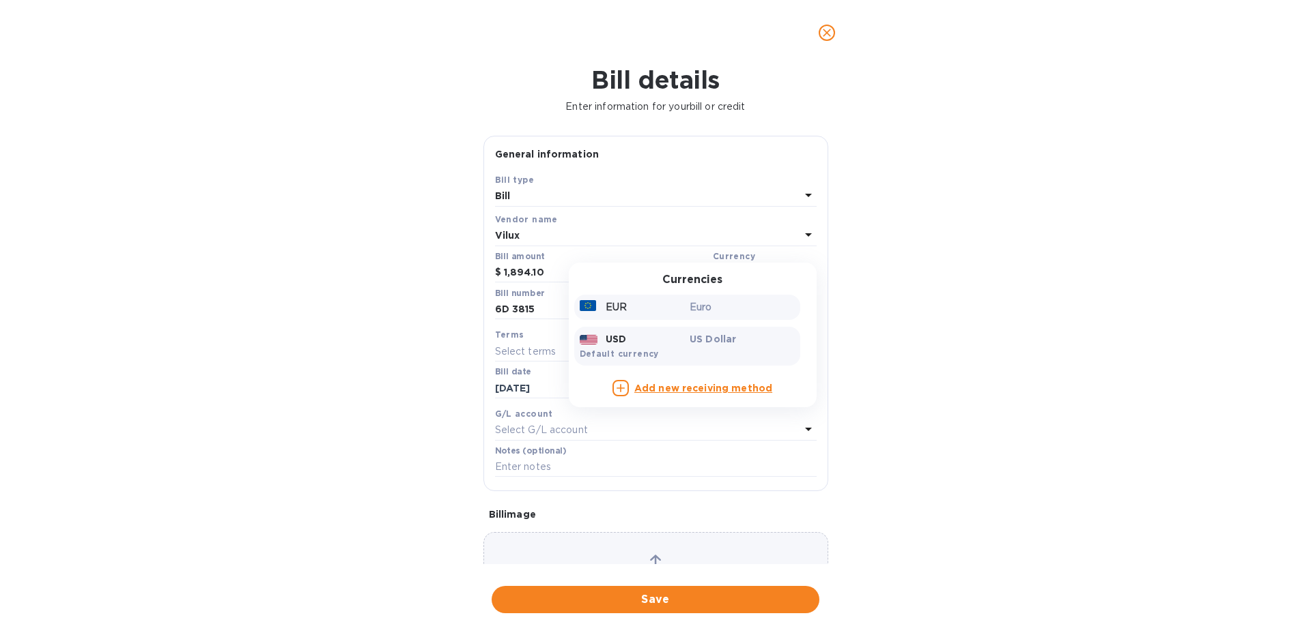
click at [612, 313] on p "EUR" at bounding box center [615, 307] width 21 height 14
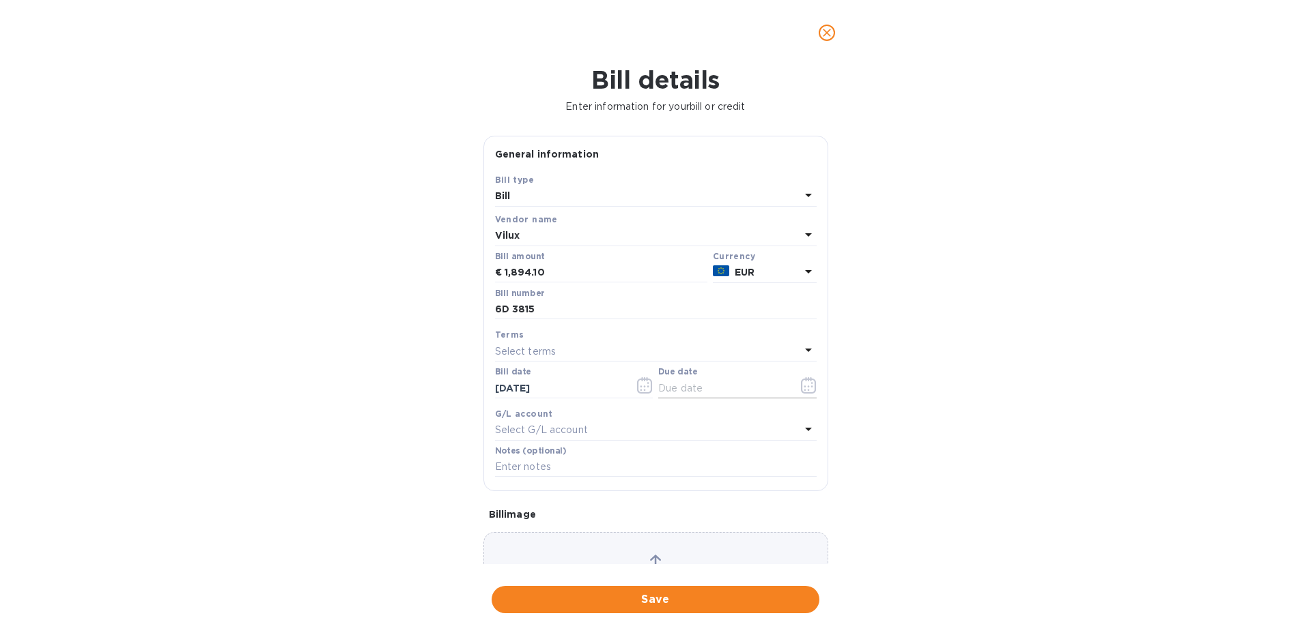
click at [811, 392] on icon "button" at bounding box center [809, 385] width 16 height 16
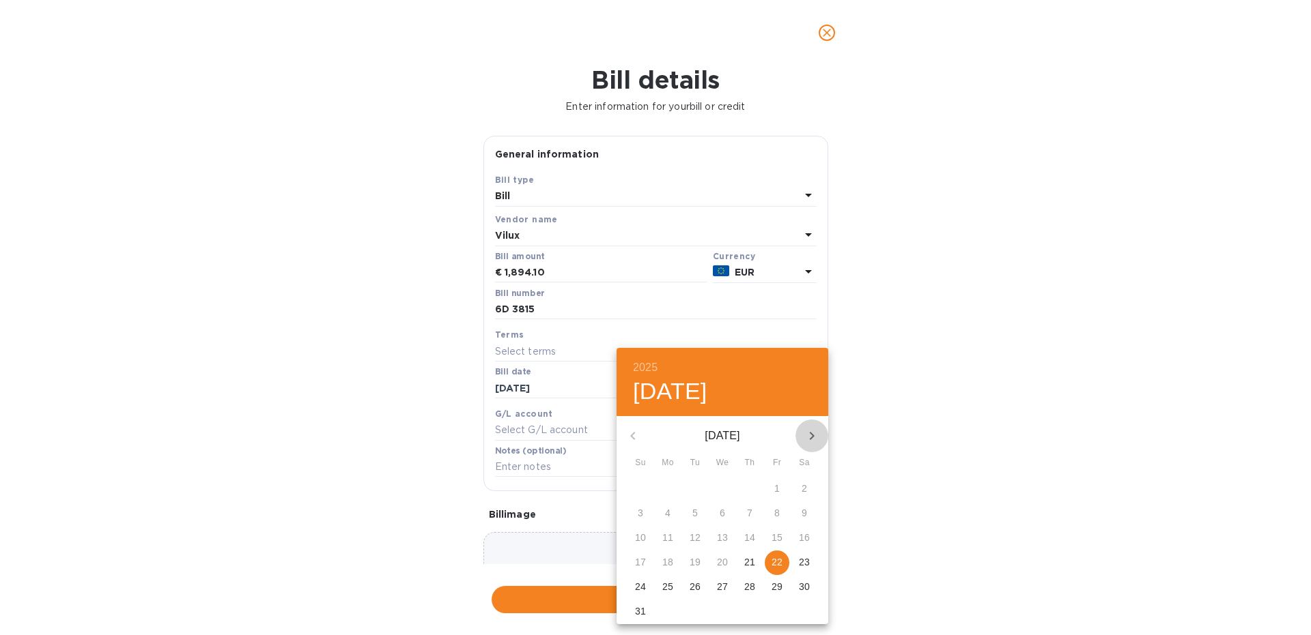
click at [808, 442] on icon "button" at bounding box center [811, 436] width 16 height 16
click at [668, 559] on p "22" at bounding box center [667, 563] width 11 height 14
type input "[DATE]"
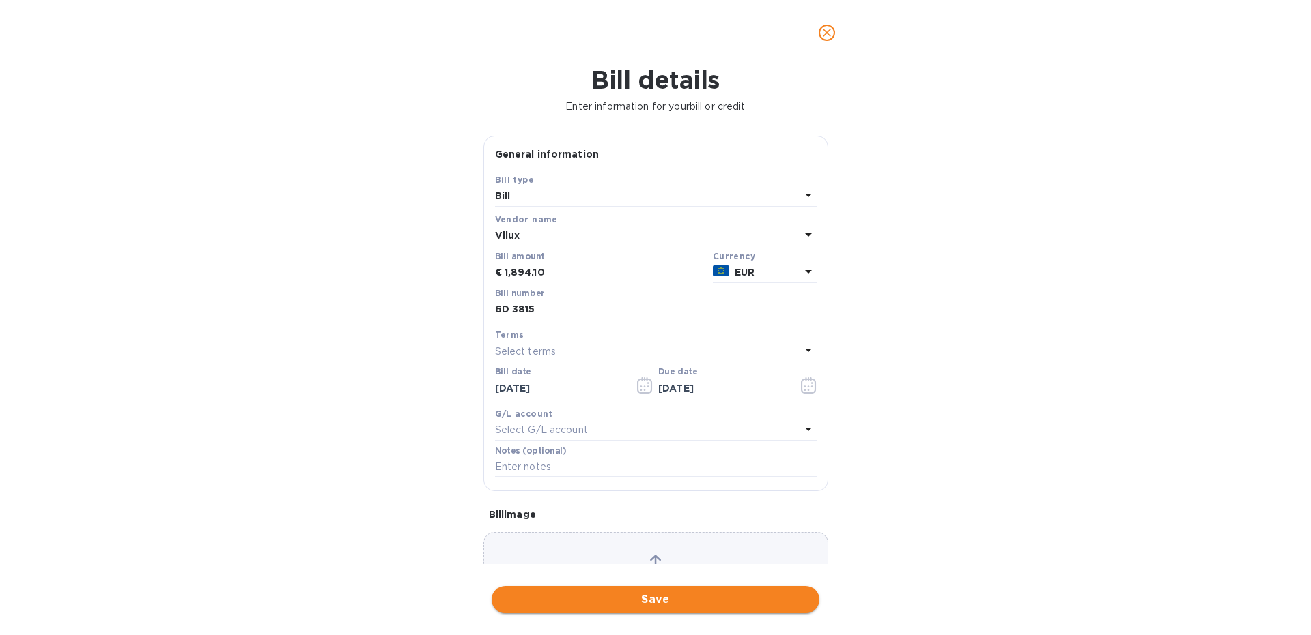
click at [623, 599] on span "Save" at bounding box center [655, 600] width 306 height 16
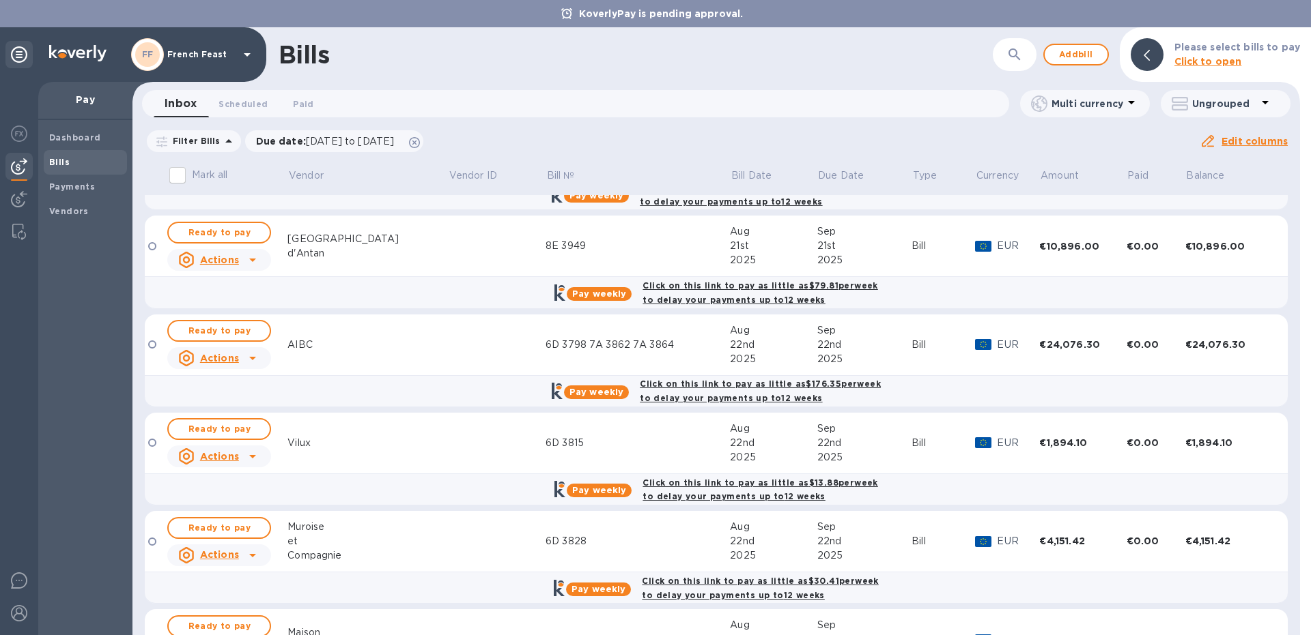
scroll to position [466, 0]
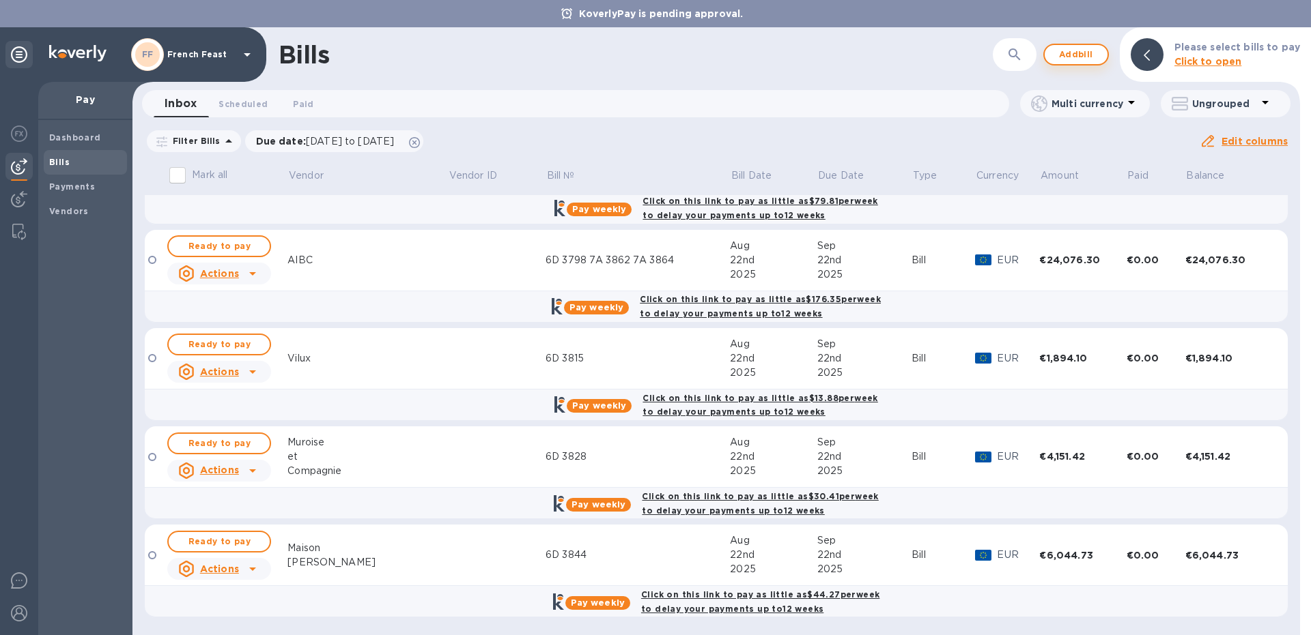
click at [1073, 52] on span "Add bill" at bounding box center [1075, 54] width 41 height 16
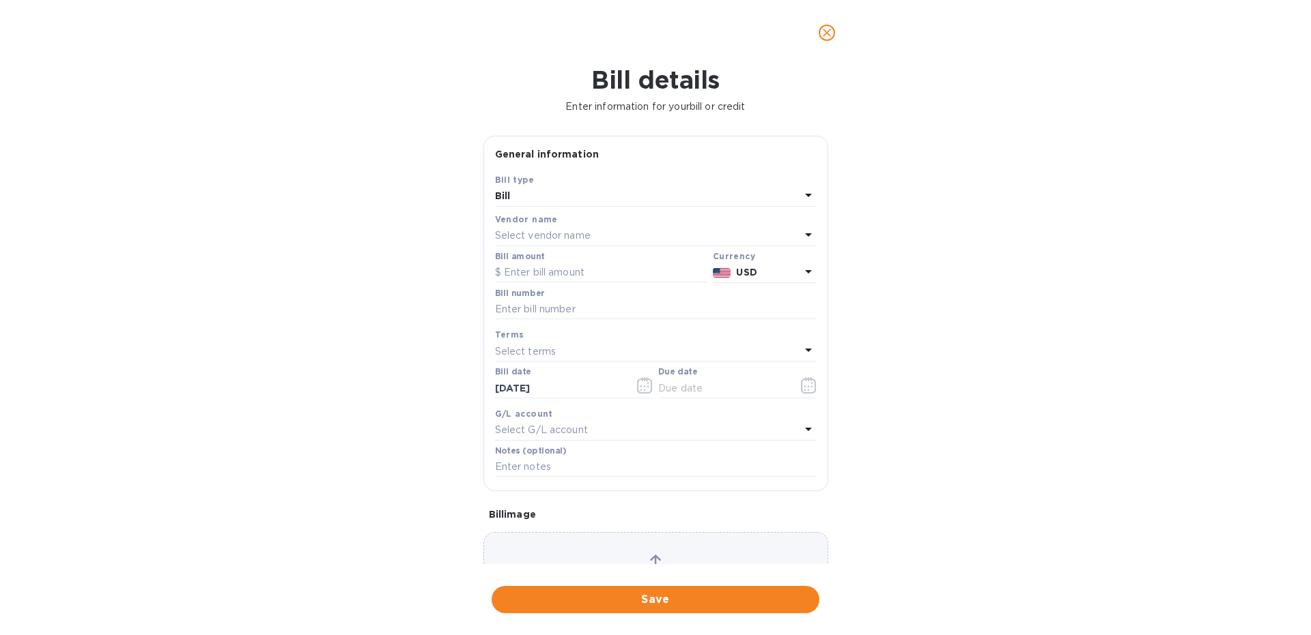
click at [577, 242] on p "Select vendor name" at bounding box center [543, 236] width 96 height 14
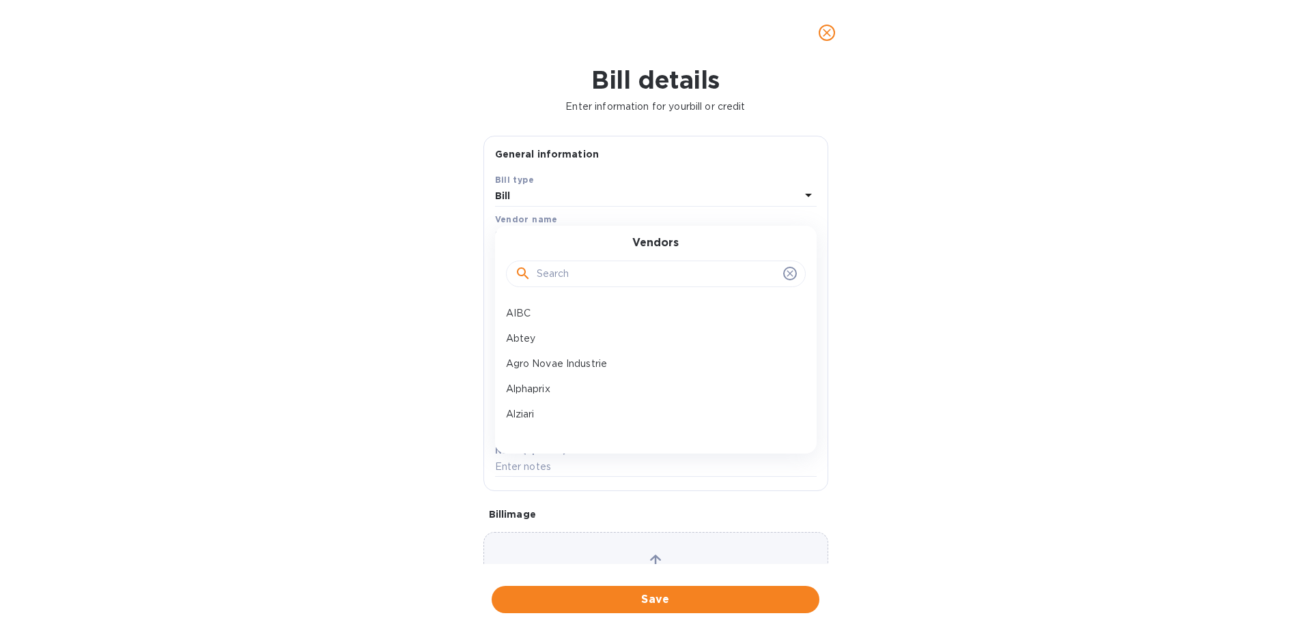
click at [547, 276] on input "text" at bounding box center [656, 274] width 241 height 20
type input "andr"
click at [553, 364] on p "Andros" at bounding box center [650, 364] width 289 height 14
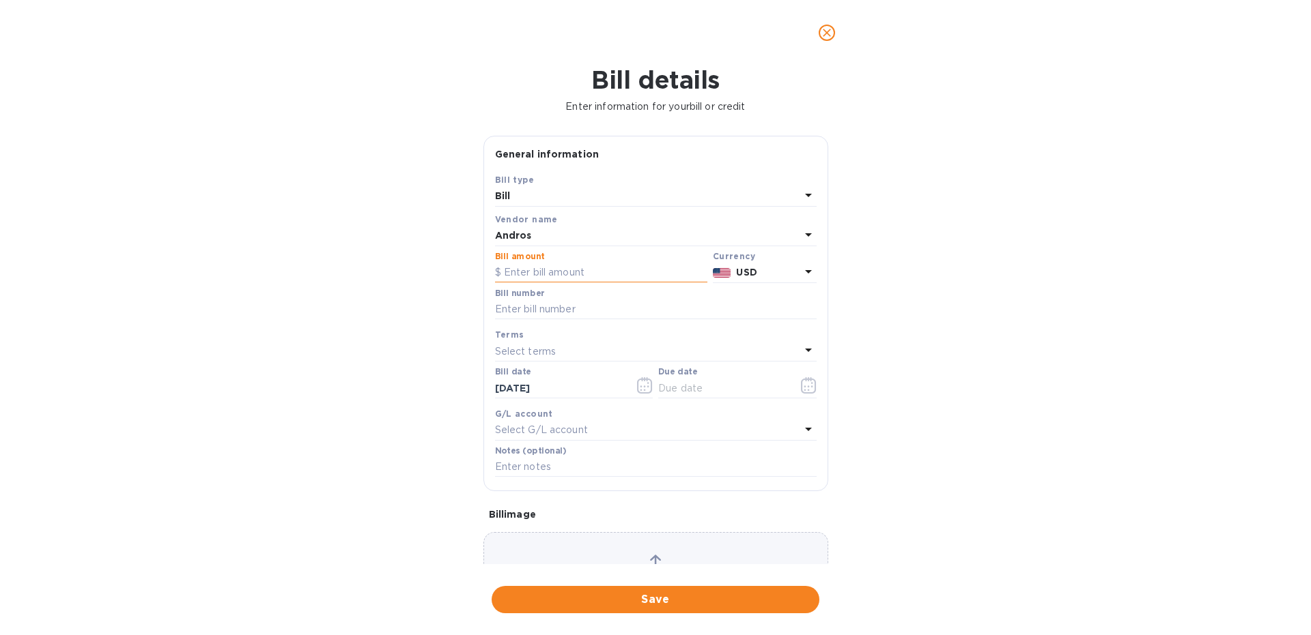
click at [524, 276] on input "text" at bounding box center [601, 273] width 212 height 20
paste input "5,133.90"
type input "5,133.90"
click at [521, 314] on input "text" at bounding box center [655, 310] width 321 height 20
type input "7A 3818"
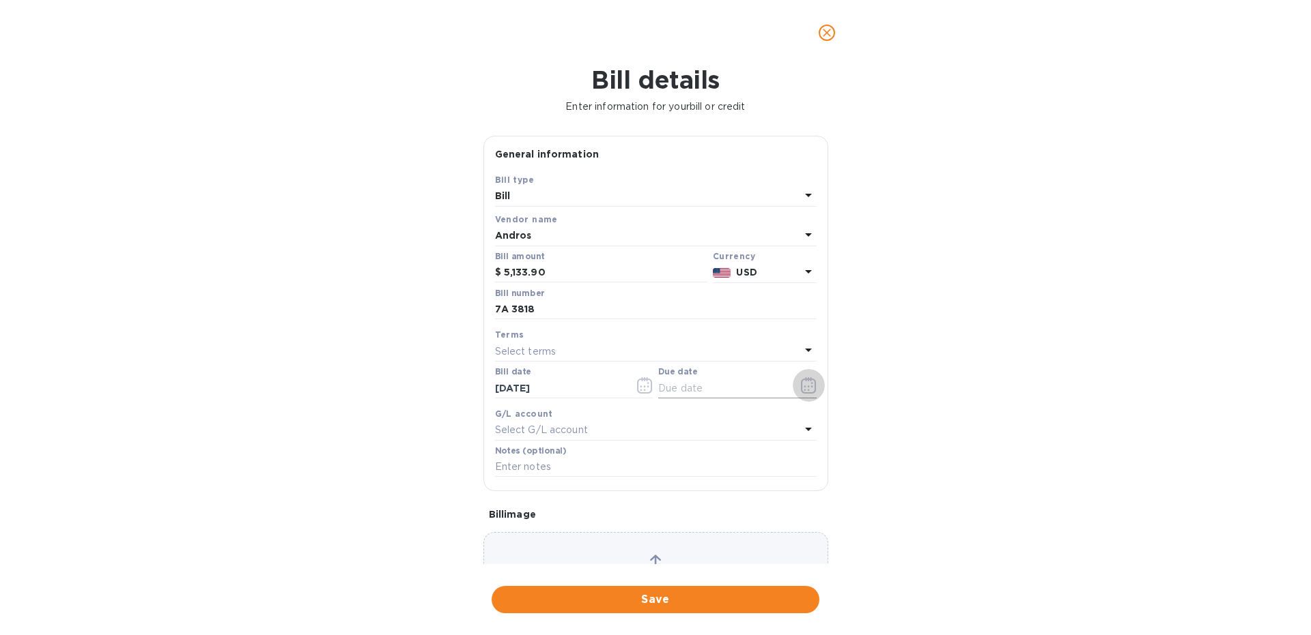
click at [795, 391] on button "button" at bounding box center [808, 385] width 32 height 33
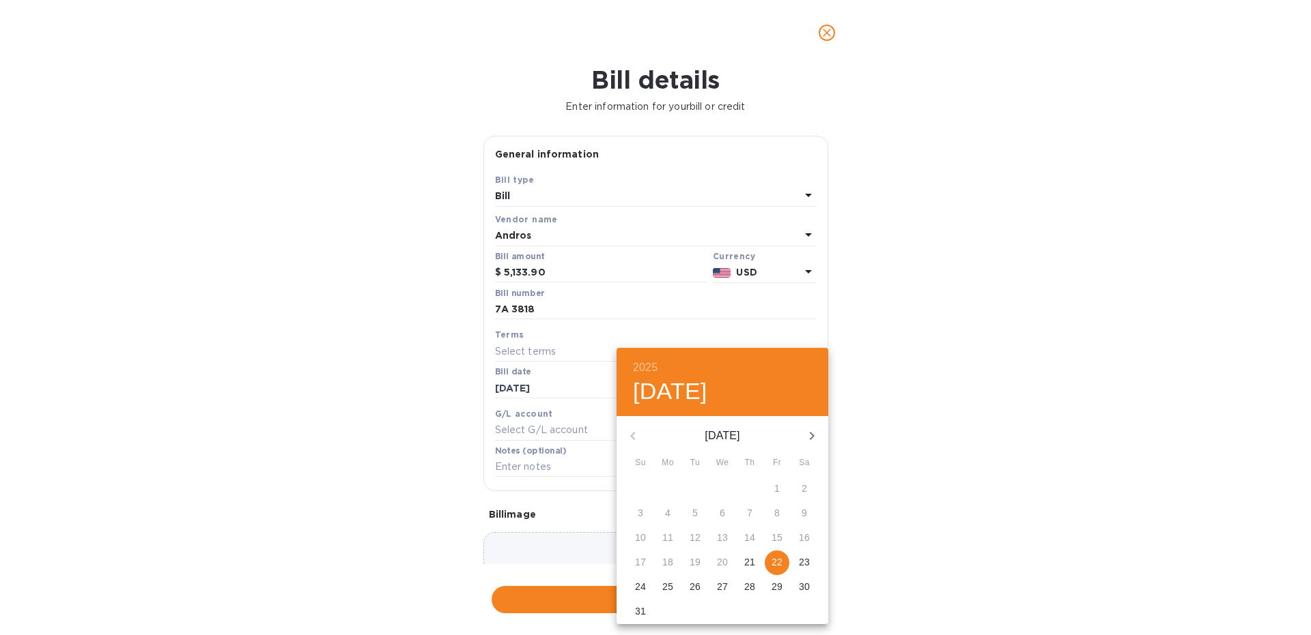
click at [816, 433] on icon "button" at bounding box center [811, 436] width 16 height 16
click at [666, 564] on p "22" at bounding box center [667, 563] width 11 height 14
type input "[DATE]"
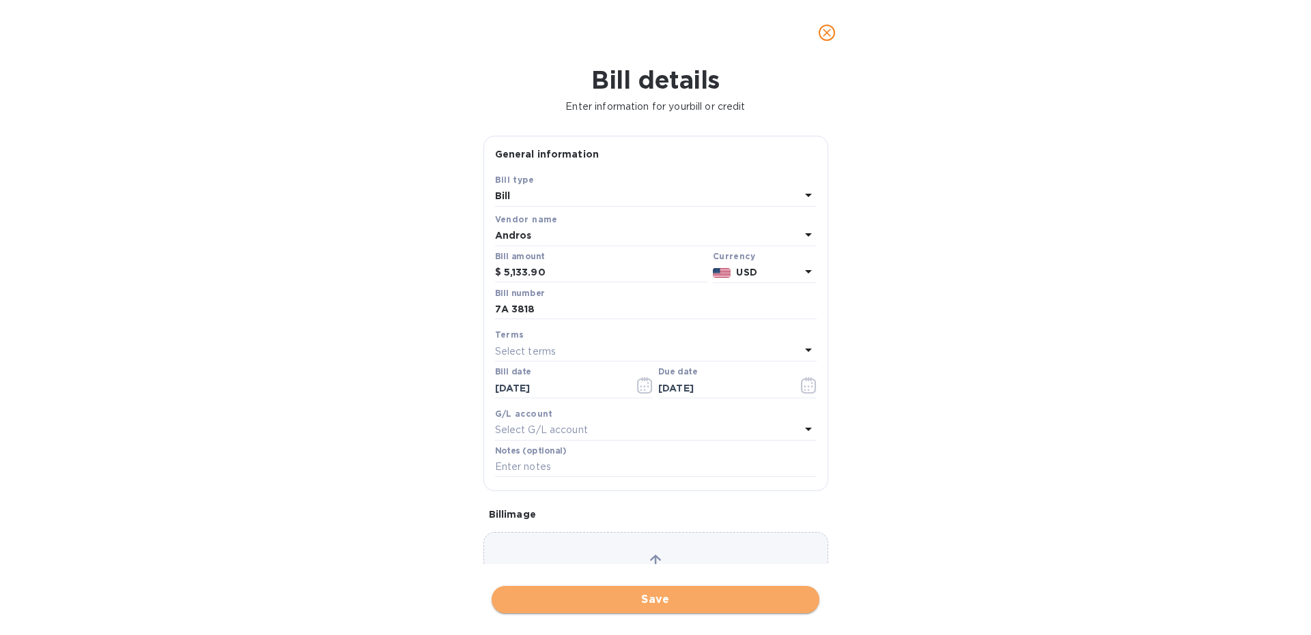
click at [577, 604] on span "Save" at bounding box center [655, 600] width 306 height 16
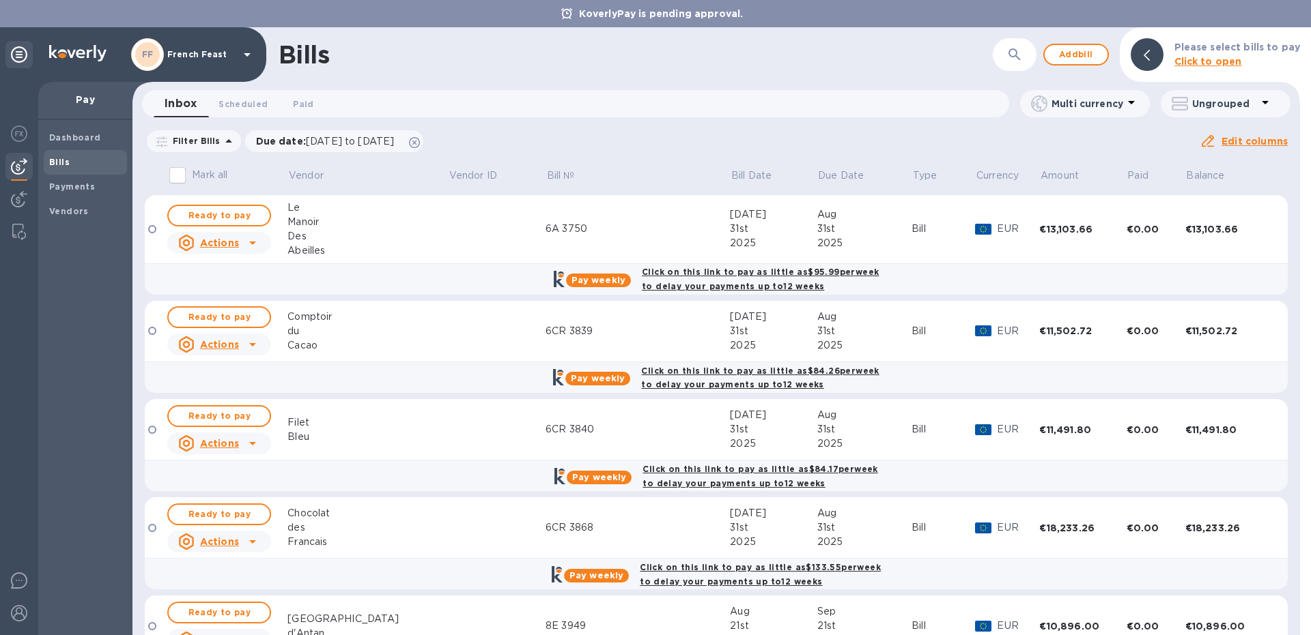
scroll to position [564, 0]
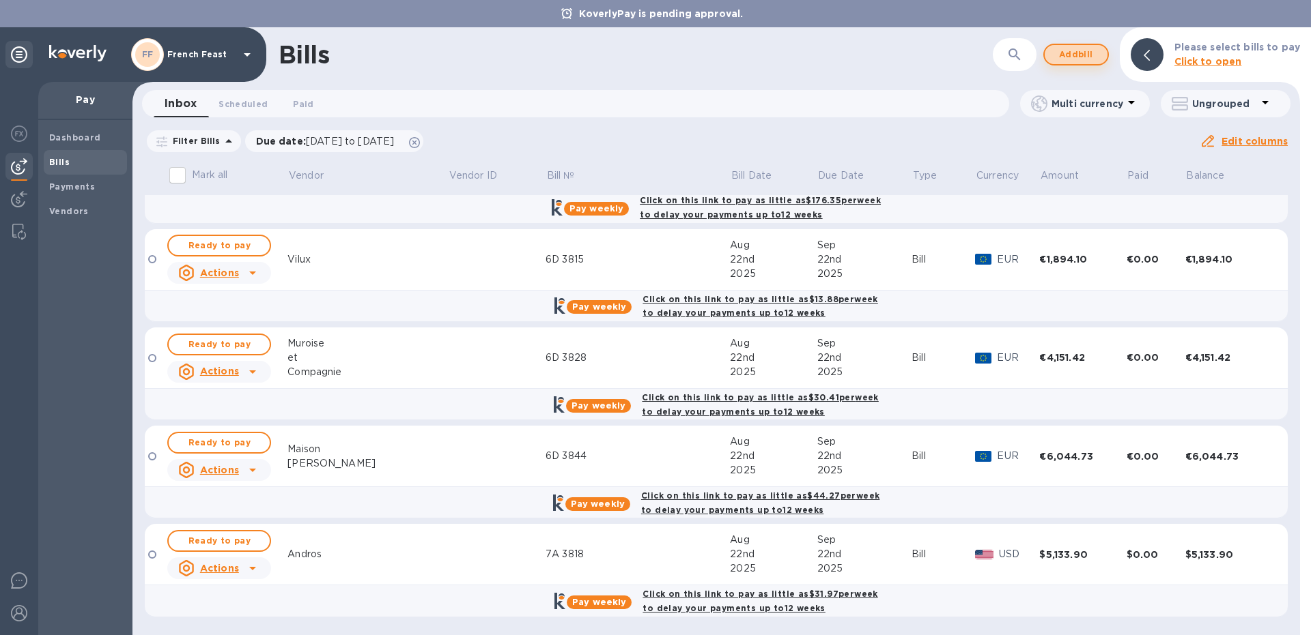
click at [1065, 60] on span "Add bill" at bounding box center [1075, 54] width 41 height 16
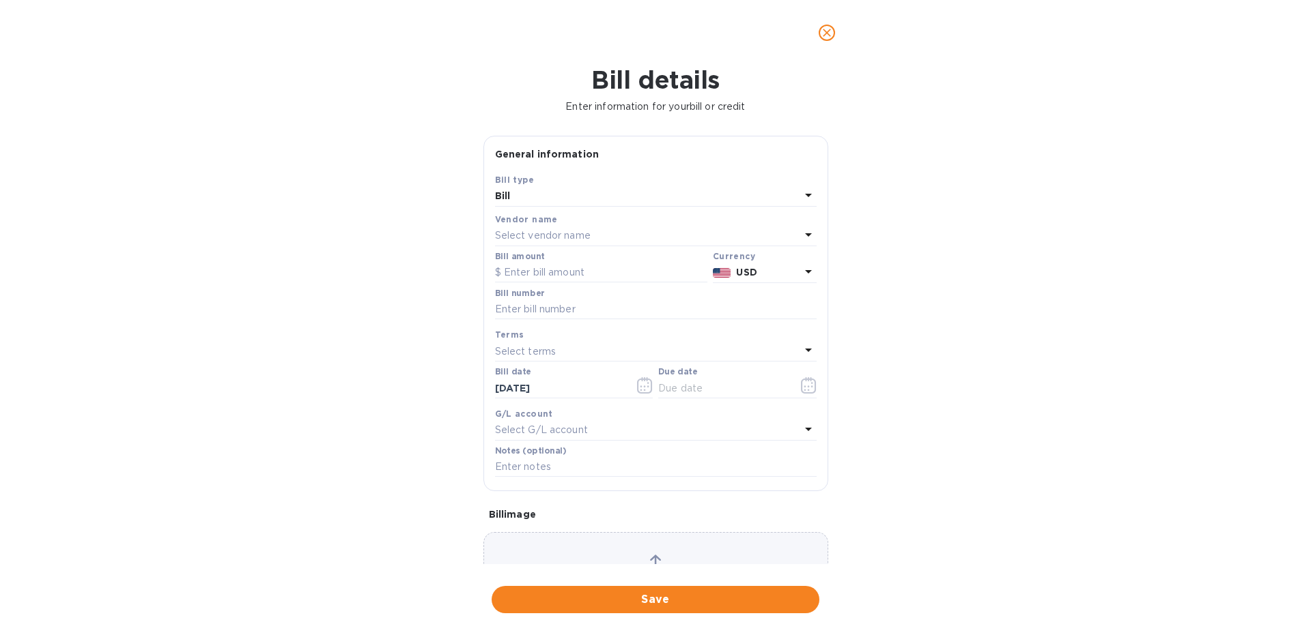
click at [537, 231] on p "Select vendor name" at bounding box center [543, 236] width 96 height 14
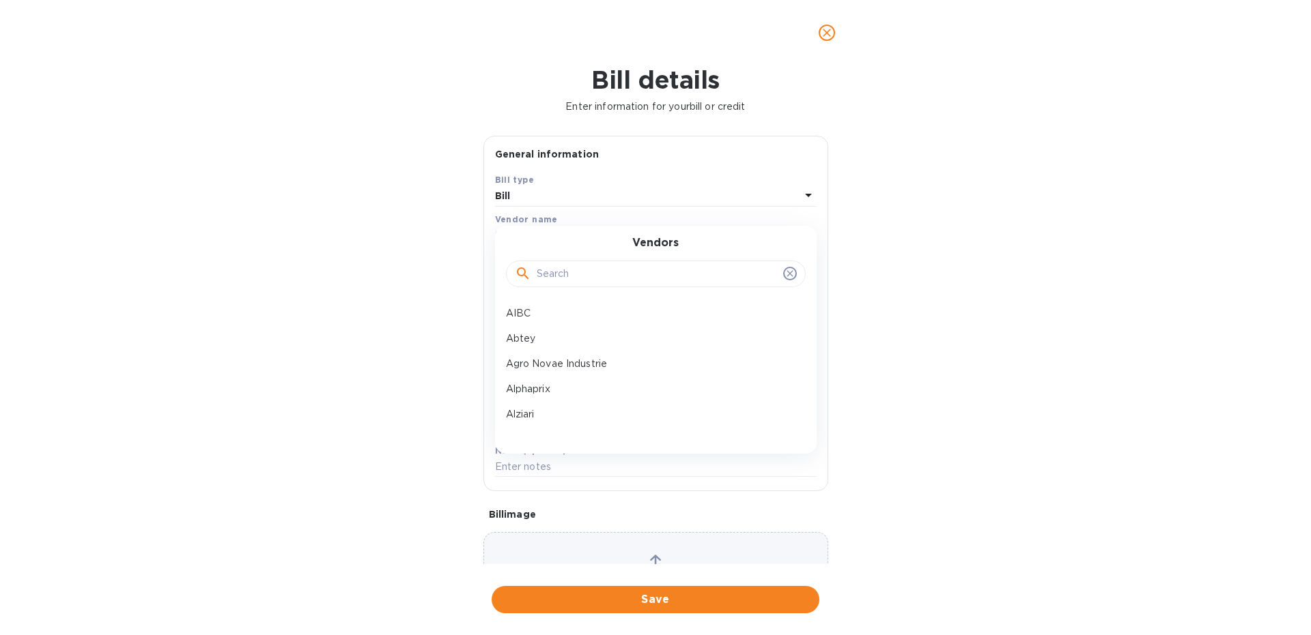
click at [543, 269] on input "text" at bounding box center [656, 274] width 241 height 20
type input "pladis"
click at [536, 304] on div "Pladis" at bounding box center [650, 313] width 300 height 25
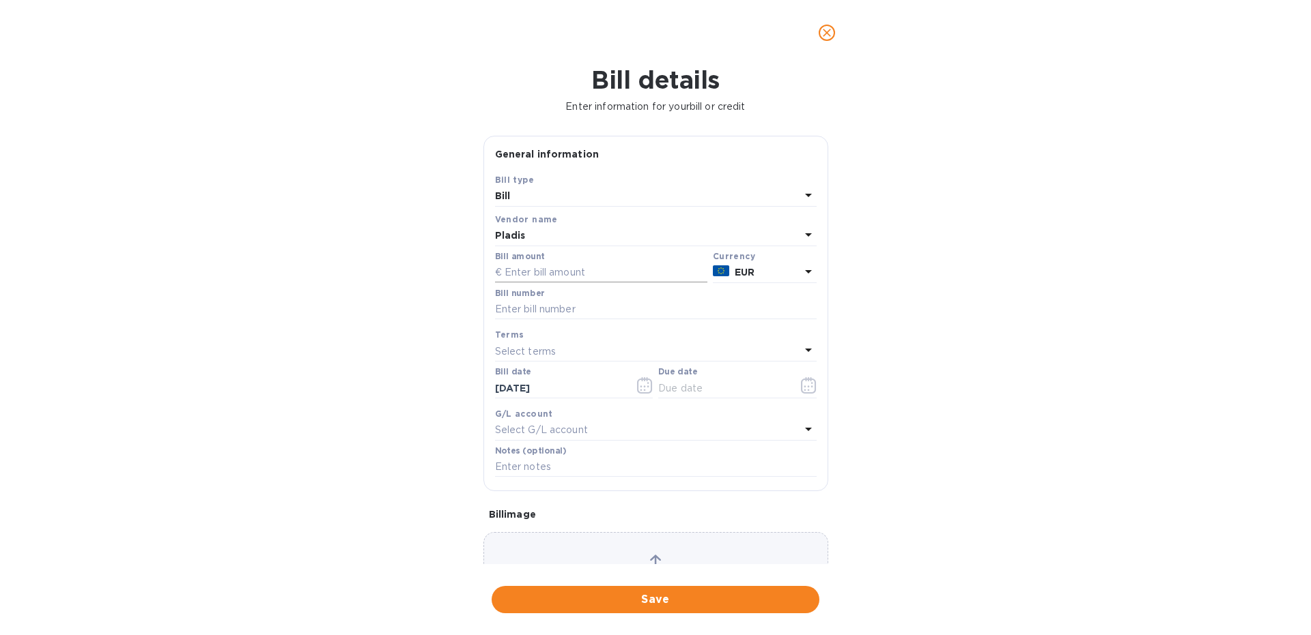
click at [519, 270] on input "text" at bounding box center [601, 273] width 212 height 20
paste input "5,522.50"
type input "5,522.50"
click at [521, 304] on input "text" at bounding box center [655, 310] width 321 height 20
type input "7A 3874"
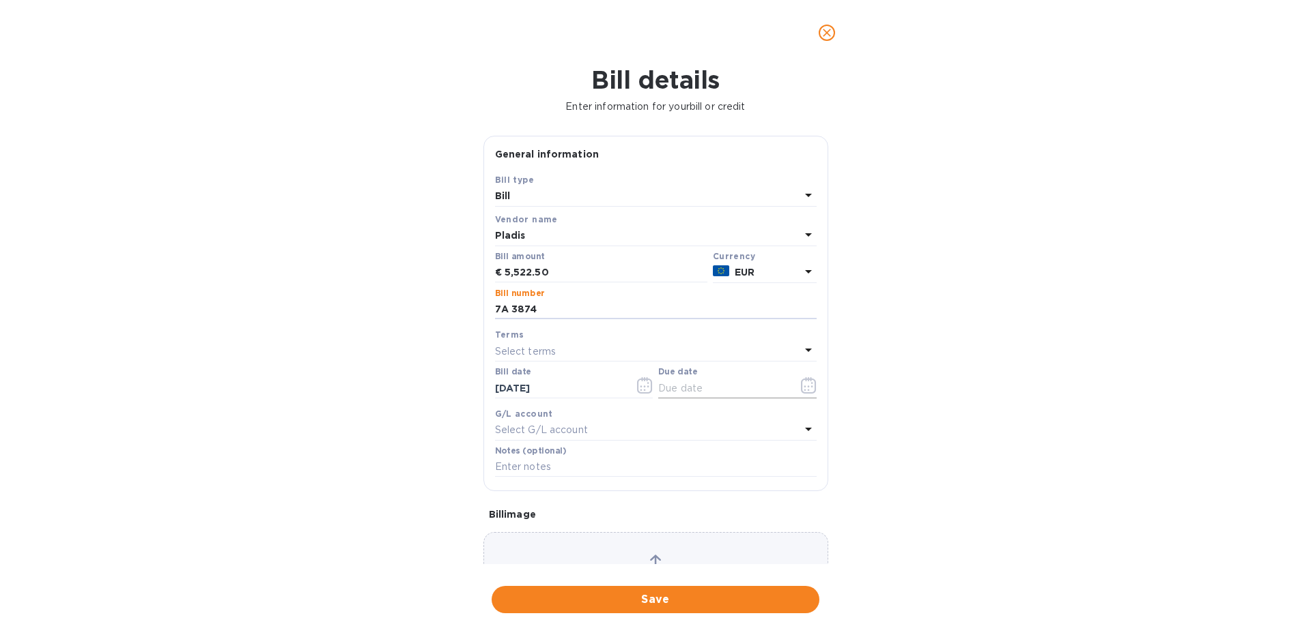
click at [814, 390] on icon "button" at bounding box center [809, 385] width 16 height 16
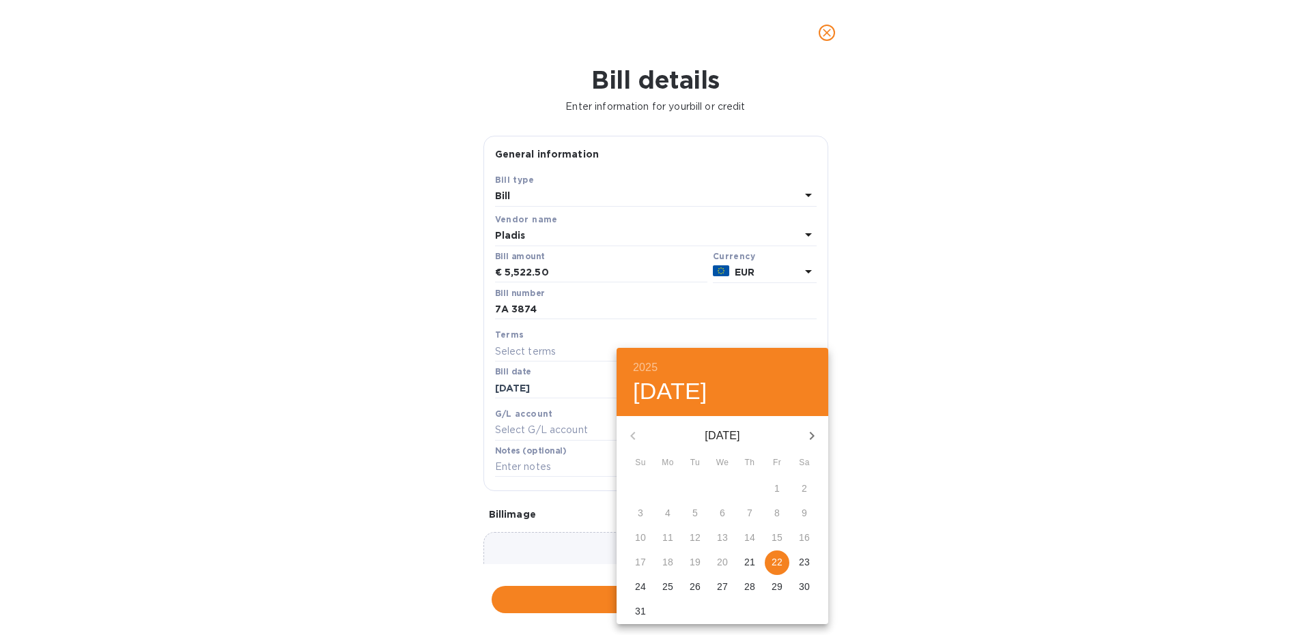
click at [812, 440] on icon "button" at bounding box center [811, 436] width 16 height 16
click at [668, 564] on p "22" at bounding box center [667, 563] width 11 height 14
type input "[DATE]"
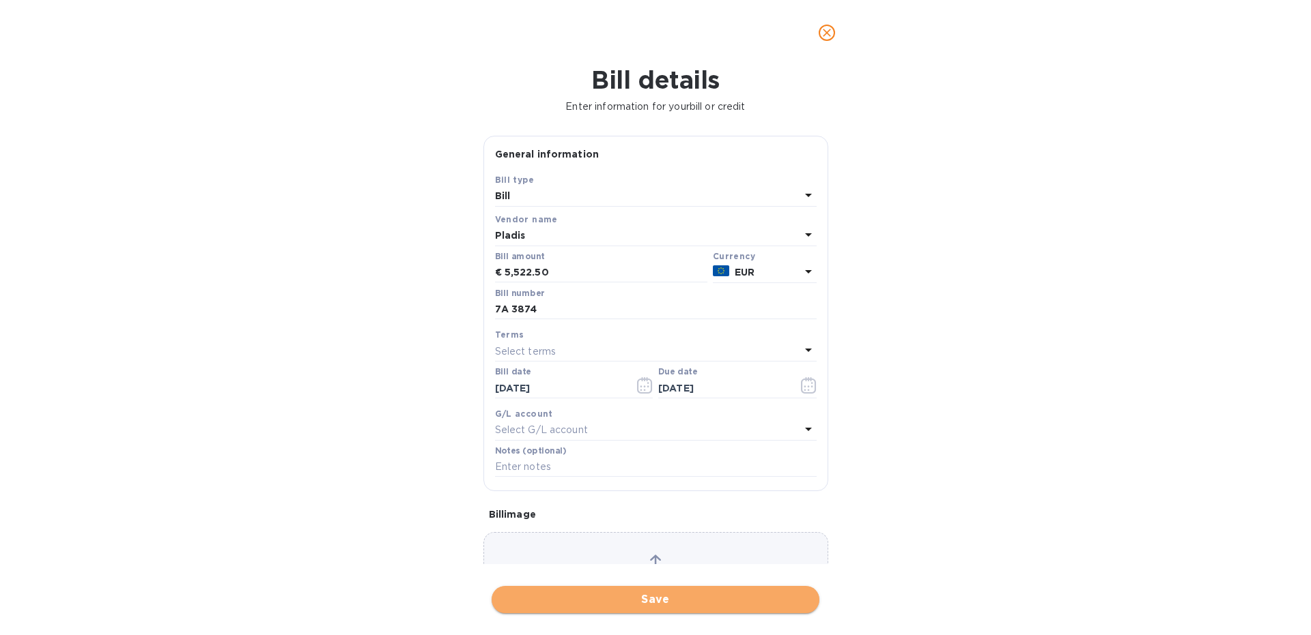
click at [596, 607] on span "Save" at bounding box center [655, 600] width 306 height 16
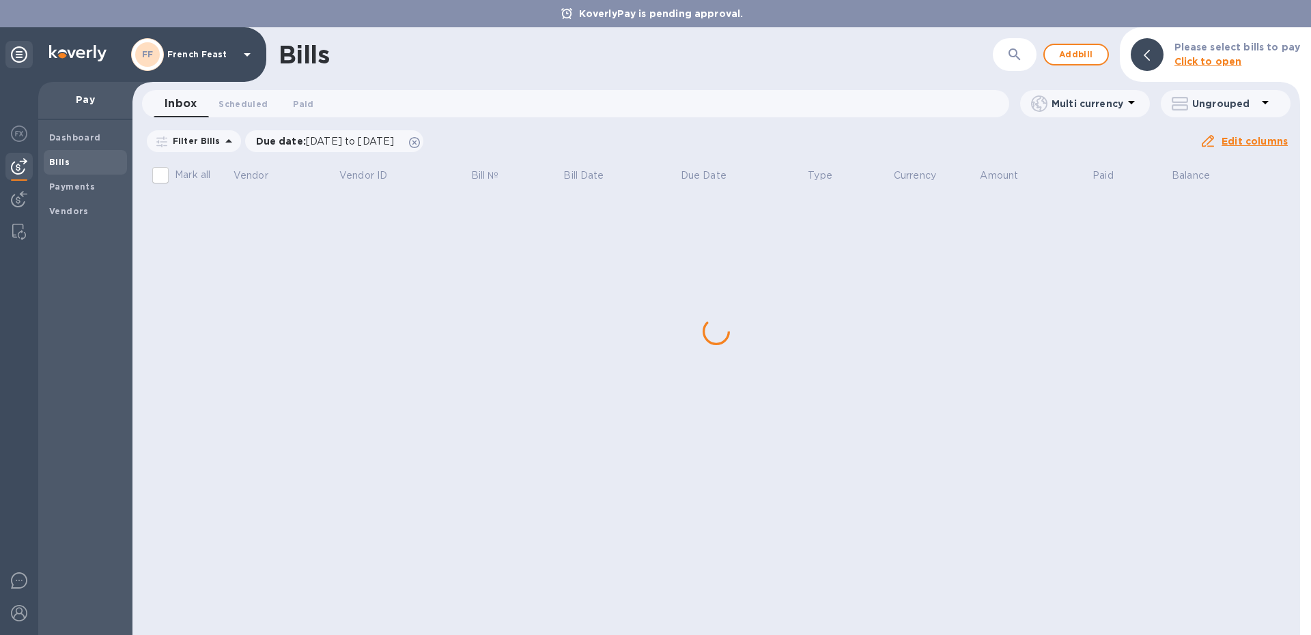
scroll to position [0, 0]
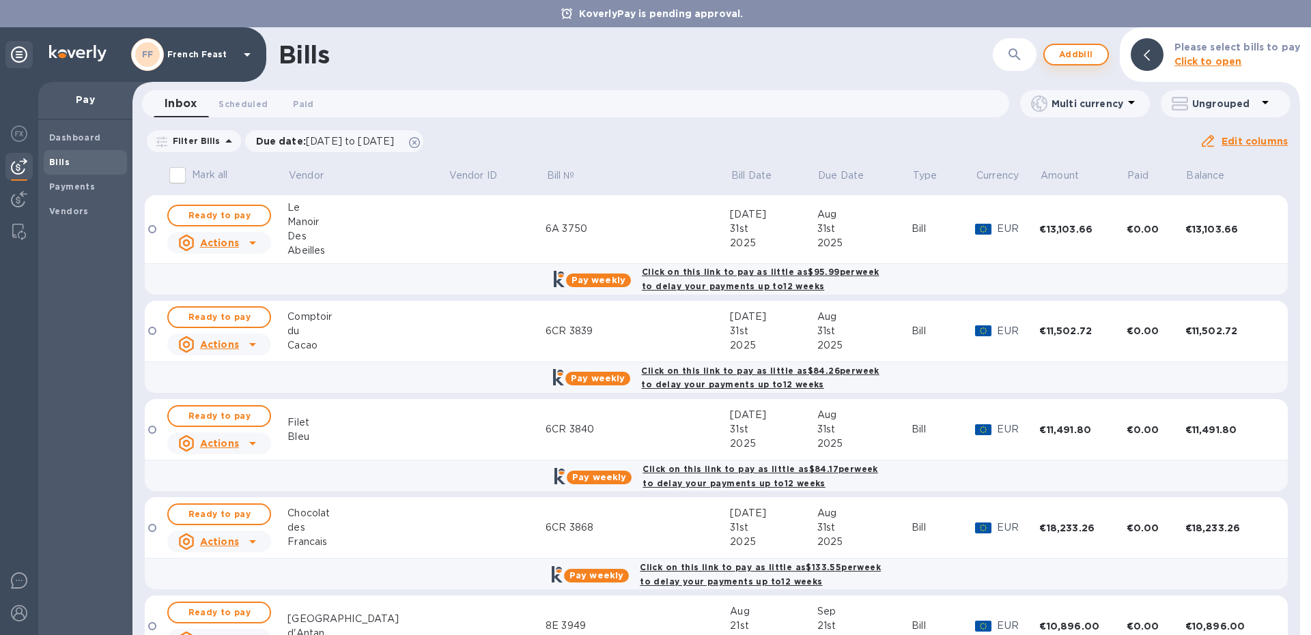
click at [1072, 49] on span "Add bill" at bounding box center [1075, 54] width 41 height 16
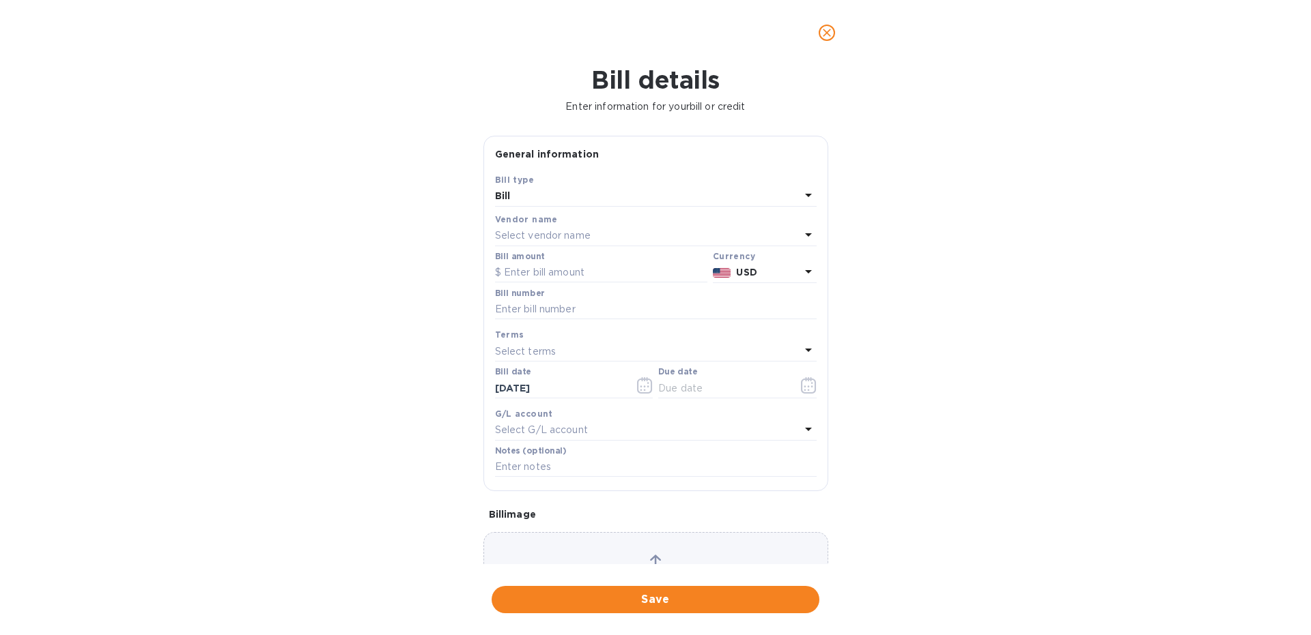
click at [520, 235] on p "Select vendor name" at bounding box center [543, 236] width 96 height 14
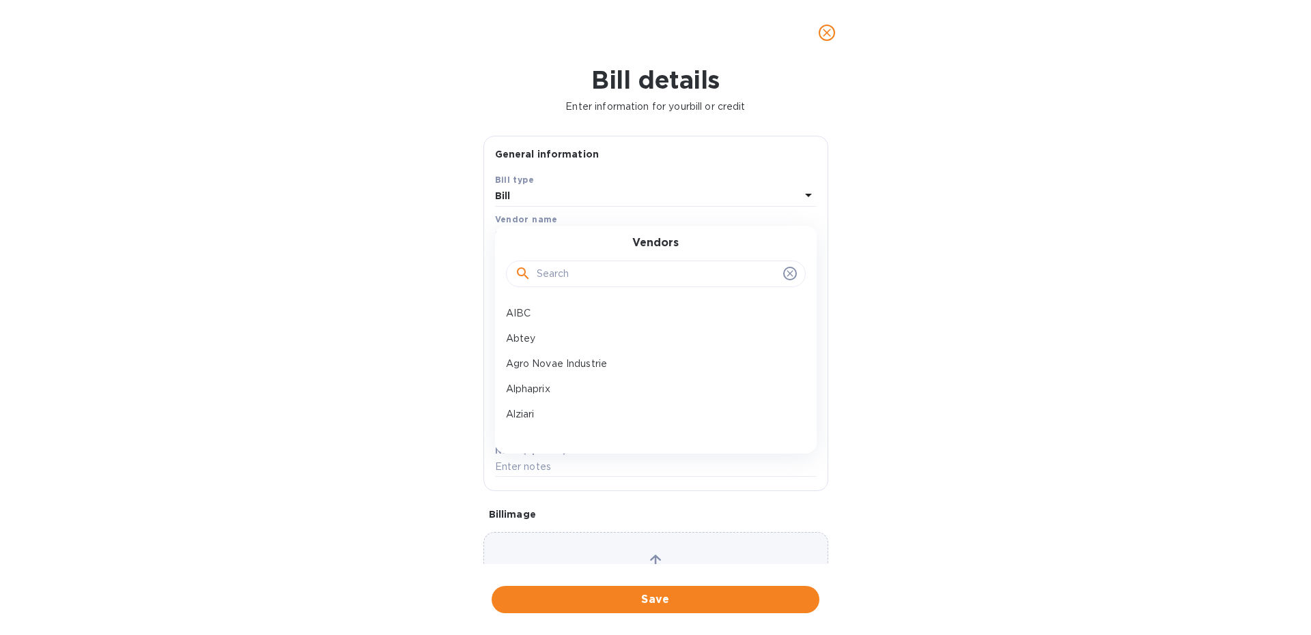
click at [549, 278] on input "text" at bounding box center [656, 274] width 241 height 20
type input "dutru"
click at [569, 315] on p "[PERSON_NAME]" at bounding box center [650, 313] width 289 height 14
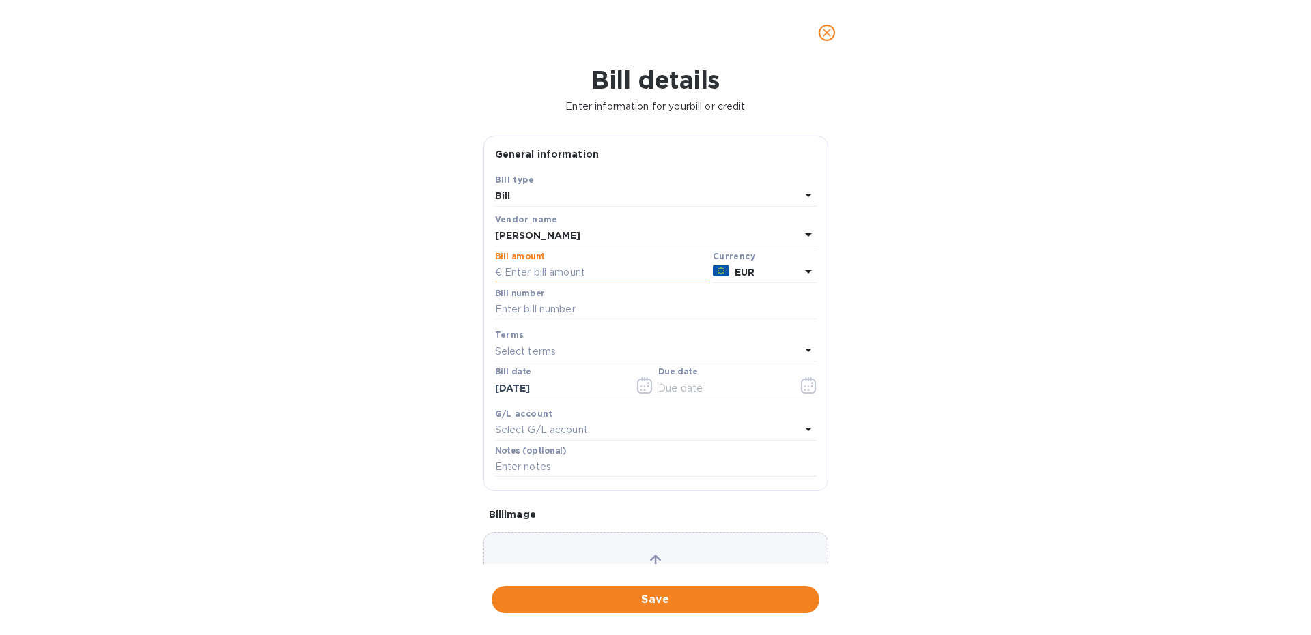
click at [557, 279] on input "text" at bounding box center [601, 273] width 212 height 20
paste input "6,853.68"
type input "6,853.68"
click at [523, 315] on input "text" at bounding box center [655, 310] width 321 height 20
type input "7A 3858"
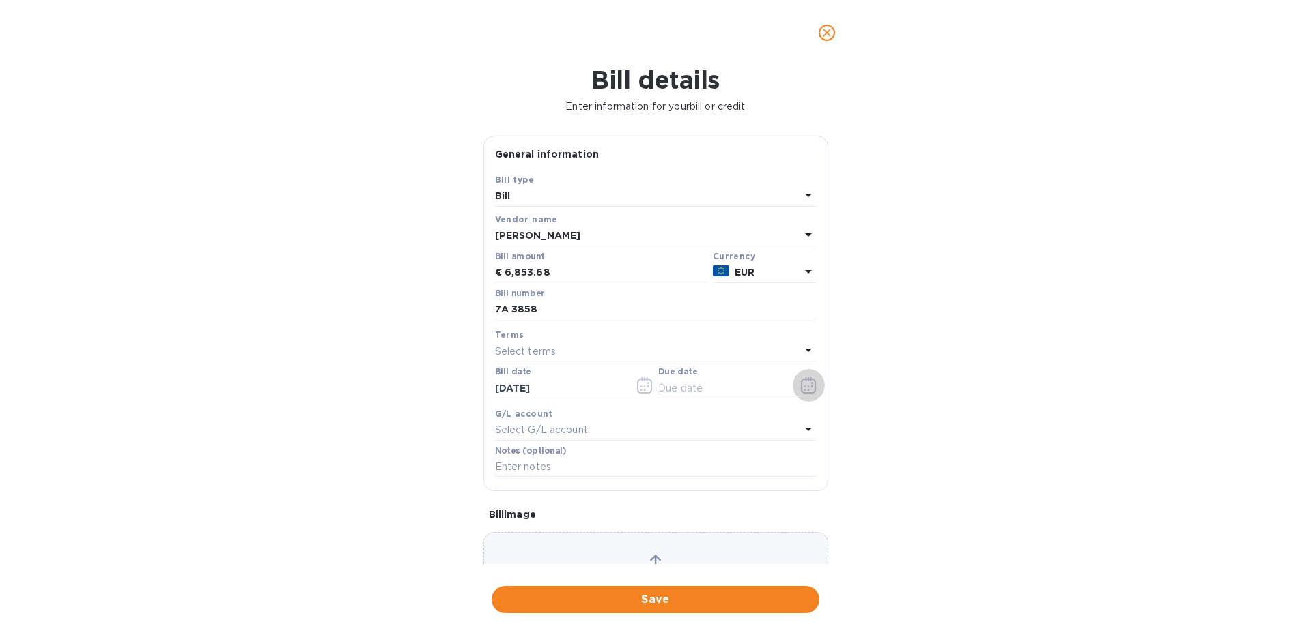
click at [814, 389] on icon "button" at bounding box center [808, 385] width 15 height 16
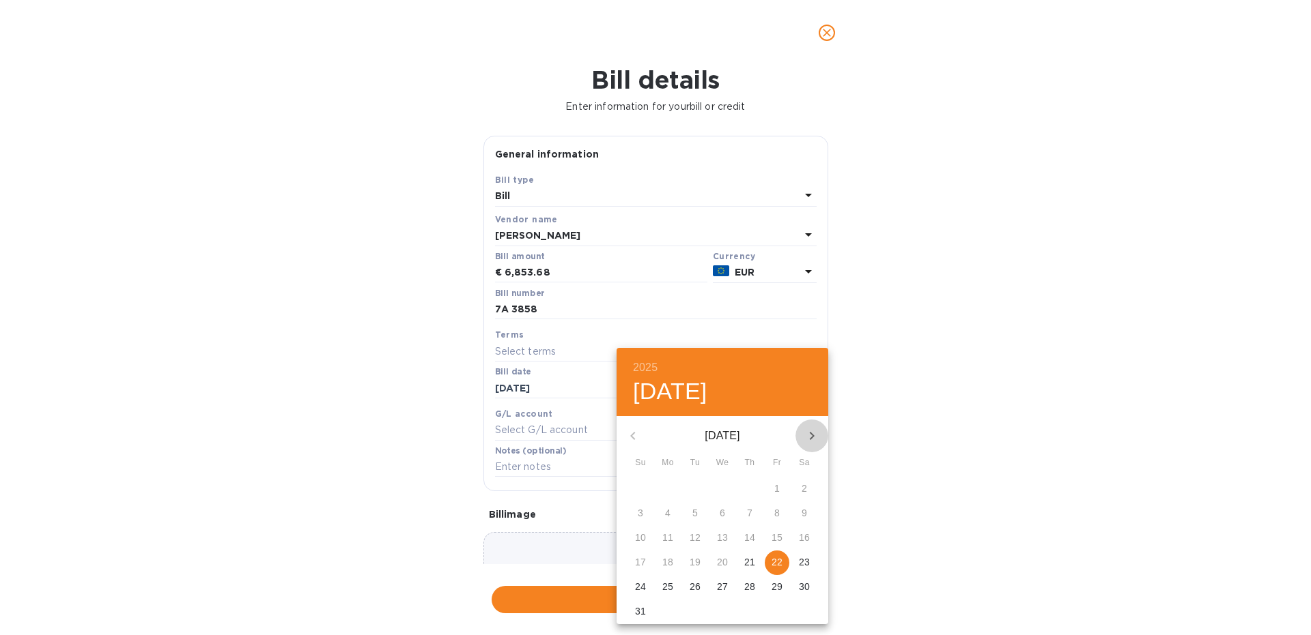
click at [809, 431] on icon "button" at bounding box center [811, 436] width 16 height 16
click at [662, 561] on span "22" at bounding box center [667, 563] width 25 height 14
type input "[DATE]"
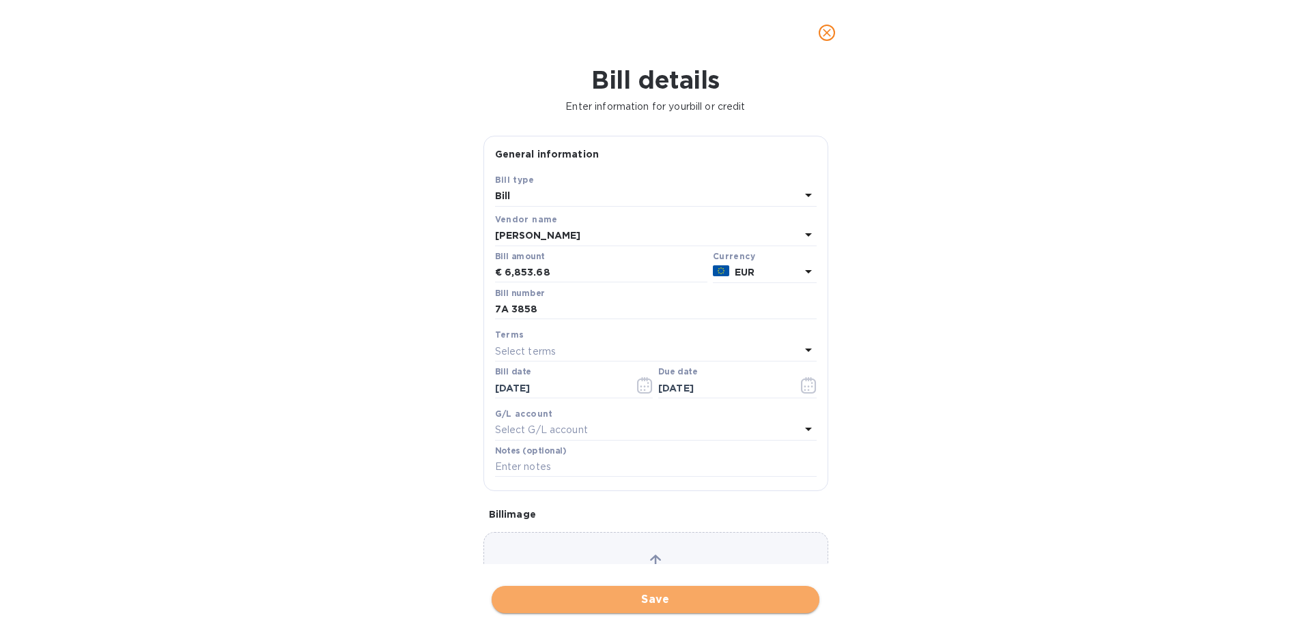
click at [591, 607] on span "Save" at bounding box center [655, 600] width 306 height 16
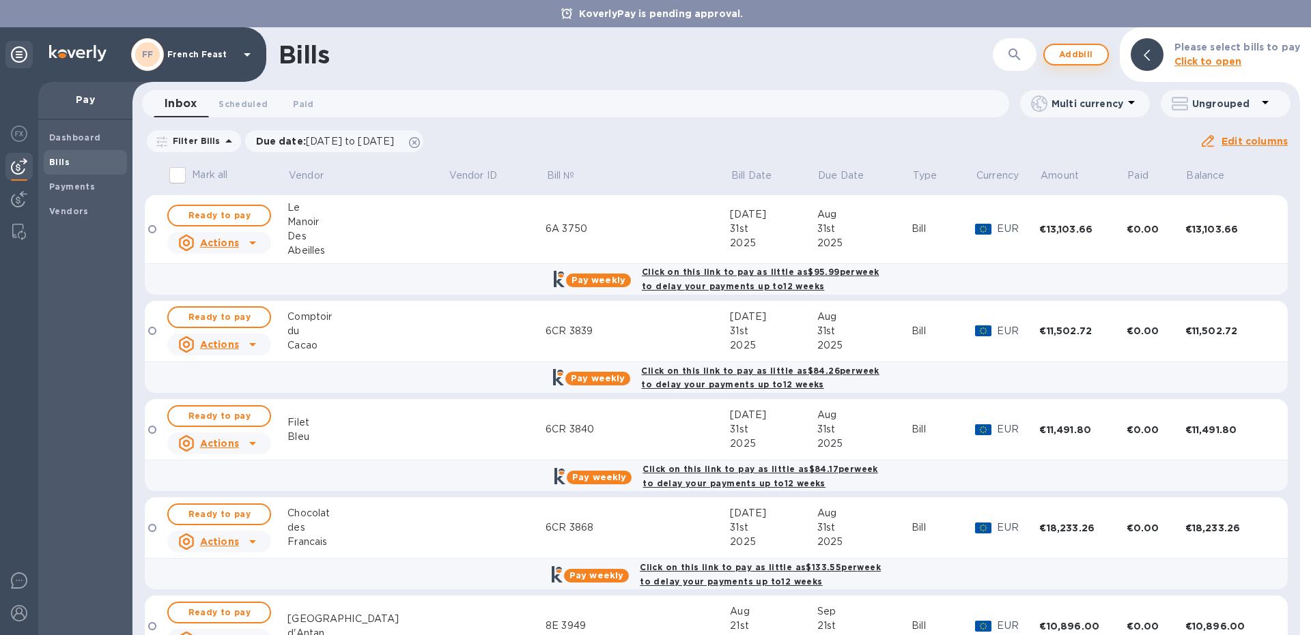
click at [1065, 54] on span "Add bill" at bounding box center [1075, 54] width 41 height 16
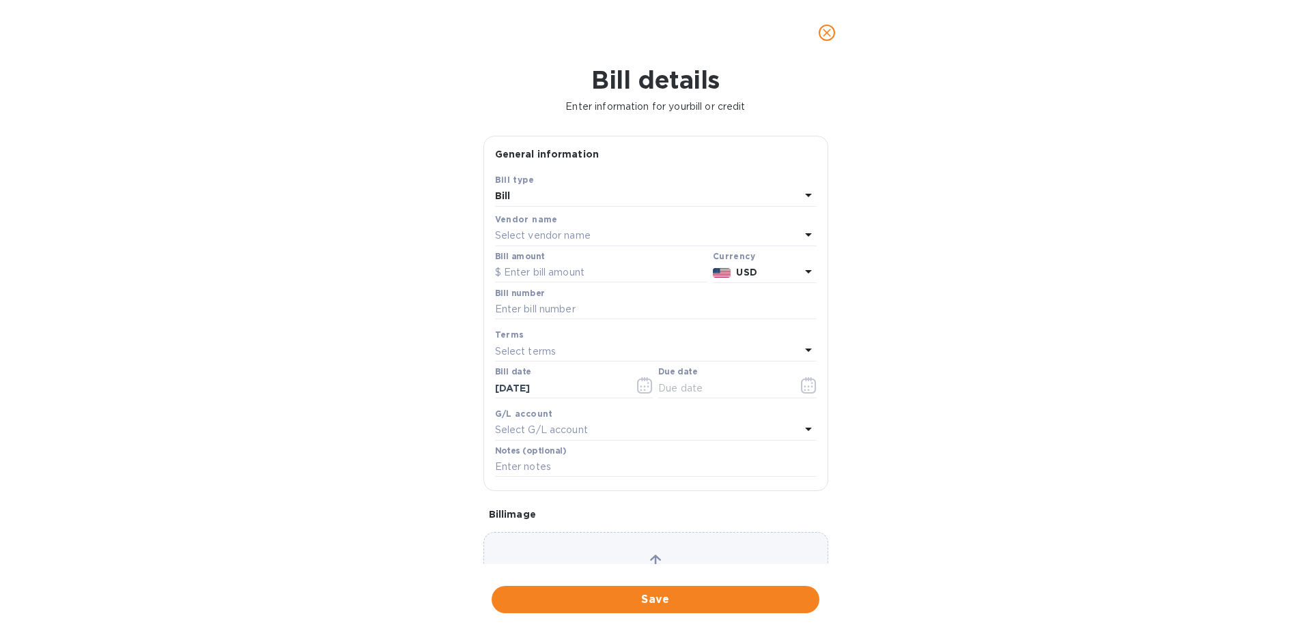
click at [513, 242] on p "Select vendor name" at bounding box center [543, 236] width 96 height 14
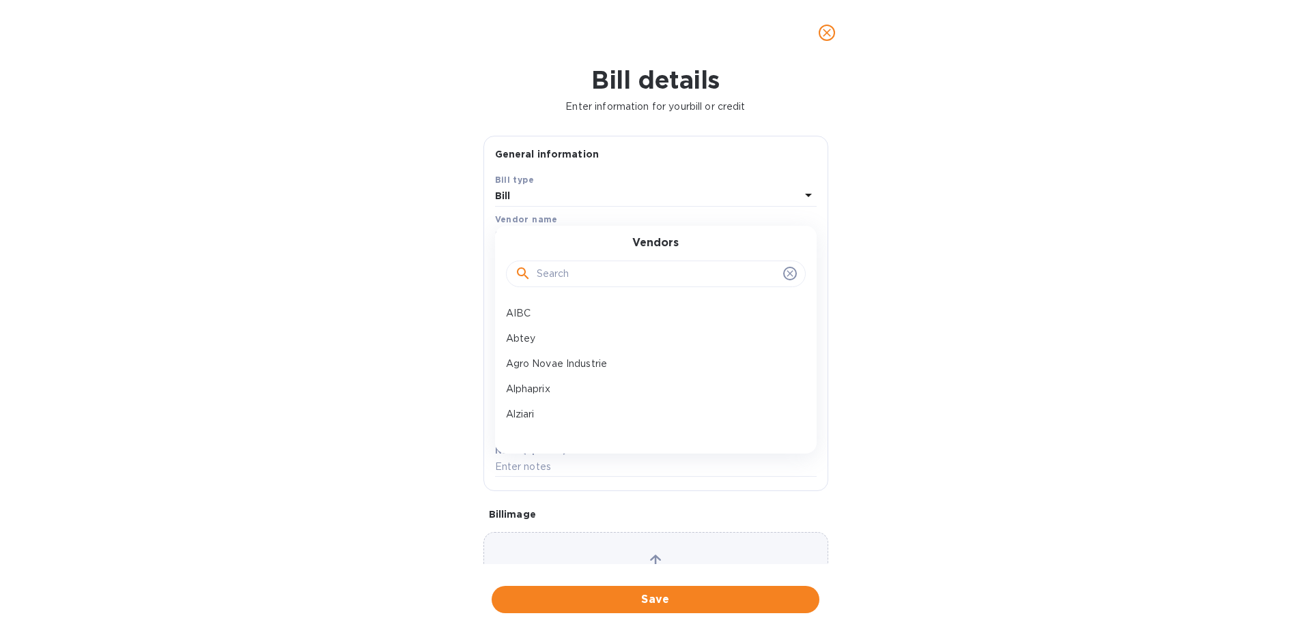
click at [547, 270] on input "text" at bounding box center [656, 274] width 241 height 20
type input "flav"
click at [568, 309] on p "[PERSON_NAME]" at bounding box center [650, 313] width 289 height 14
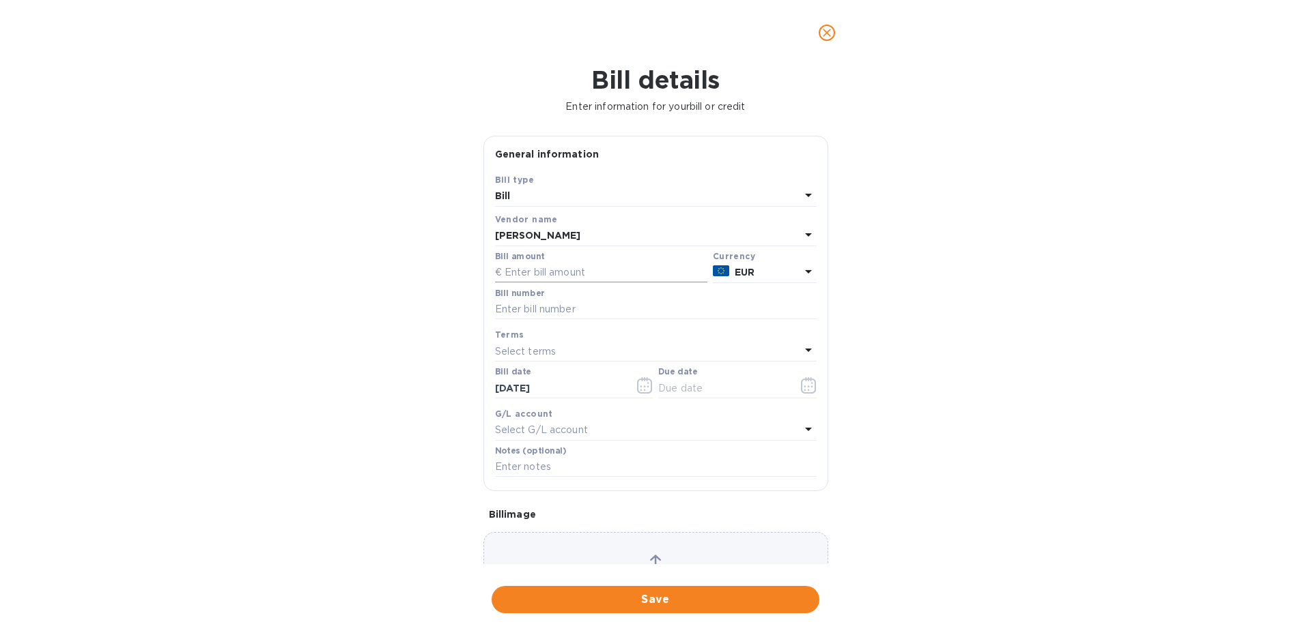
click at [513, 265] on input "text" at bounding box center [601, 273] width 212 height 20
paste input "25,382.08"
type input "25,382.08"
click at [539, 309] on input "text" at bounding box center [655, 310] width 321 height 20
type input "7A 3813"
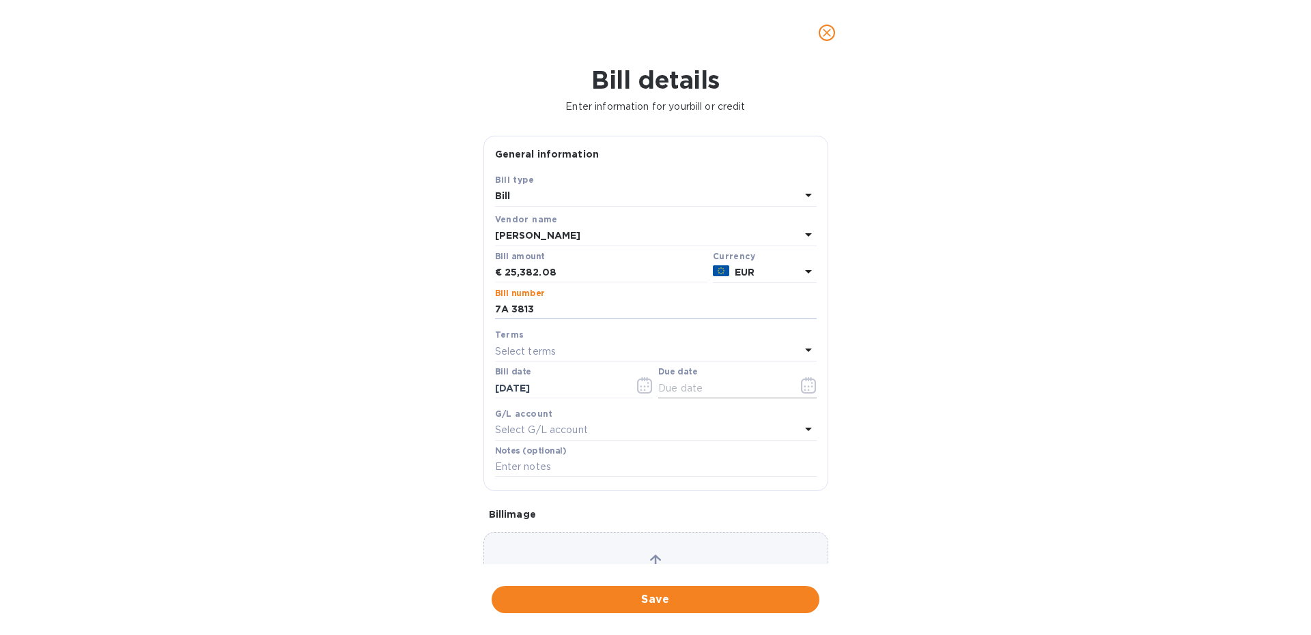
click at [810, 391] on icon "button" at bounding box center [809, 385] width 16 height 16
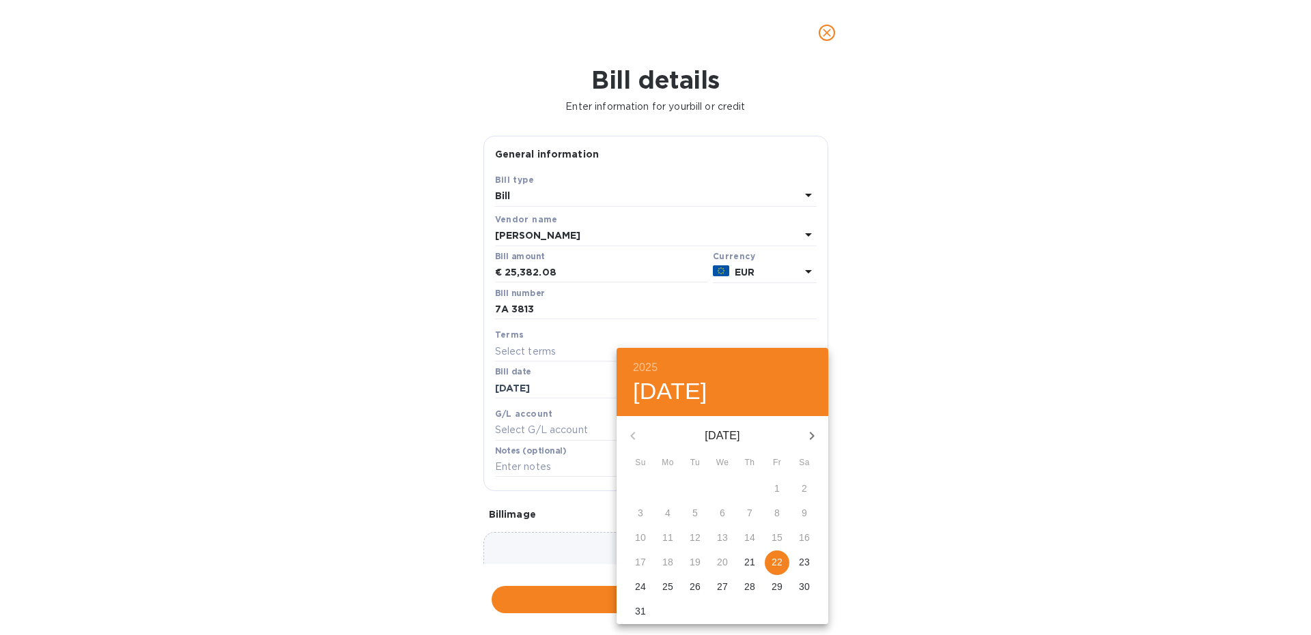
click at [808, 433] on icon "button" at bounding box center [811, 436] width 16 height 16
click at [666, 563] on p "22" at bounding box center [667, 563] width 11 height 14
type input "[DATE]"
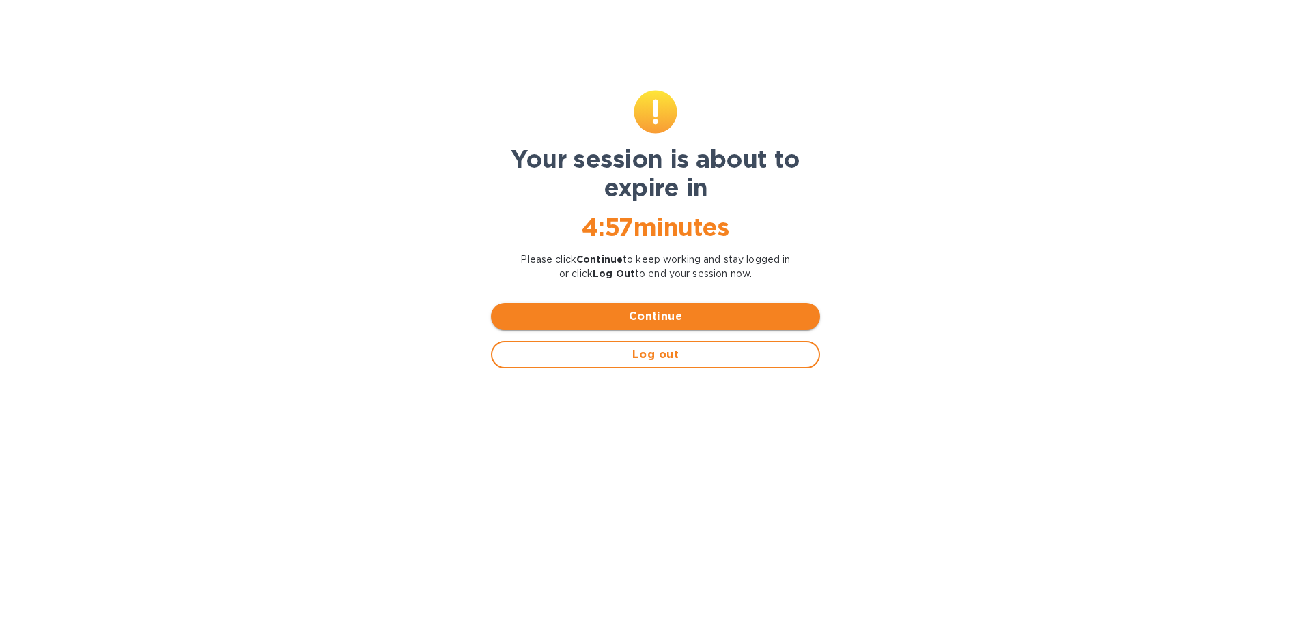
click at [666, 313] on span "Continue" at bounding box center [655, 317] width 307 height 16
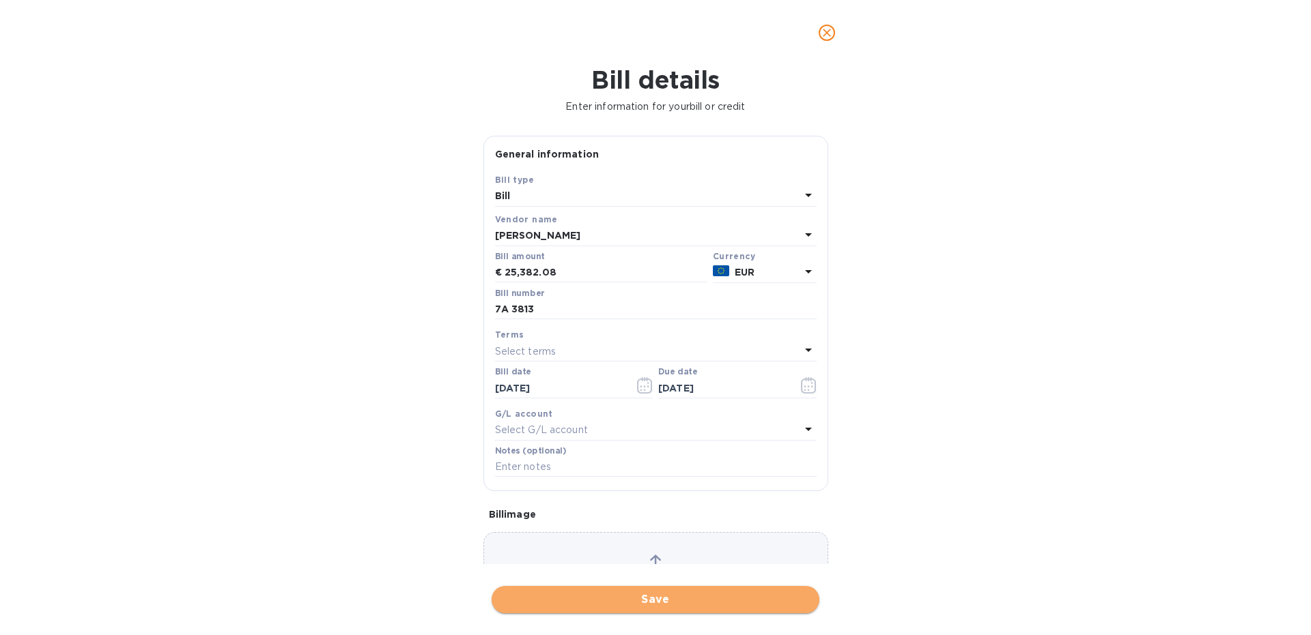
click at [558, 603] on span "Save" at bounding box center [655, 600] width 306 height 16
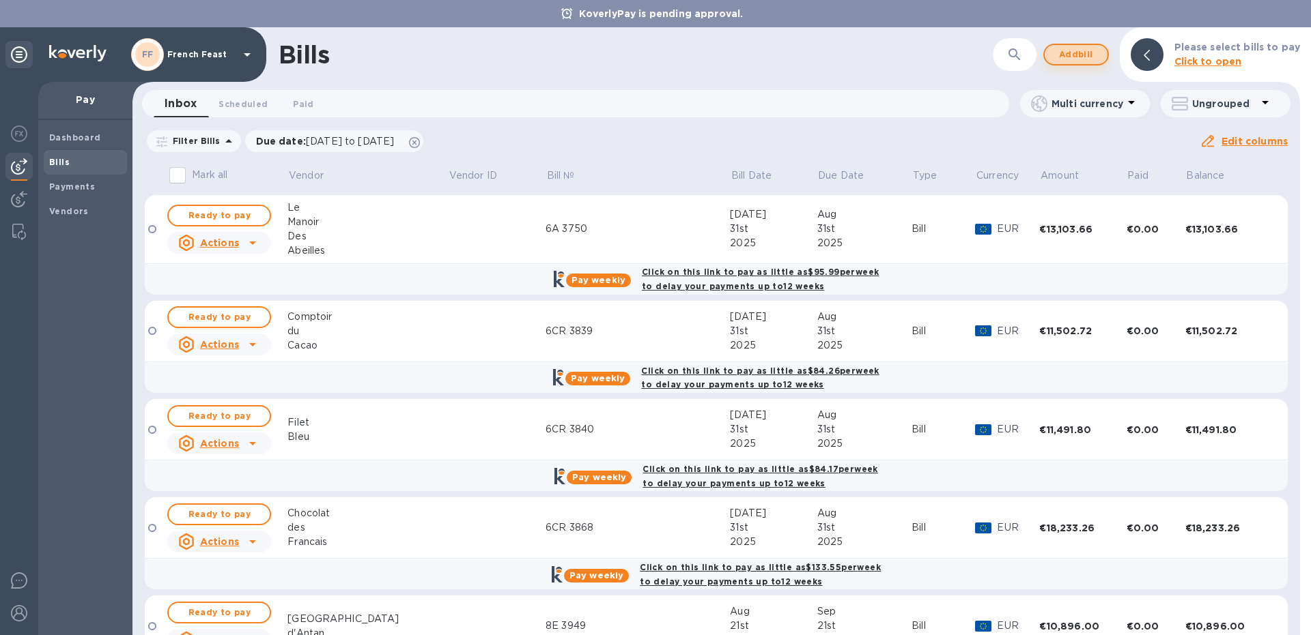
click at [1091, 51] on span "Add bill" at bounding box center [1075, 54] width 41 height 16
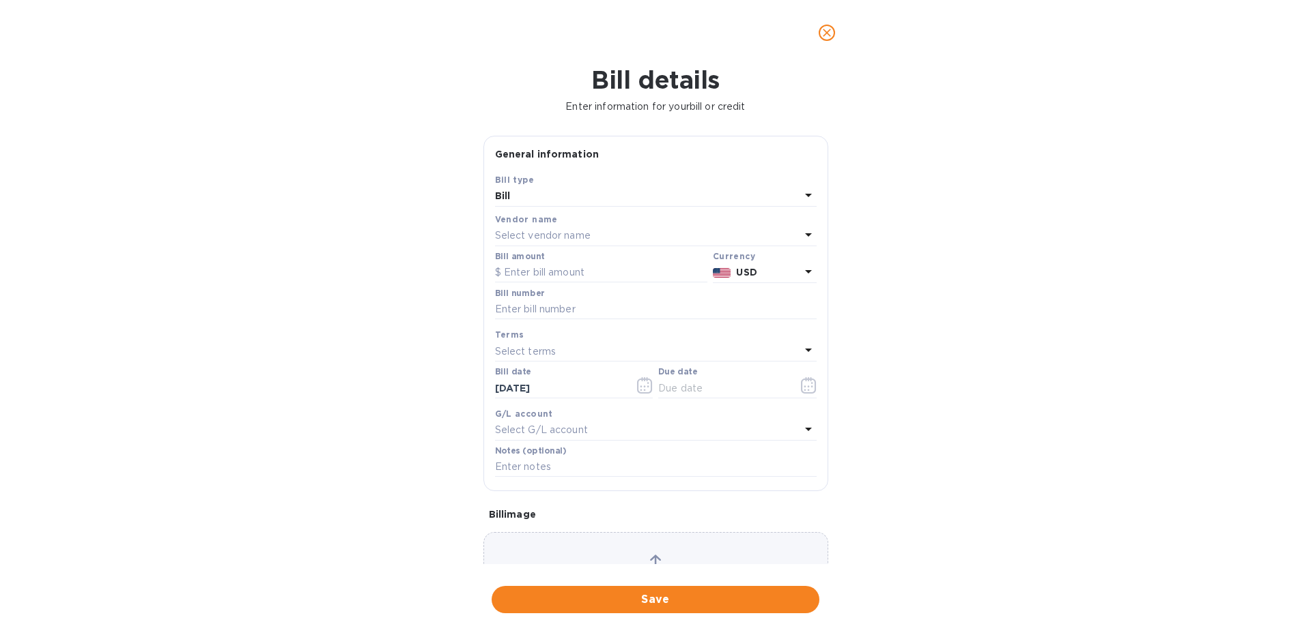
click at [556, 238] on p "Select vendor name" at bounding box center [543, 236] width 96 height 14
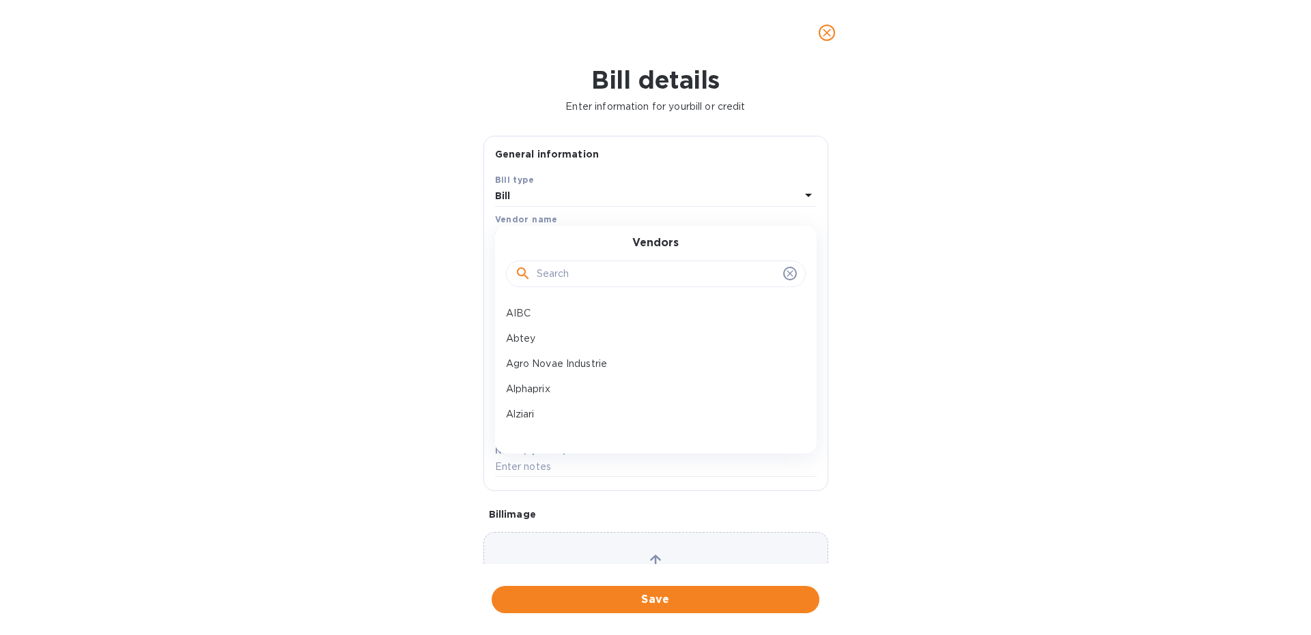
click at [556, 276] on input "text" at bounding box center [656, 274] width 241 height 20
type input "ap"
click at [519, 344] on p "Apidis" at bounding box center [650, 339] width 289 height 14
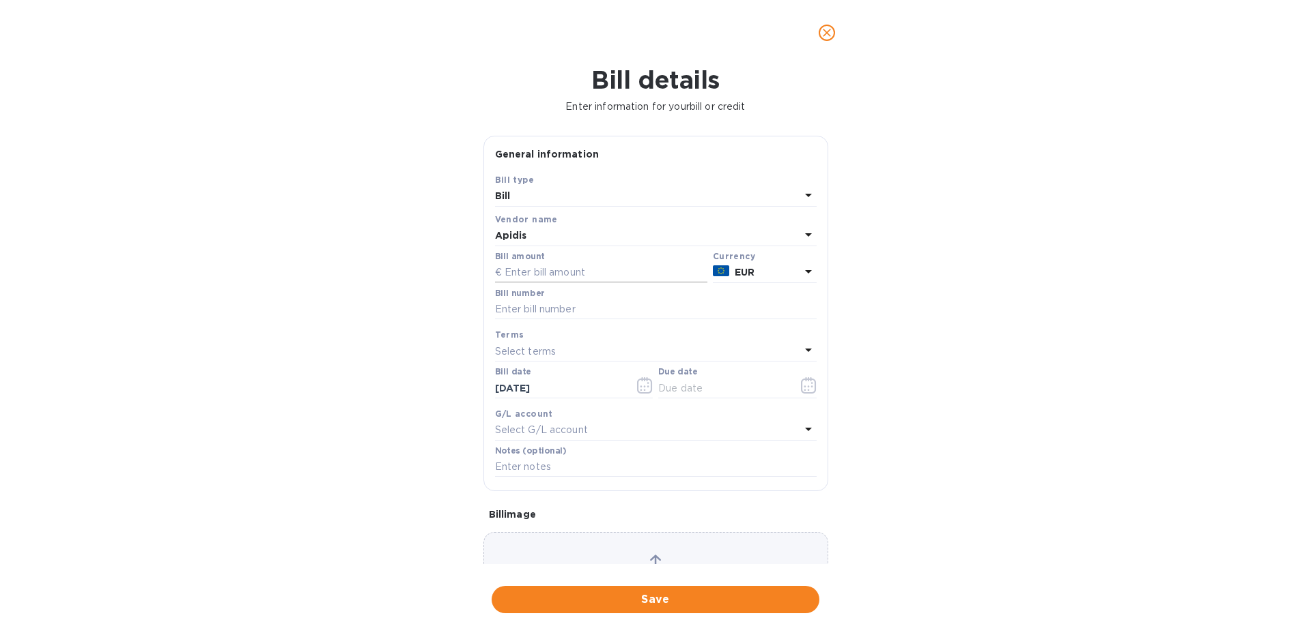
click at [528, 270] on input "text" at bounding box center [601, 273] width 212 height 20
paste input "4,211.04"
type input "4,211.04"
click at [524, 309] on input "text" at bounding box center [655, 310] width 321 height 20
type input "7A 3843"
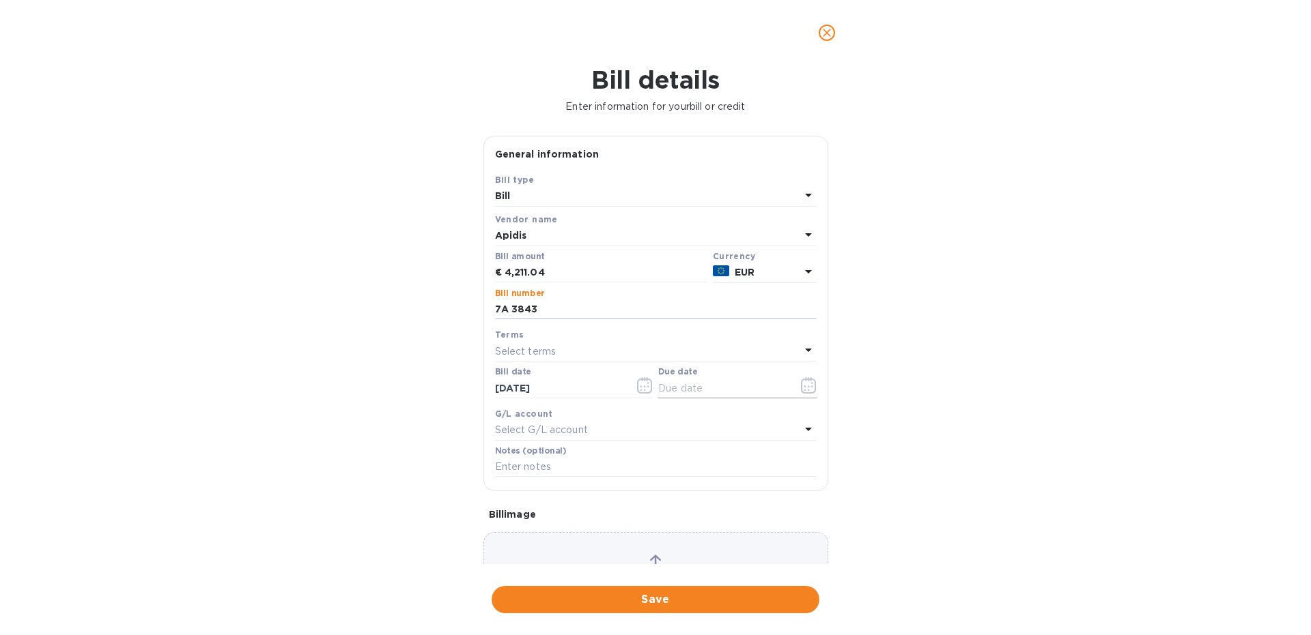
click at [801, 389] on icon "button" at bounding box center [808, 385] width 15 height 16
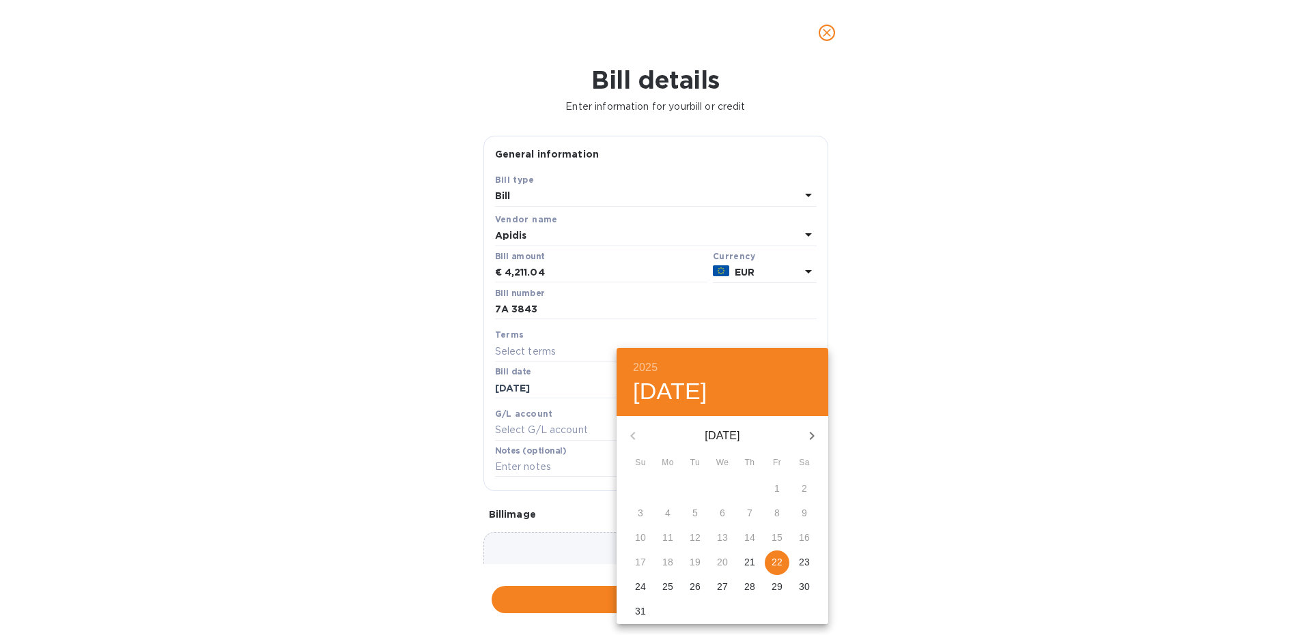
click at [805, 434] on icon "button" at bounding box center [811, 436] width 16 height 16
click at [667, 558] on p "22" at bounding box center [667, 563] width 11 height 14
type input "[DATE]"
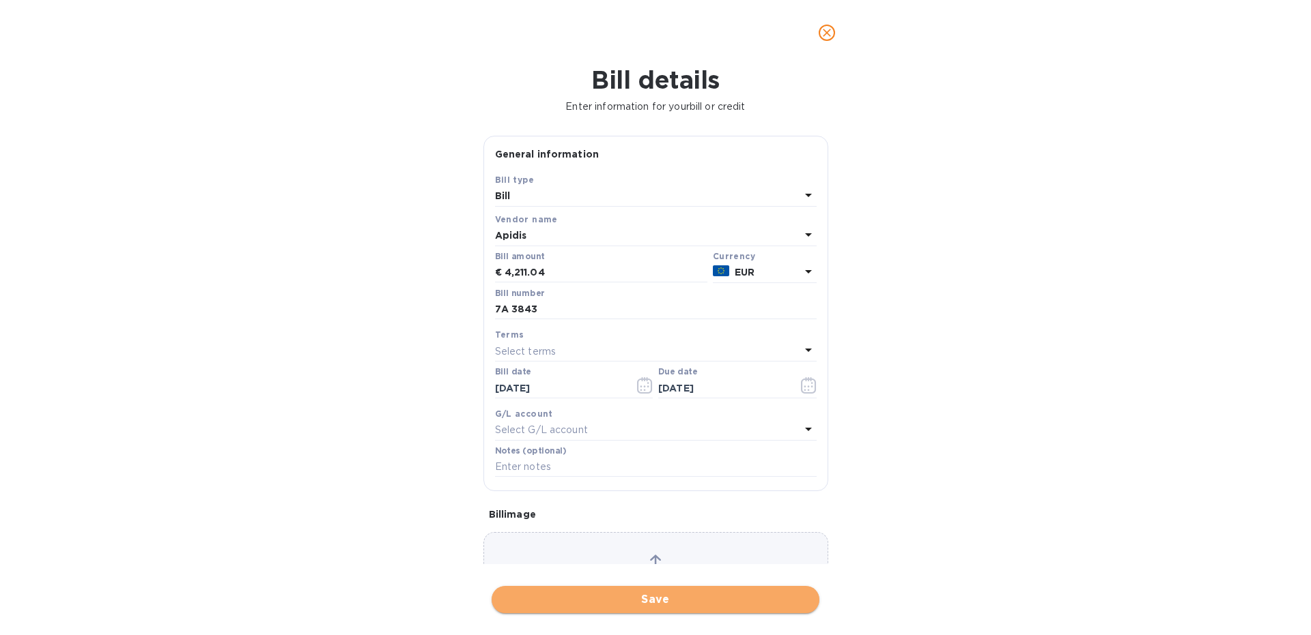
click at [620, 598] on span "Save" at bounding box center [655, 600] width 306 height 16
